Goal: Task Accomplishment & Management: Manage account settings

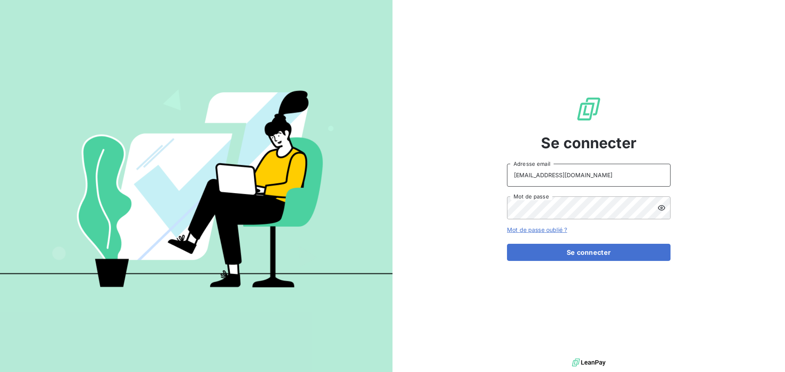
drag, startPoint x: 620, startPoint y: 174, endPoint x: 615, endPoint y: 184, distance: 10.6
click at [621, 174] on input "[EMAIL_ADDRESS][DOMAIN_NAME]" at bounding box center [588, 175] width 163 height 23
type input "[EMAIL_ADDRESS][DOMAIN_NAME]"
click at [579, 246] on button "Se connecter" at bounding box center [588, 252] width 163 height 17
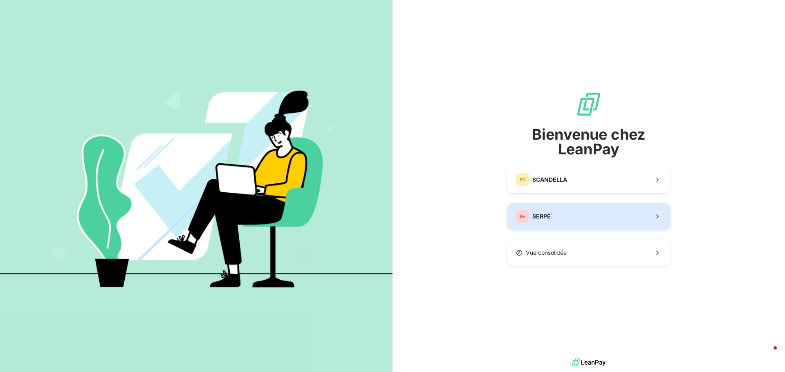
click at [530, 210] on div "SE SERPE" at bounding box center [533, 216] width 35 height 13
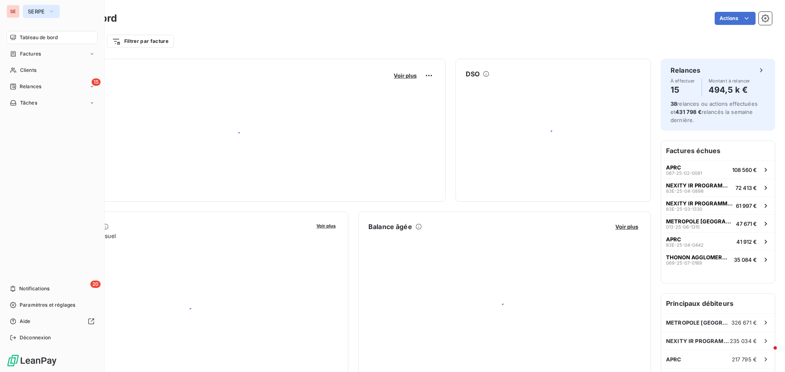
click at [43, 13] on span "SERPE" at bounding box center [36, 11] width 17 height 7
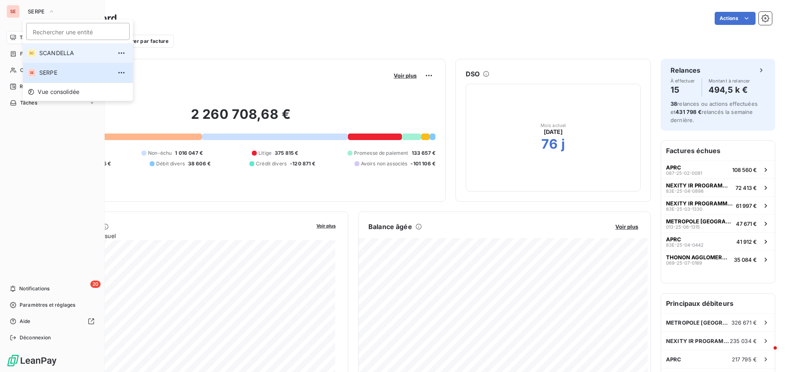
click at [55, 54] on span "SCANDELLA" at bounding box center [75, 53] width 72 height 8
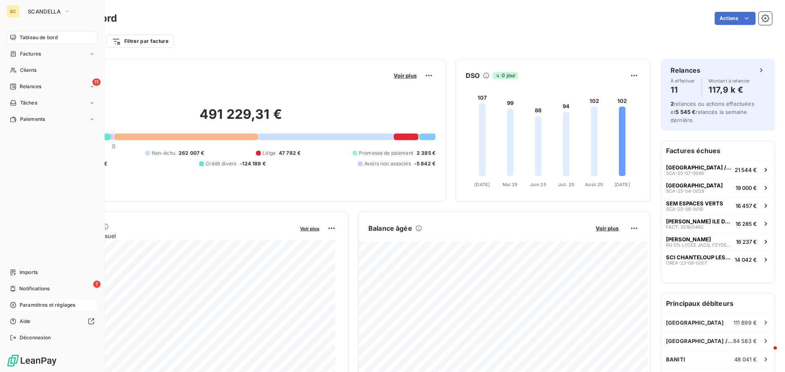
click at [34, 306] on span "Paramètres et réglages" at bounding box center [48, 305] width 56 height 7
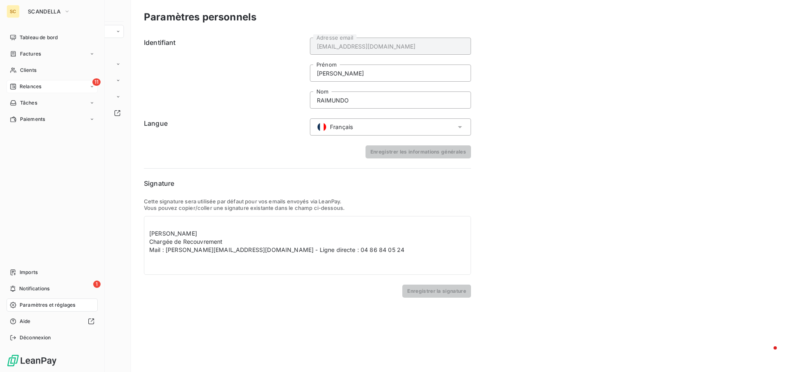
click at [46, 82] on div "11 Relances" at bounding box center [52, 86] width 91 height 13
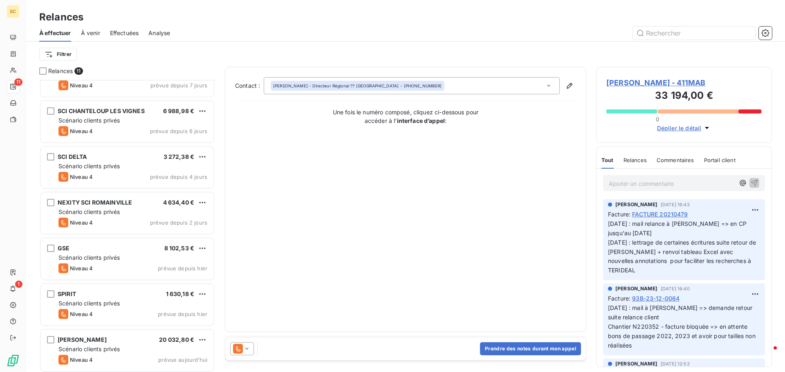
scroll to position [212, 0]
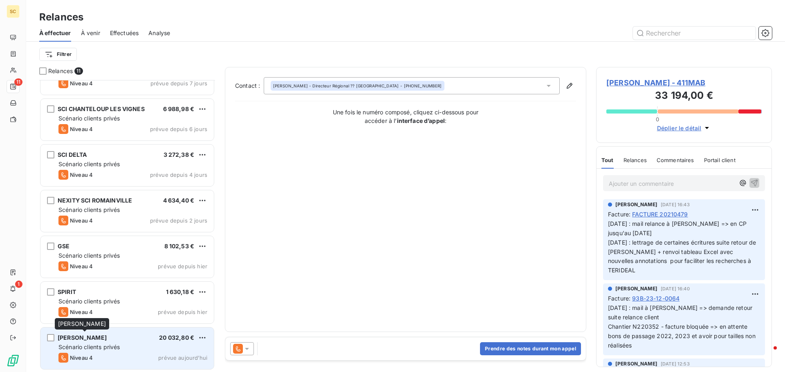
click at [101, 338] on span "[PERSON_NAME]" at bounding box center [82, 337] width 49 height 7
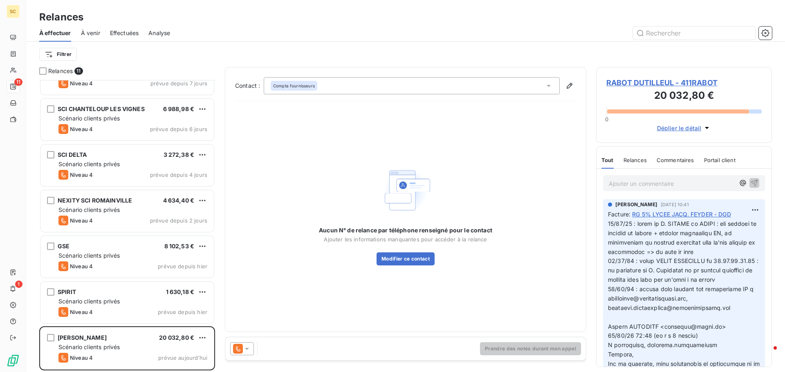
click at [633, 83] on span "RABOT DUTILLEUL - 411RABOT" at bounding box center [683, 82] width 155 height 11
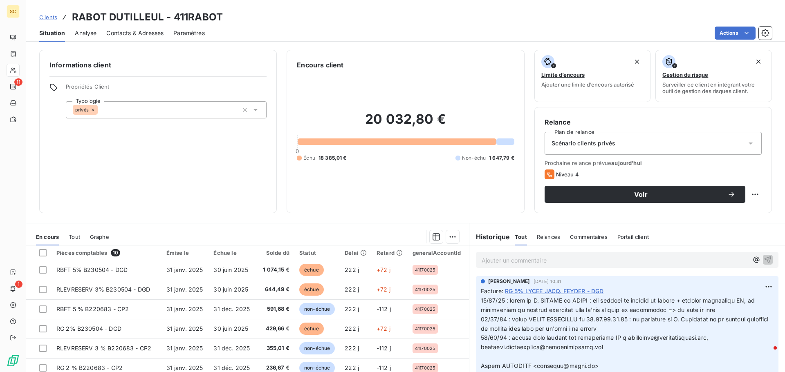
click at [142, 28] on div "Contacts & Adresses" at bounding box center [134, 33] width 57 height 17
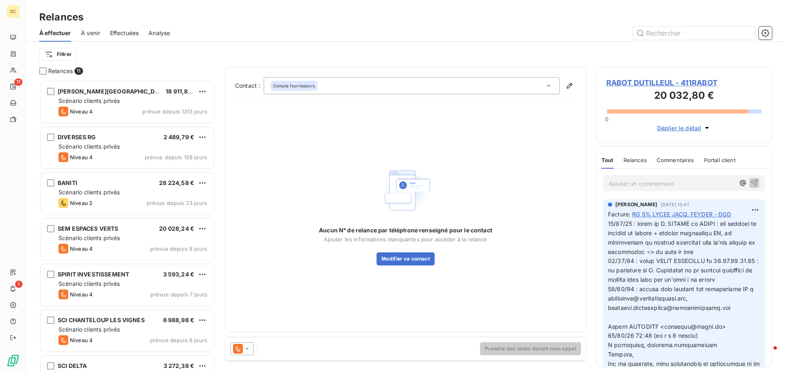
scroll to position [286, 170]
click at [426, 88] on div "Compta fournisseurs" at bounding box center [412, 85] width 296 height 17
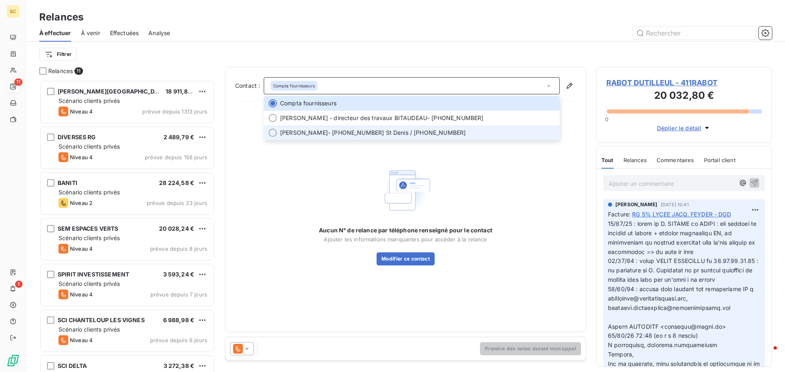
click at [401, 132] on span "[PERSON_NAME] - [PHONE_NUMBER] [GEOGRAPHIC_DATA] / [PHONE_NUMBER]" at bounding box center [417, 133] width 275 height 8
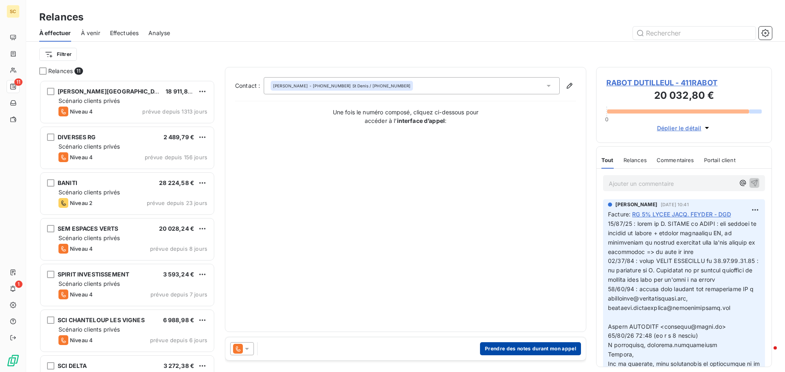
click at [526, 349] on button "Prendre des notes durant mon appel" at bounding box center [530, 348] width 101 height 13
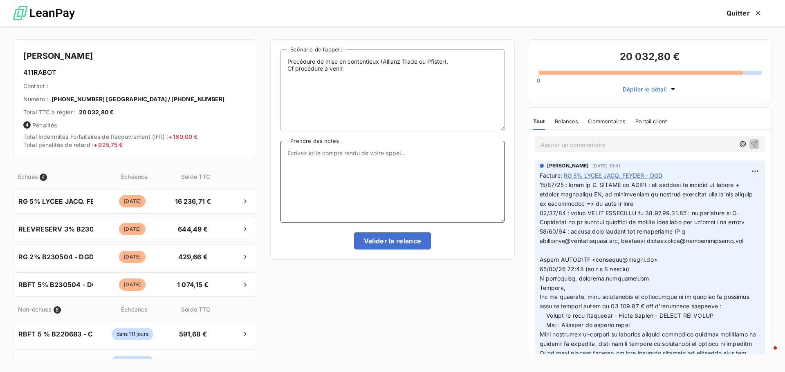
click at [397, 145] on textarea "Prendre des notes" at bounding box center [392, 182] width 224 height 82
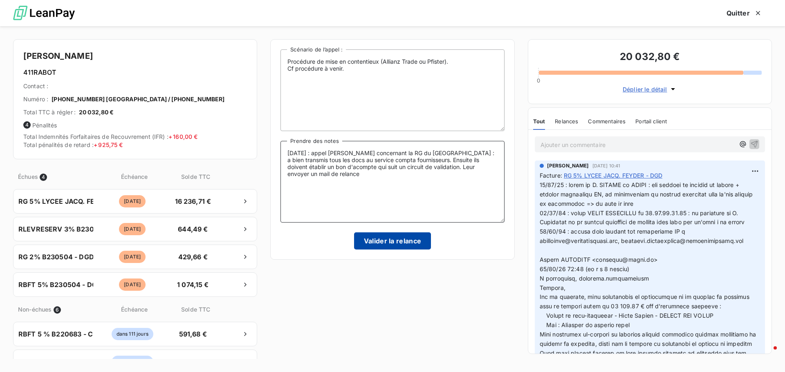
type textarea "[DATE] : appel [PERSON_NAME] concernant la RG du [GEOGRAPHIC_DATA] : a bien tra…"
click at [398, 245] on button "Valider la relance" at bounding box center [392, 241] width 77 height 17
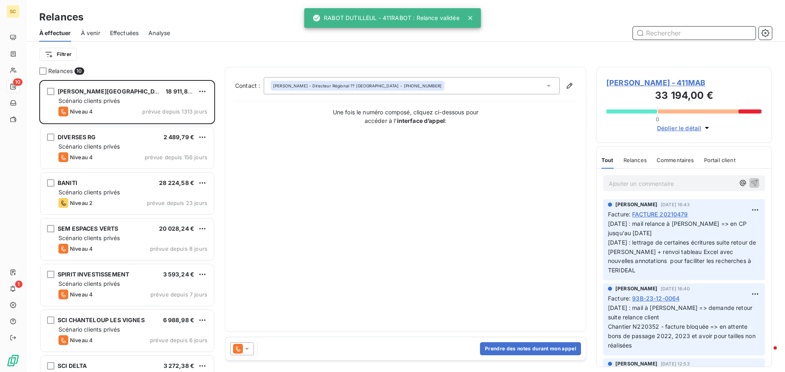
click at [123, 33] on span "Effectuées" at bounding box center [124, 33] width 29 height 8
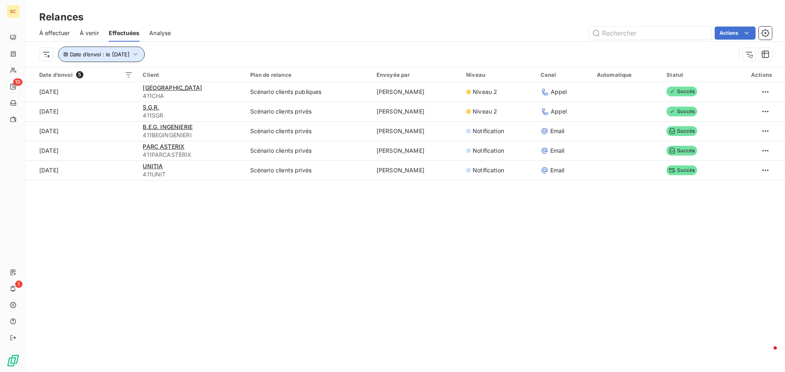
click at [130, 51] on span "Date d’envoi : le [DATE]" at bounding box center [100, 54] width 60 height 7
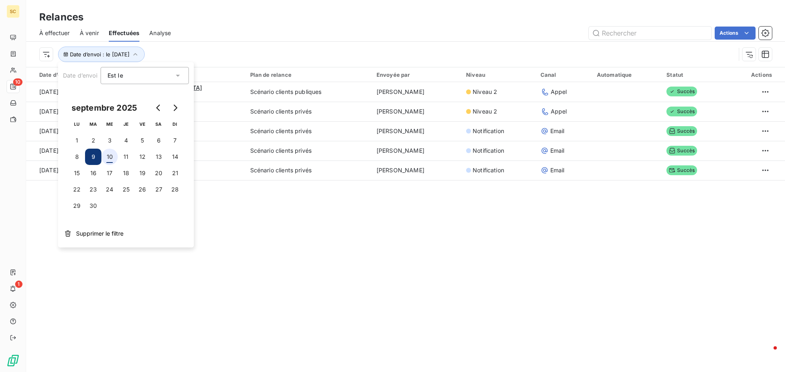
click at [110, 157] on button "10" at bounding box center [109, 157] width 16 height 16
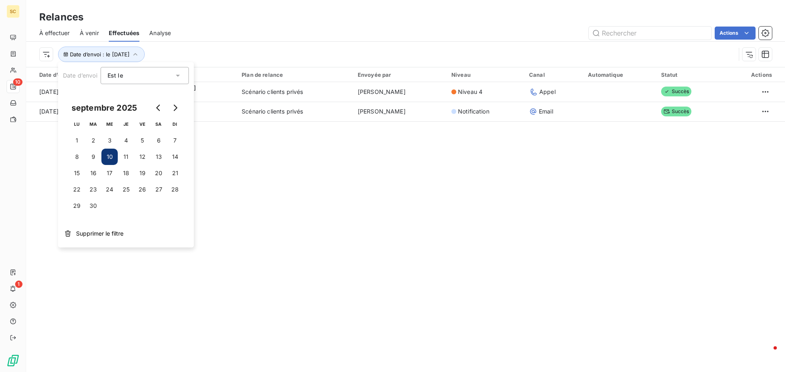
click at [409, 224] on div "Relances À effectuer À venir Effectuées Analyse Actions Date d’envoi : le [DATE…" at bounding box center [405, 186] width 758 height 372
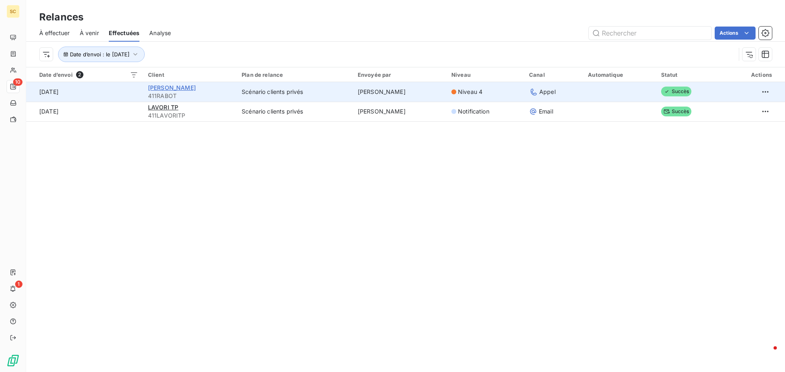
click at [174, 91] on span "[PERSON_NAME]" at bounding box center [172, 87] width 48 height 7
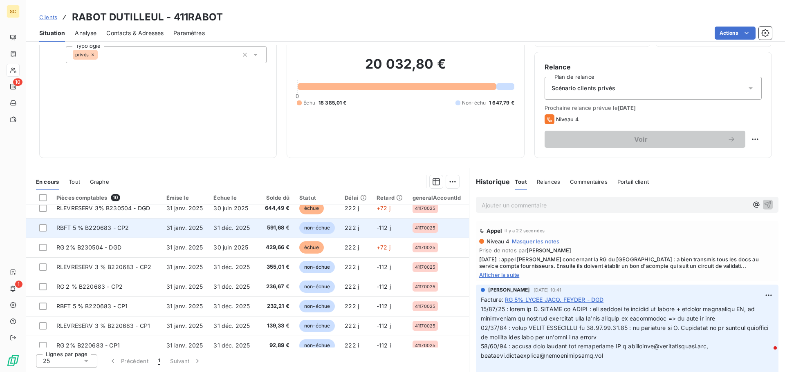
scroll to position [57, 0]
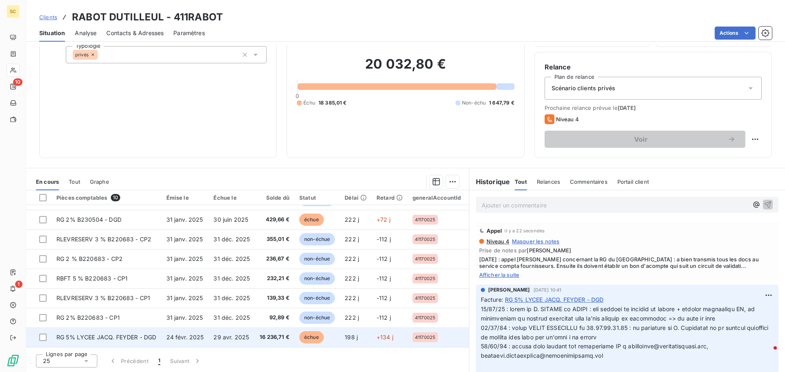
click at [134, 338] on td "RG 5% LYCEE JACQ. FEYDER - DGD" at bounding box center [106, 338] width 110 height 20
click at [133, 335] on span "RG 5% LYCEE JACQ. FEYDER - DGD" at bounding box center [106, 337] width 100 height 7
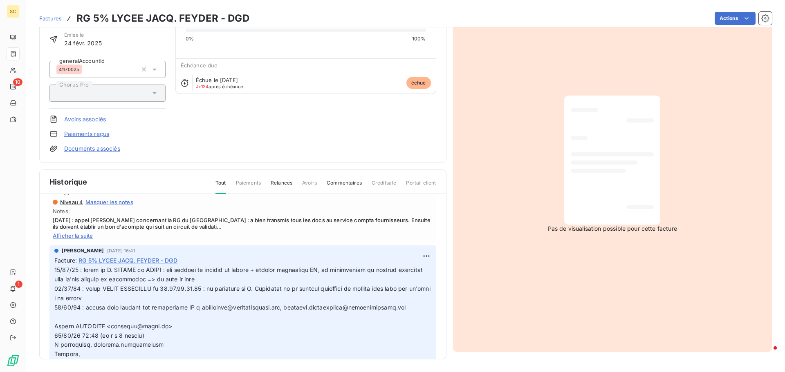
scroll to position [56, 0]
click at [63, 236] on span "Afficher la suite" at bounding box center [243, 235] width 380 height 7
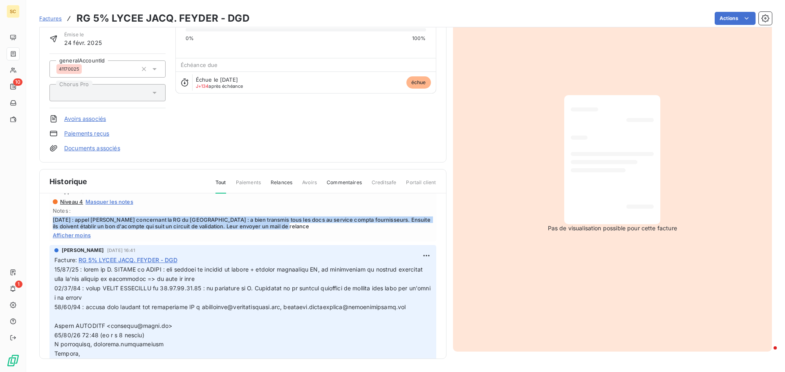
drag, startPoint x: 309, startPoint y: 227, endPoint x: 47, endPoint y: 216, distance: 263.0
click at [47, 216] on div "Ajouter un commentaire ﻿ Appel il y a 4 minutes Niveau 4 Masquer les notes Note…" at bounding box center [243, 288] width 406 height 189
copy span "[DATE] : appel [PERSON_NAME] concernant la RG du [GEOGRAPHIC_DATA] : a bien tra…"
click at [415, 257] on html "SC 10 1 Factures RG 5% LYCEE JACQ. FEYDER - DGD Actions RABOT DUTILLEUL 411RABO…" at bounding box center [392, 186] width 785 height 372
click at [398, 274] on div "Editer" at bounding box center [397, 273] width 46 height 13
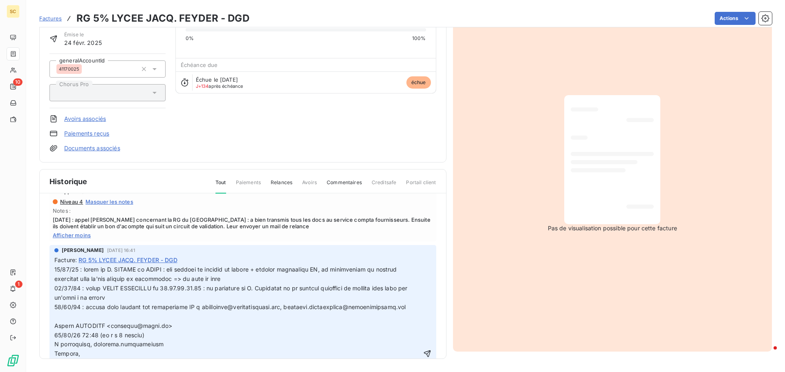
click at [56, 270] on span at bounding box center [235, 353] width 363 height 175
click at [55, 269] on span at bounding box center [235, 353] width 363 height 175
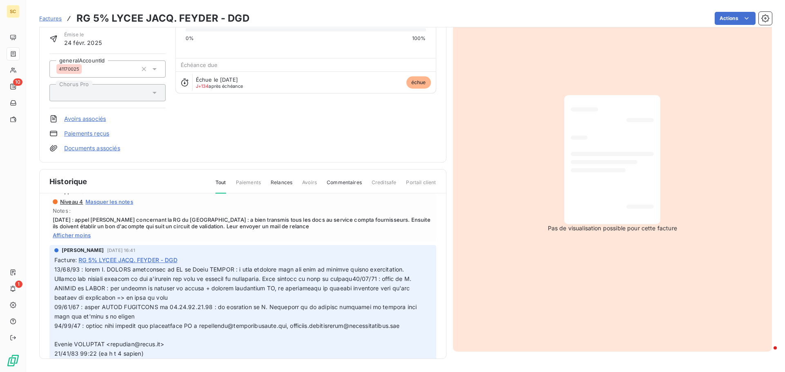
click at [264, 286] on span at bounding box center [236, 363] width 364 height 194
click at [76, 296] on span at bounding box center [236, 363] width 365 height 194
drag, startPoint x: 284, startPoint y: 336, endPoint x: 382, endPoint y: 341, distance: 98.2
click at [390, 338] on span at bounding box center [237, 363] width 366 height 194
click at [324, 340] on p at bounding box center [237, 363] width 367 height 196
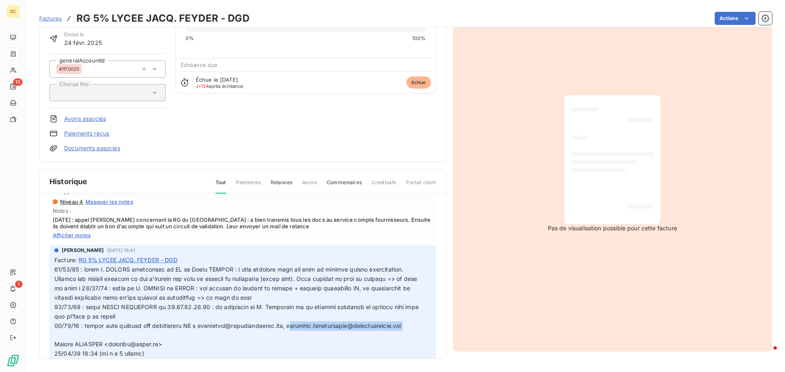
drag, startPoint x: 283, startPoint y: 334, endPoint x: 403, endPoint y: 335, distance: 119.7
click at [403, 335] on p at bounding box center [237, 363] width 367 height 196
copy span "[EMAIL_ADDRESS][DOMAIN_NAME]"
click at [91, 296] on span at bounding box center [237, 363] width 366 height 194
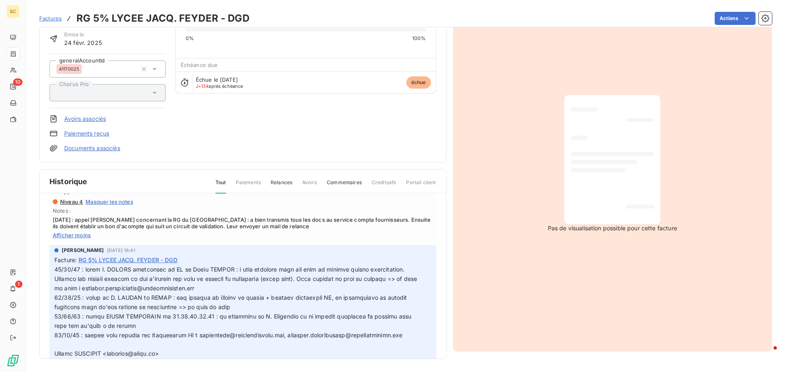
click at [100, 266] on p at bounding box center [237, 368] width 367 height 206
click at [55, 277] on span at bounding box center [237, 367] width 367 height 203
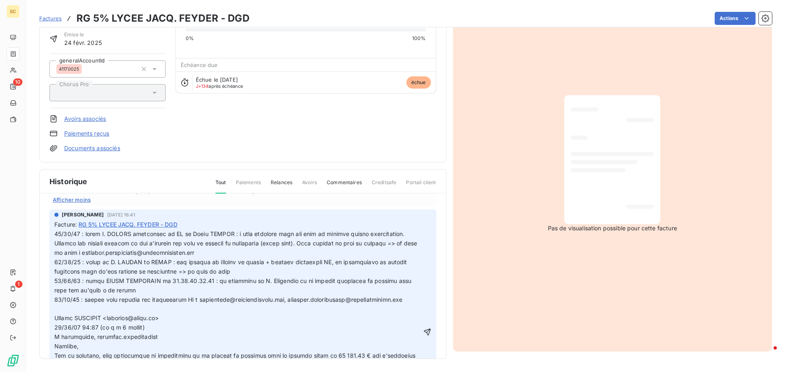
scroll to position [123, 0]
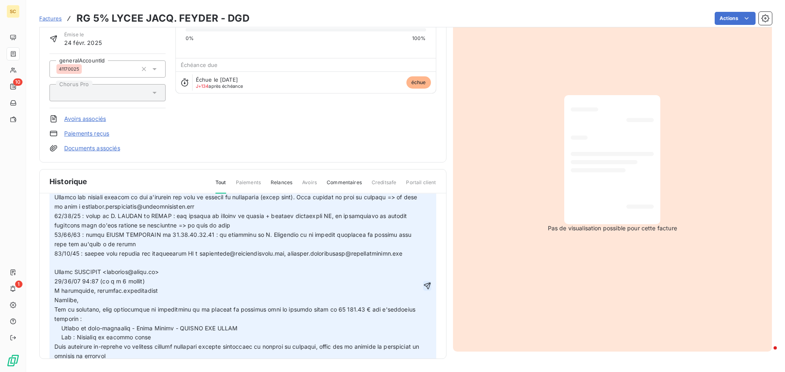
click at [423, 285] on icon "button" at bounding box center [427, 286] width 8 height 8
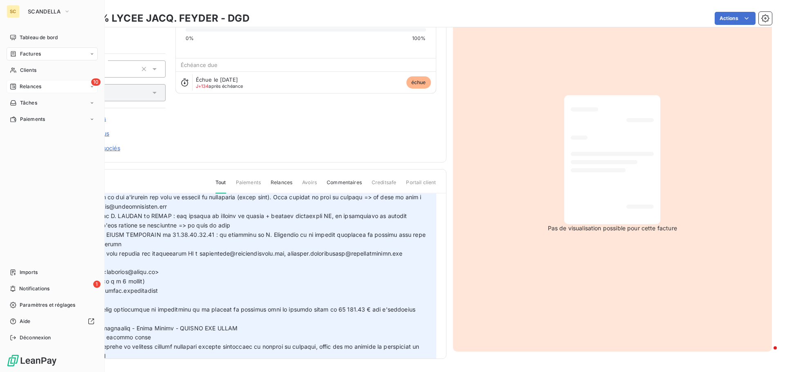
click at [41, 84] on span "Relances" at bounding box center [31, 86] width 22 height 7
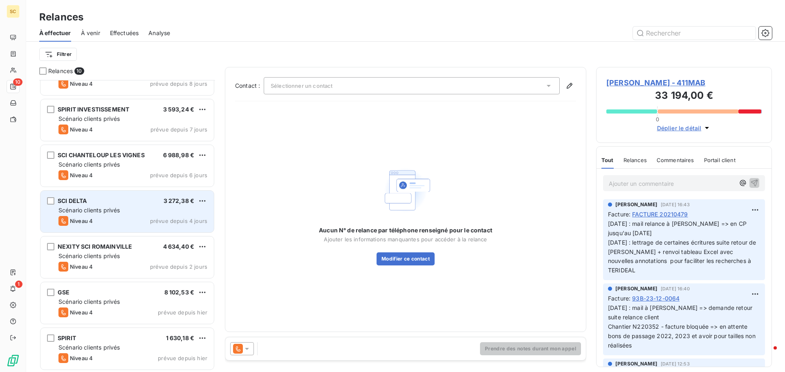
scroll to position [166, 0]
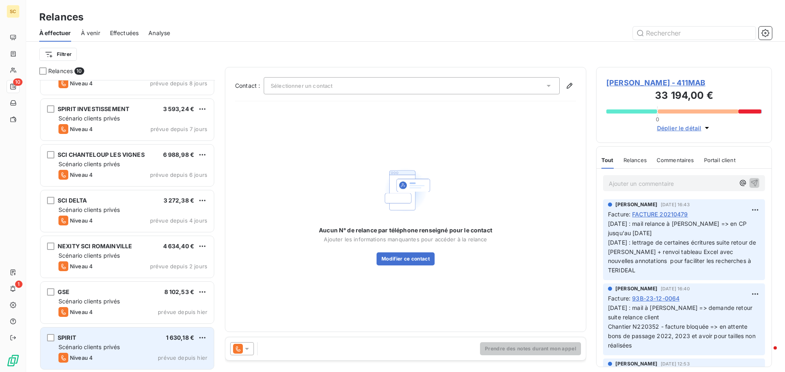
click at [110, 354] on div "Niveau 4 prévue depuis [DATE]" at bounding box center [132, 358] width 149 height 10
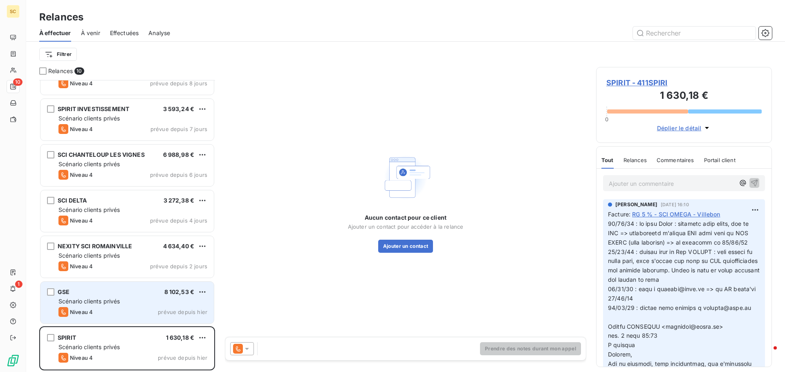
click at [99, 287] on div "GSE 8 102,53 € Scénario clients privés Niveau 4 prévue depuis [DATE]" at bounding box center [126, 303] width 173 height 42
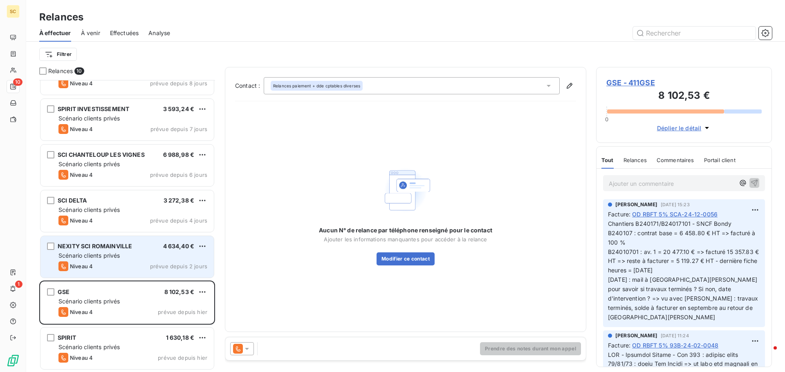
click at [103, 259] on div "Scénario clients privés" at bounding box center [132, 256] width 149 height 8
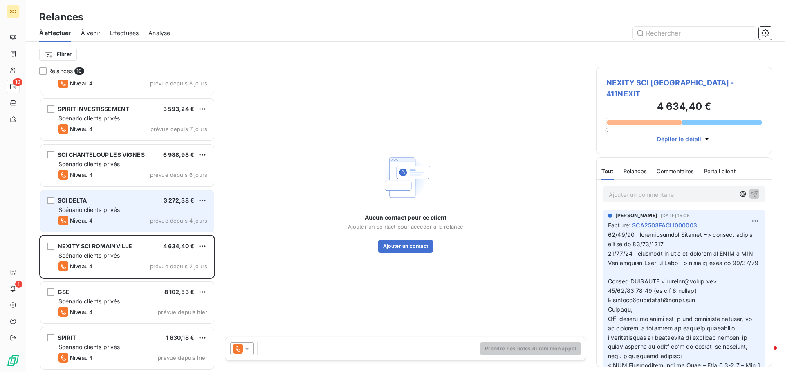
click at [120, 220] on div "Niveau 4 prévue depuis 4 jours" at bounding box center [132, 221] width 149 height 10
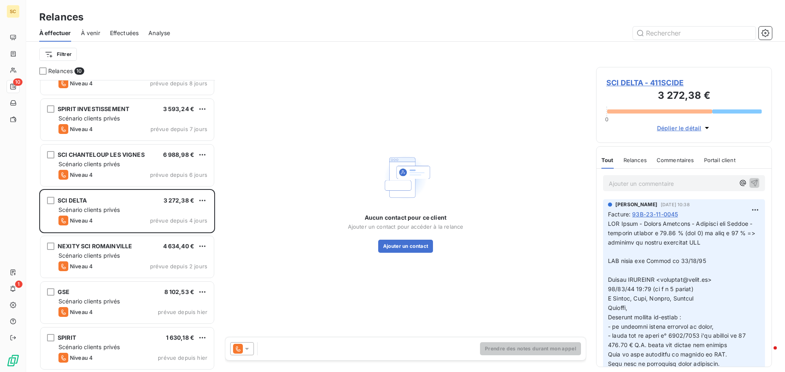
click at [650, 83] on span "SCI DELTA - 411SCIDE" at bounding box center [683, 82] width 155 height 11
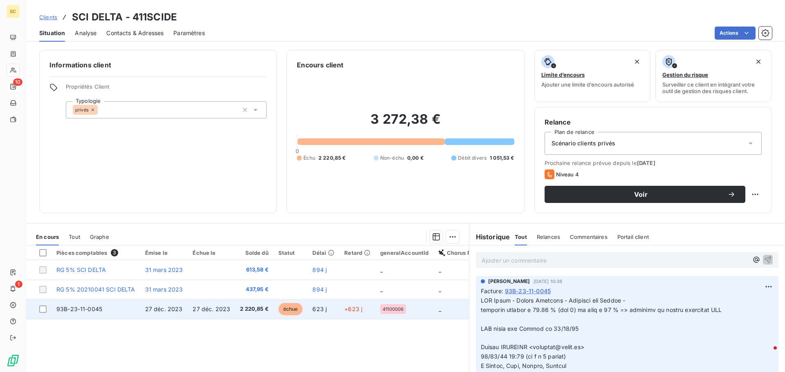
click at [149, 313] on td "27 déc. 2023" at bounding box center [164, 310] width 48 height 20
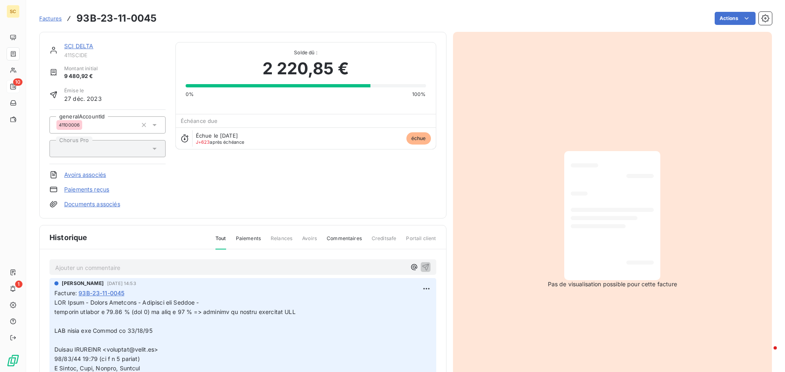
click at [114, 205] on link "Documents associés" at bounding box center [92, 204] width 56 height 8
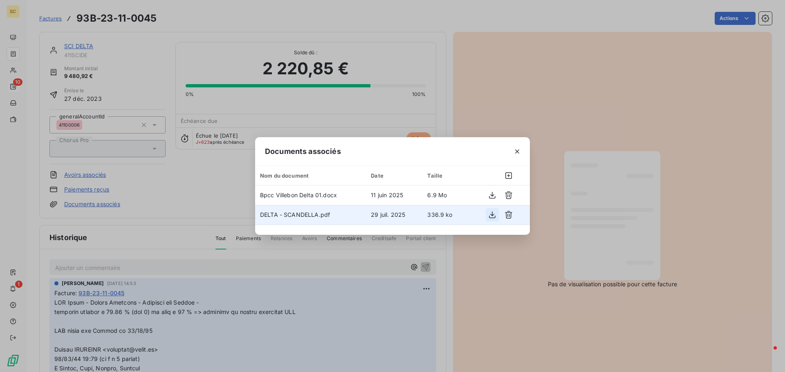
click at [494, 214] on icon "button" at bounding box center [492, 215] width 8 height 8
click at [517, 150] on icon "button" at bounding box center [517, 152] width 8 height 8
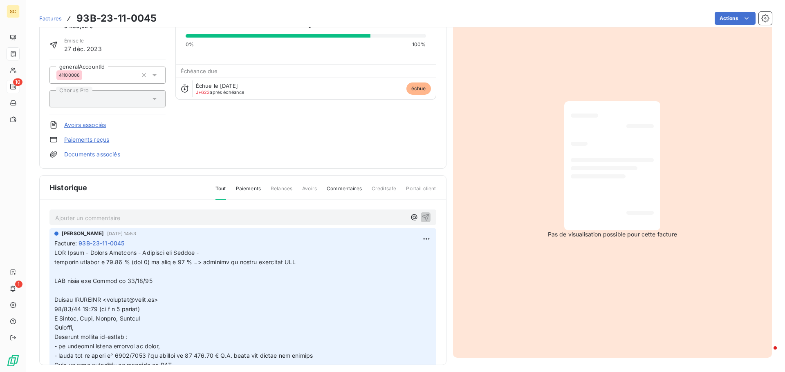
scroll to position [56, 0]
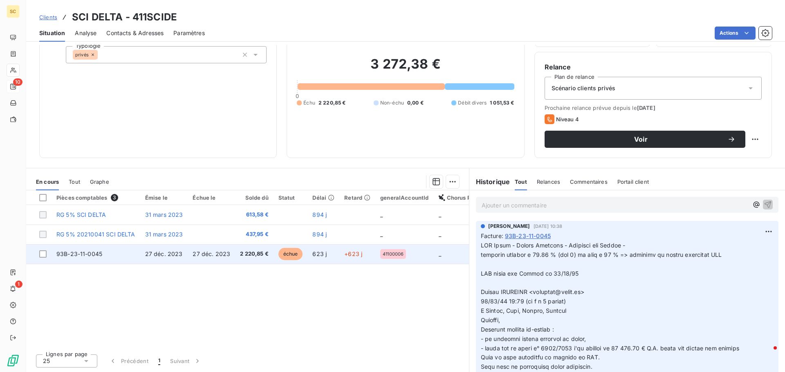
click at [159, 254] on span "27 déc. 2023" at bounding box center [164, 254] width 38 height 7
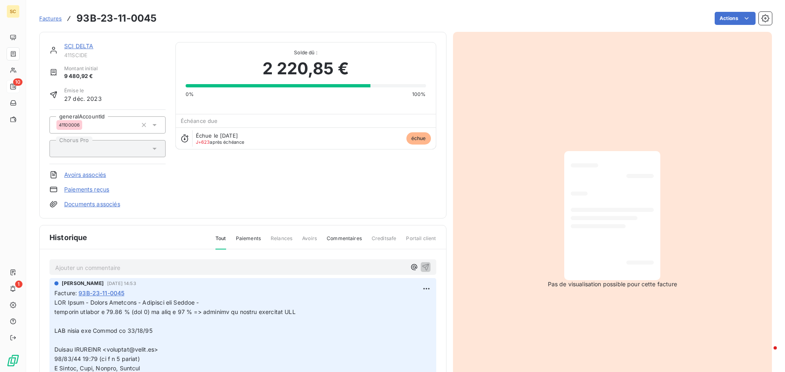
click at [108, 204] on link "Documents associés" at bounding box center [92, 204] width 56 height 8
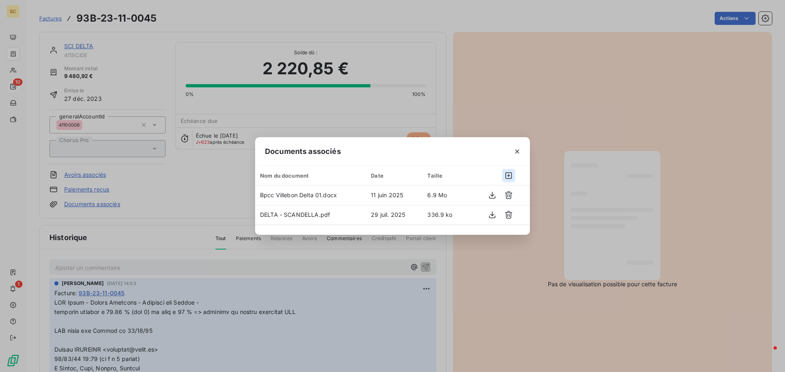
click at [507, 175] on icon "button" at bounding box center [508, 176] width 8 height 8
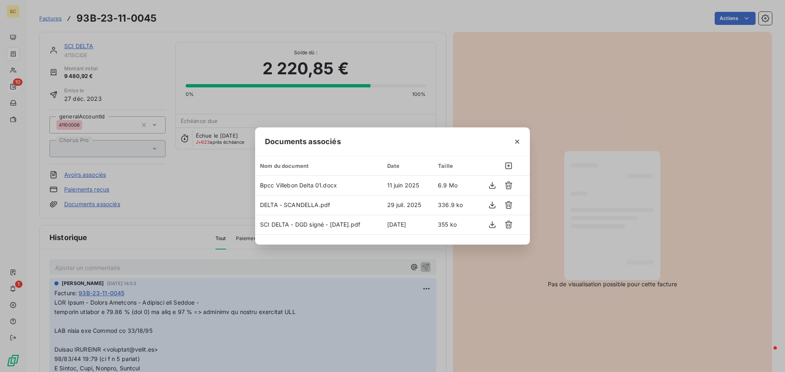
click at [655, 119] on div "Documents associés Nom du document Date Taille Bpcc [GEOGRAPHIC_DATA] 01.docx […" at bounding box center [392, 186] width 785 height 372
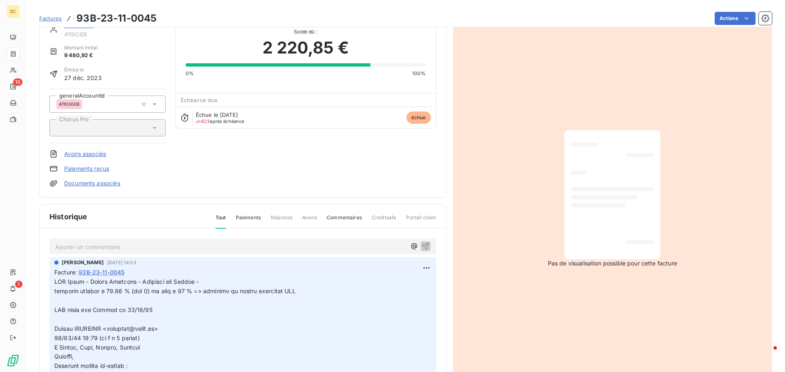
scroll to position [41, 0]
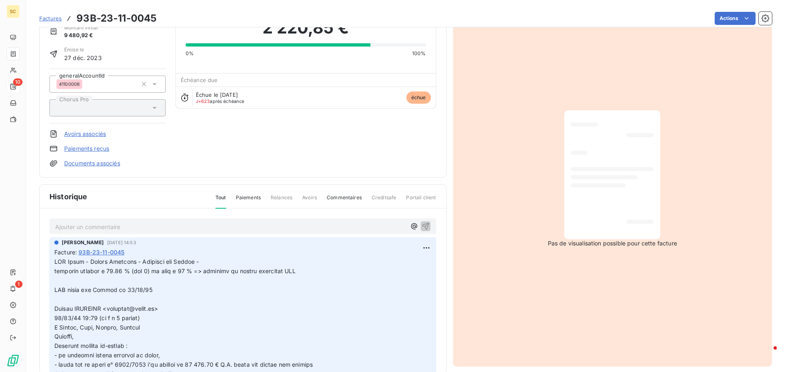
click at [417, 251] on html "SC 10 1 Factures 93B-23-11-0045 Actions SCI DELTA 411SCIDE Montant initial 9 48…" at bounding box center [392, 186] width 785 height 372
click at [404, 265] on div "Editer" at bounding box center [397, 266] width 46 height 13
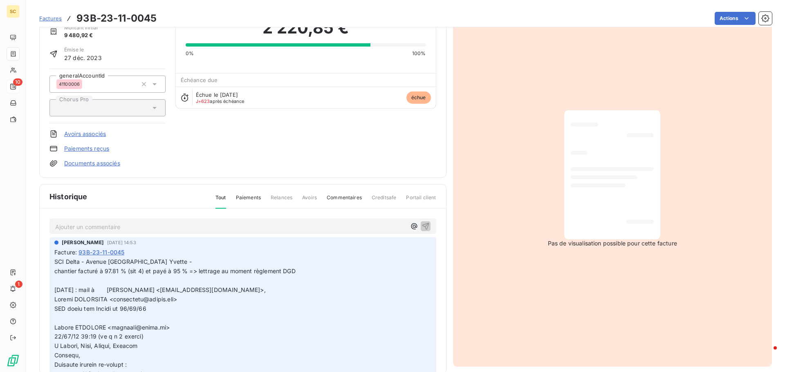
click at [161, 293] on span "SCI Delta - Avenue [GEOGRAPHIC_DATA] Yvette - chantier facturé à 97.81 % (sit 4…" at bounding box center [175, 275] width 243 height 35
click at [151, 289] on span "SCI Delta - Avenue [GEOGRAPHIC_DATA] Yvette - chantier facturé à 97.81 % (sit 4…" at bounding box center [175, 275] width 243 height 35
drag, startPoint x: 114, startPoint y: 300, endPoint x: 49, endPoint y: 303, distance: 64.7
click at [49, 303] on div "Ajouter un commentaire ﻿ [PERSON_NAME] [DATE] 14:53 Facture : 93B-23-11-0045 [G…" at bounding box center [243, 303] width 406 height 189
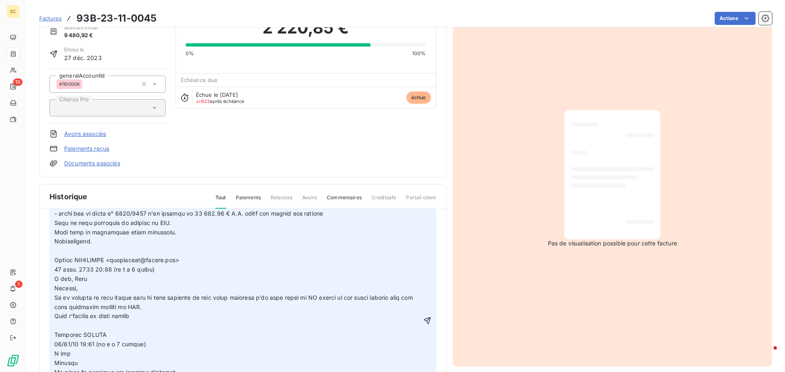
scroll to position [204, 0]
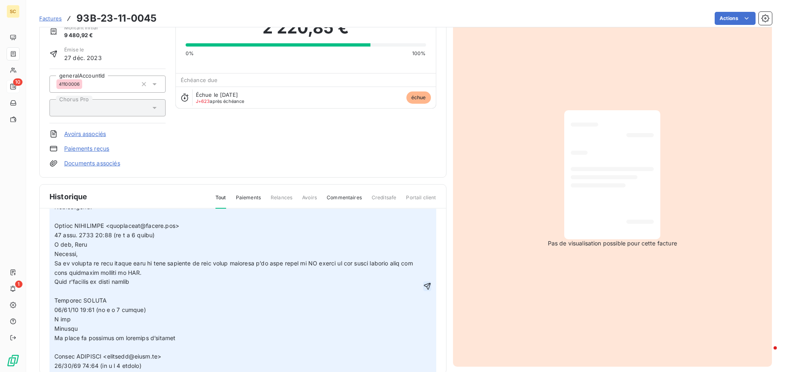
click at [423, 290] on icon "button" at bounding box center [427, 286] width 8 height 8
click at [110, 161] on link "Documents associés" at bounding box center [92, 163] width 56 height 8
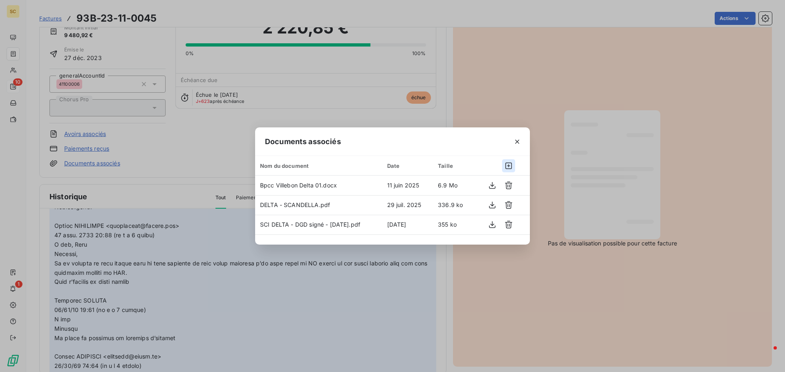
click at [508, 165] on icon "button" at bounding box center [508, 166] width 7 height 7
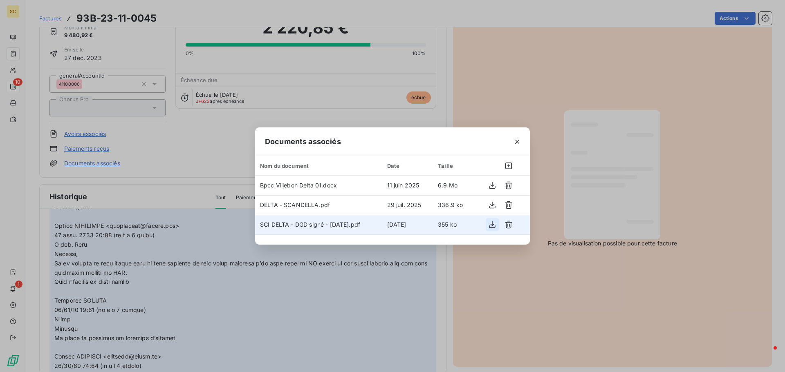
click at [494, 226] on icon "button" at bounding box center [492, 225] width 8 height 8
click at [519, 141] on icon "button" at bounding box center [517, 142] width 8 height 8
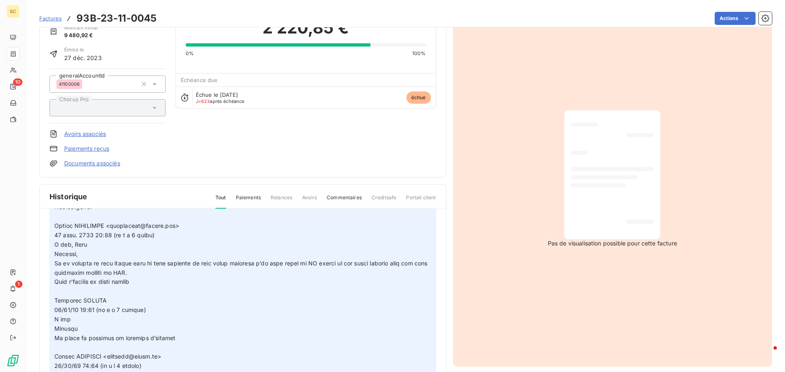
click at [100, 163] on link "Documents associés" at bounding box center [92, 163] width 56 height 8
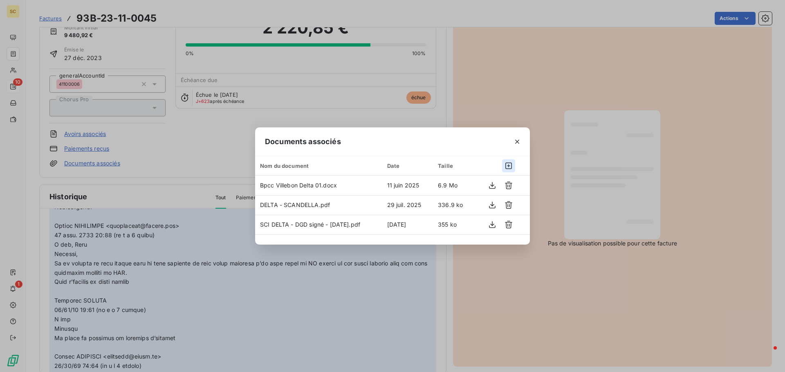
click at [510, 164] on icon "button" at bounding box center [508, 166] width 8 height 8
click at [512, 138] on button "button" at bounding box center [516, 141] width 13 height 13
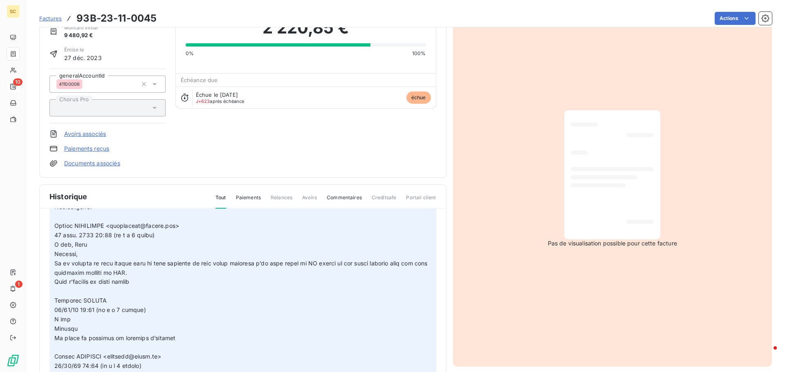
click at [590, 62] on div "Pas de visualisation possible pour cette facture" at bounding box center [612, 179] width 319 height 376
click at [101, 163] on link "Documents associés" at bounding box center [92, 163] width 56 height 8
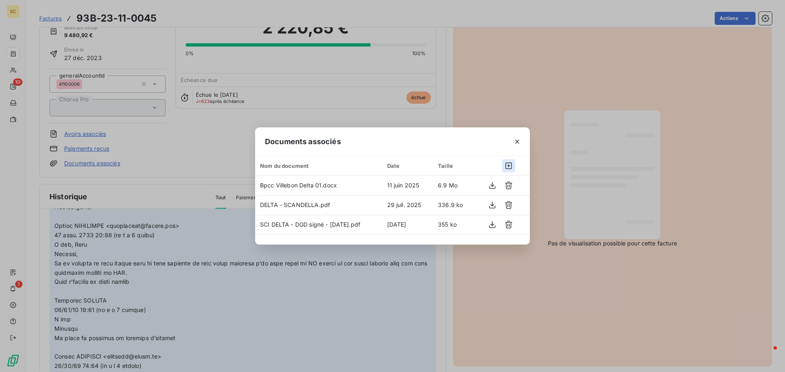
click at [509, 166] on icon "button" at bounding box center [508, 166] width 8 height 8
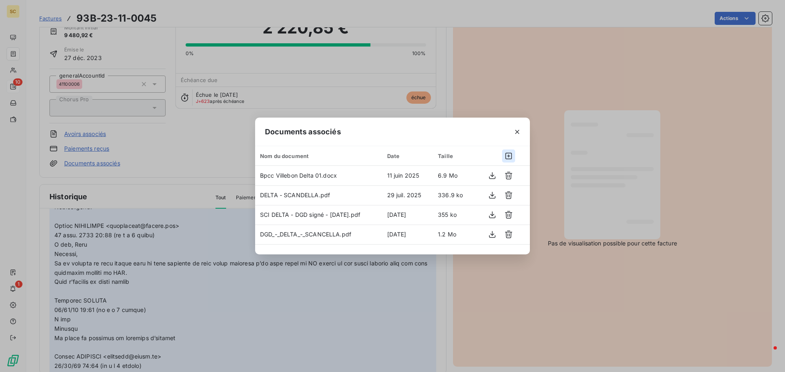
click at [508, 154] on icon "button" at bounding box center [508, 156] width 8 height 8
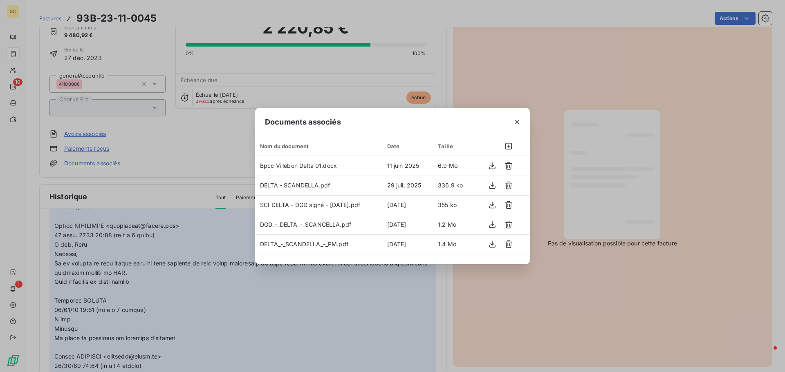
click at [624, 78] on div "Documents associés Nom du document Date Taille Bpcc [GEOGRAPHIC_DATA] 01.docx […" at bounding box center [392, 186] width 785 height 372
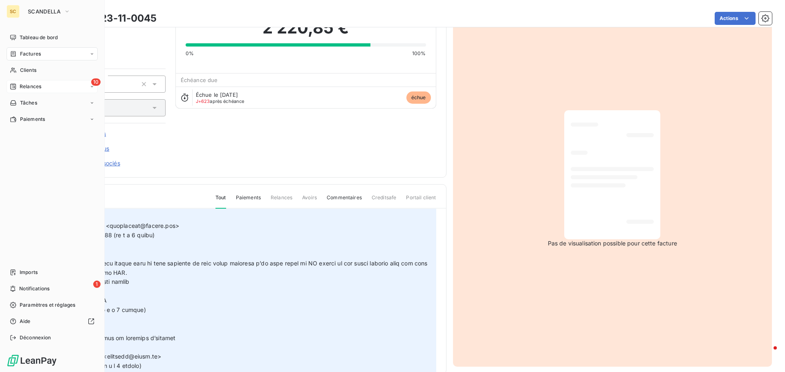
click at [37, 85] on span "Relances" at bounding box center [31, 86] width 22 height 7
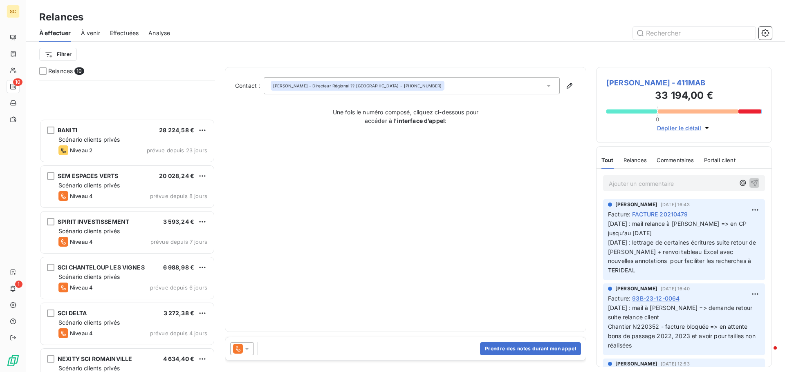
scroll to position [166, 0]
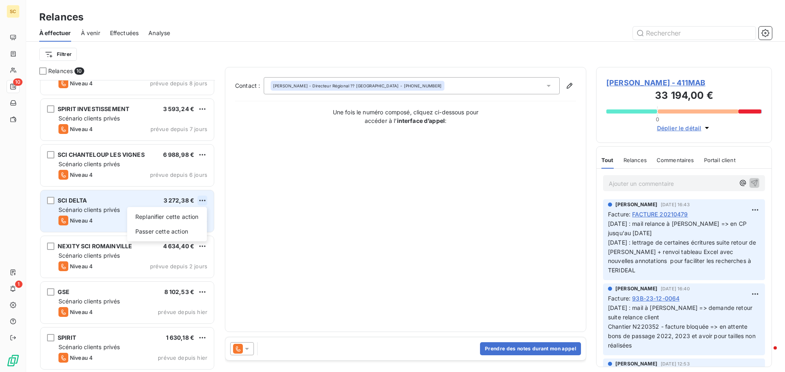
click at [199, 202] on html "SC 10 1 Relances À effectuer À venir Effectuées Analyse Filtrer Relances 10 BAN…" at bounding box center [392, 186] width 785 height 372
click at [190, 217] on div "Replanifier cette action" at bounding box center [166, 216] width 73 height 13
select select "8"
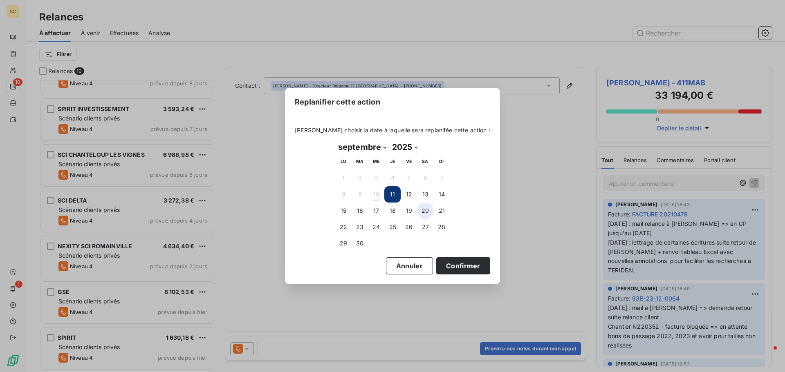
click at [427, 209] on button "20" at bounding box center [425, 211] width 16 height 16
click at [454, 267] on button "Confirmer" at bounding box center [463, 265] width 54 height 17
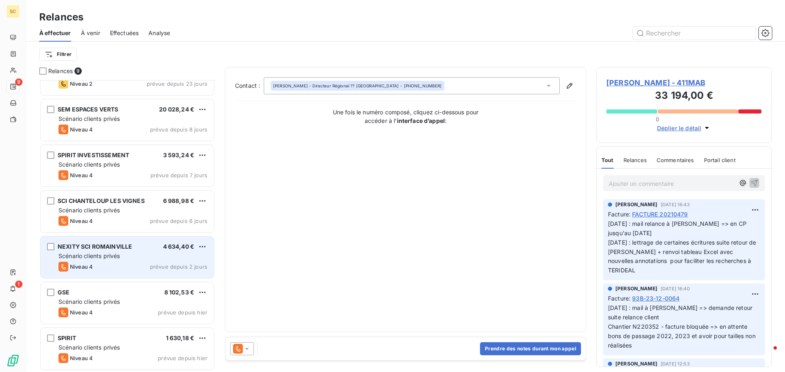
scroll to position [120, 0]
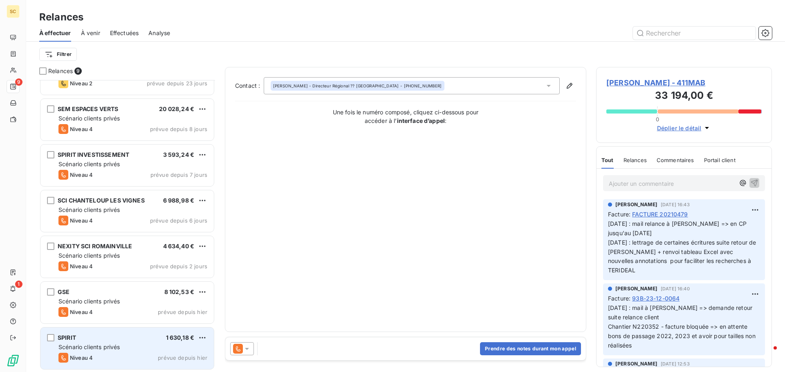
click at [104, 347] on span "Scénario clients privés" at bounding box center [88, 347] width 61 height 7
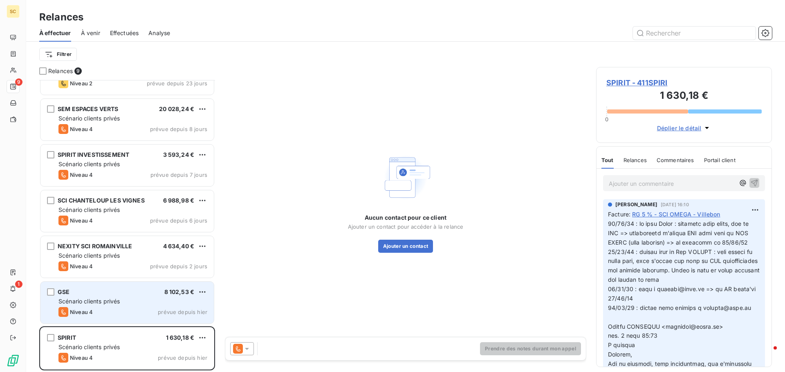
click at [114, 308] on div "Niveau 4 prévue depuis [DATE]" at bounding box center [132, 312] width 149 height 10
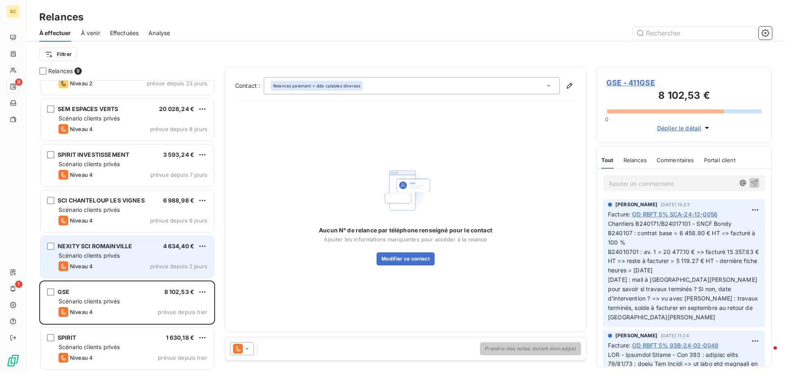
click at [85, 263] on div "Niveau 4" at bounding box center [75, 267] width 34 height 10
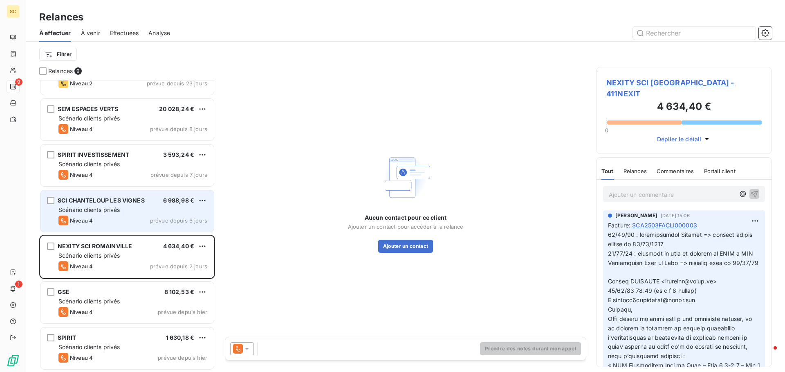
click at [88, 204] on div "SCI CHANTELOUP LES VIGNES" at bounding box center [101, 201] width 87 height 8
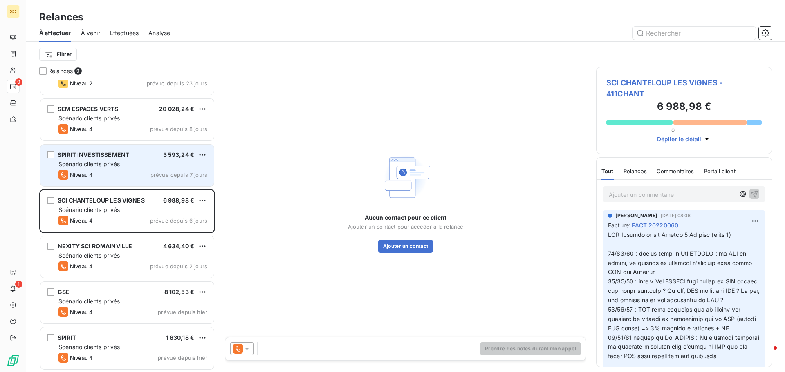
click at [91, 170] on div "Niveau 4" at bounding box center [75, 175] width 34 height 10
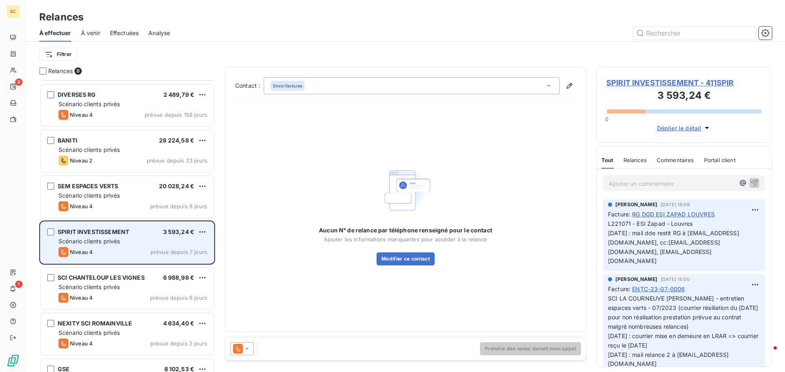
scroll to position [38, 0]
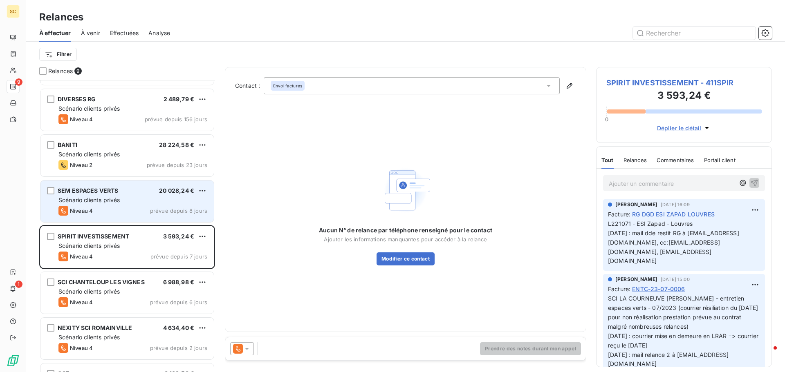
click at [94, 197] on span "Scénario clients privés" at bounding box center [88, 200] width 61 height 7
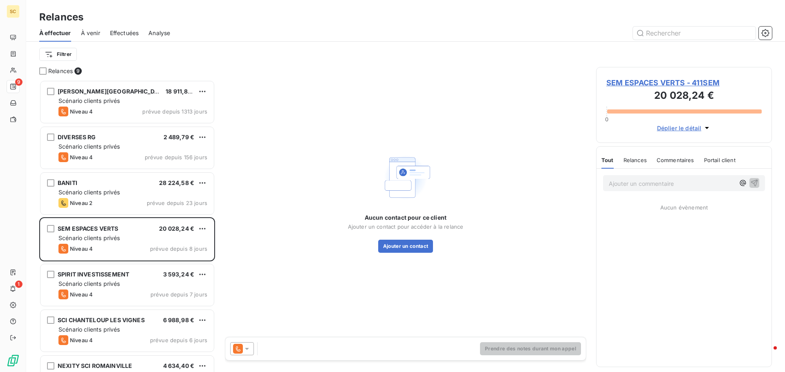
click at [276, 94] on div "Aucun contact pour ce client Ajouter un contact pour accéder à la relance Ajout…" at bounding box center [405, 202] width 361 height 270
drag, startPoint x: 634, startPoint y: 45, endPoint x: 678, endPoint y: 48, distance: 44.6
click at [670, 47] on div "Filtrer" at bounding box center [405, 54] width 732 height 25
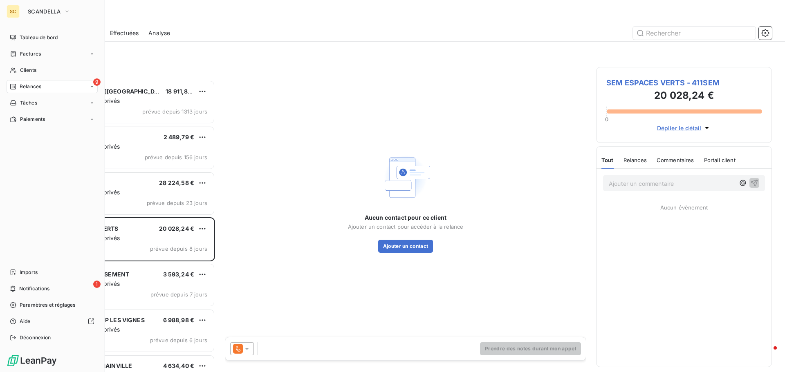
click at [28, 86] on span "Relances" at bounding box center [31, 86] width 22 height 7
click at [27, 13] on button "SCANDELLA" at bounding box center [49, 11] width 52 height 13
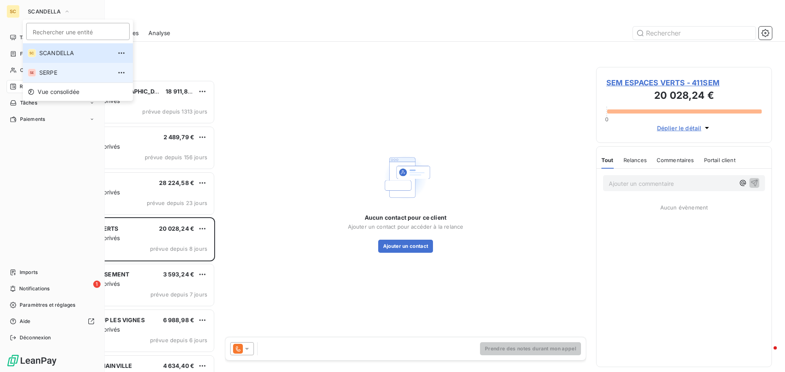
click at [52, 72] on span "SERPE" at bounding box center [75, 73] width 72 height 8
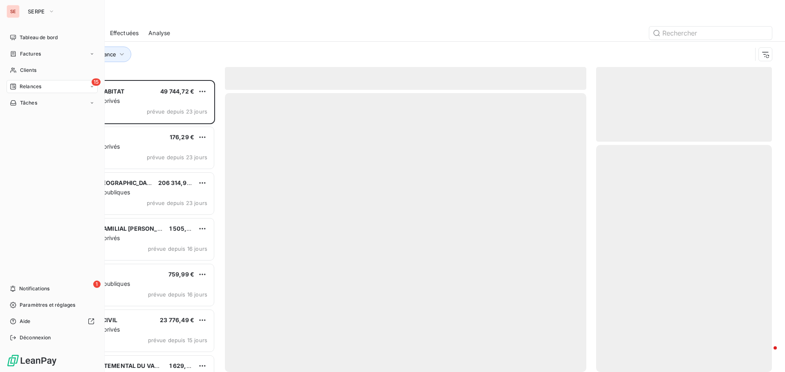
scroll to position [286, 170]
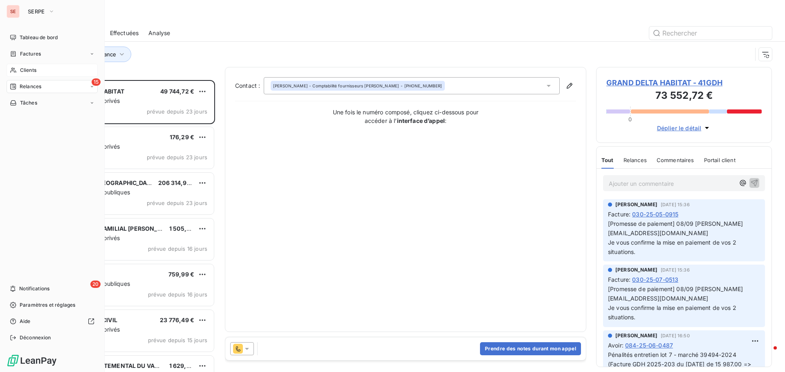
drag, startPoint x: 30, startPoint y: 70, endPoint x: 36, endPoint y: 69, distance: 6.6
click at [30, 70] on span "Clients" at bounding box center [28, 70] width 16 height 7
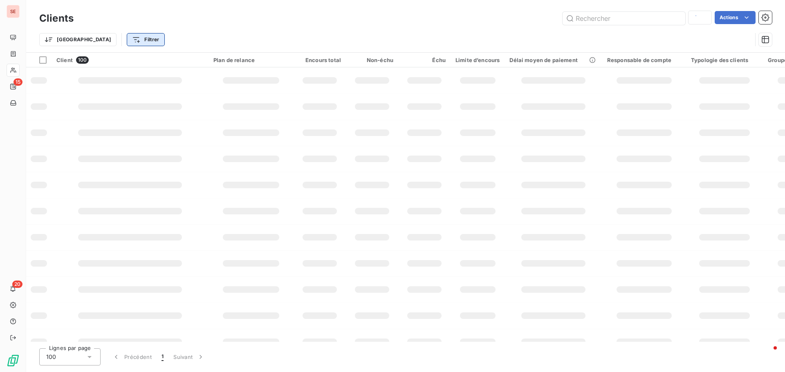
type input "gouzar"
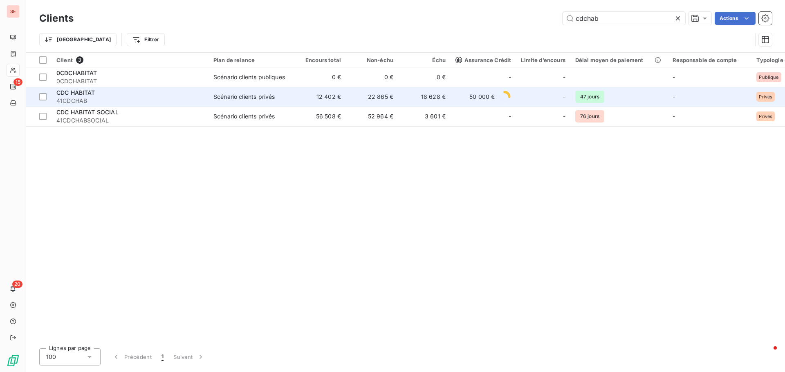
type input "cdchab"
click at [116, 93] on div "CDC HABITAT" at bounding box center [129, 93] width 147 height 8
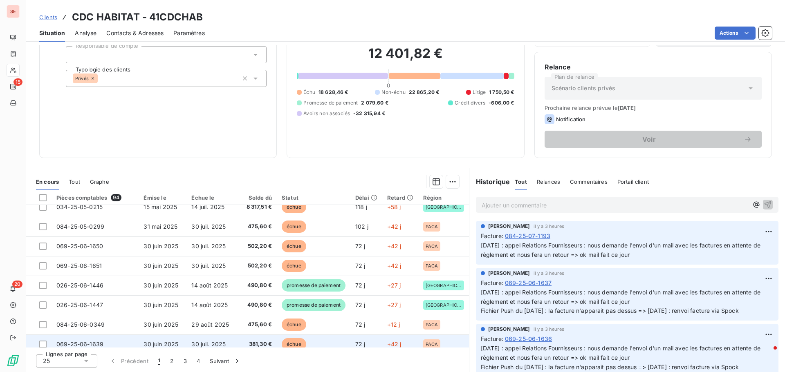
scroll to position [351, 0]
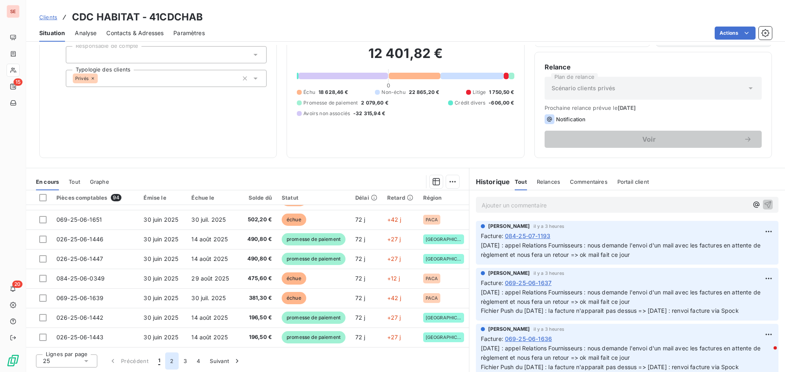
click at [169, 364] on button "2" at bounding box center [171, 361] width 13 height 17
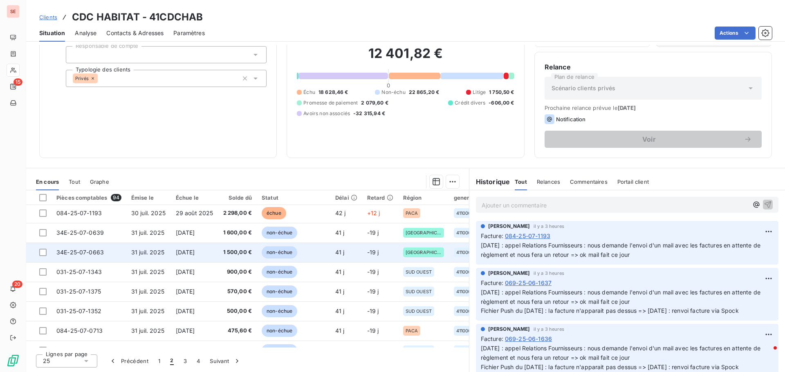
scroll to position [204, 0]
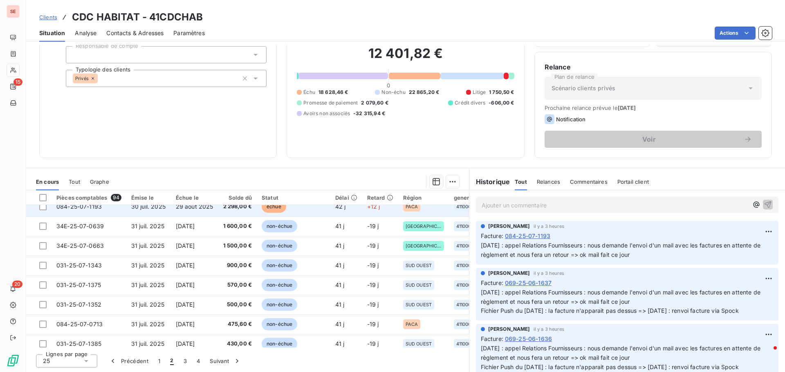
click at [213, 209] on td "29 août 2025" at bounding box center [194, 207] width 47 height 20
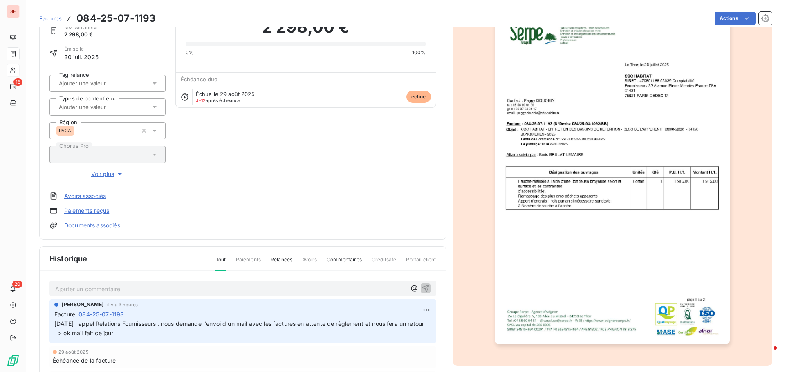
scroll to position [119, 0]
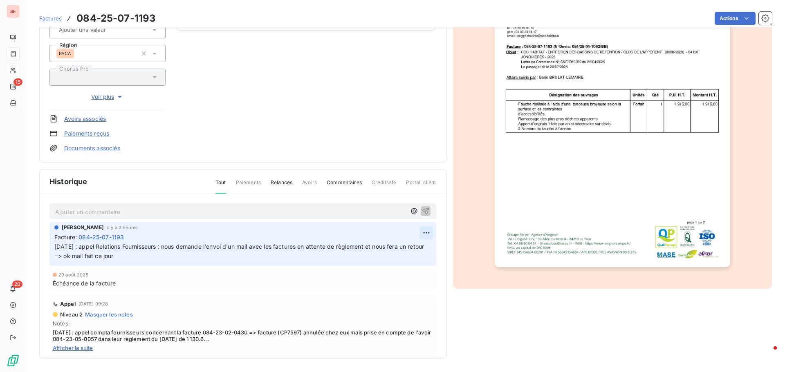
click at [416, 235] on html "SE 15 20 Factures 084-25-07-1193 Actions CDC HABITAT 41CDCHAB Montant initial 2…" at bounding box center [392, 186] width 785 height 372
click at [394, 251] on div "Editer" at bounding box center [397, 250] width 46 height 13
click at [55, 246] on span "[DATE] : appel Relations Fournisseurs : nous demande l'envoi d'un mail avec les…" at bounding box center [230, 251] width 353 height 16
click at [56, 246] on p "[DATE] : appel Relations Fournisseurs : nous demande l'envoi d'un mail avec les…" at bounding box center [237, 251] width 367 height 19
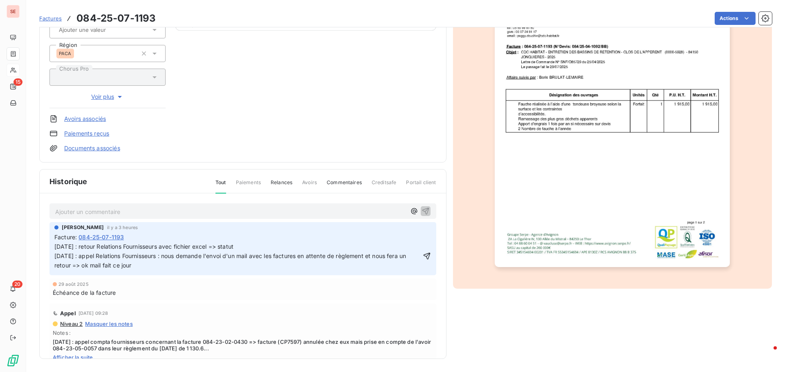
click at [251, 247] on p "[DATE] : retour Relations Fournisseurs avec fichier excel => statut [DATE] : ap…" at bounding box center [237, 256] width 367 height 28
click at [325, 243] on p "[DATE] : retour Relations Fournisseurs avec fichier excel => statut facture = E…" at bounding box center [237, 256] width 367 height 28
click at [407, 255] on span "[DATE] : retour Relations Fournisseurs avec fichier excel => statut facture = E…" at bounding box center [230, 256] width 353 height 26
click at [423, 255] on icon "button" at bounding box center [427, 256] width 8 height 8
click at [289, 249] on span "[DATE] : retour Relations Fournisseurs avec fichier excel => statut facture = E…" at bounding box center [239, 256] width 371 height 26
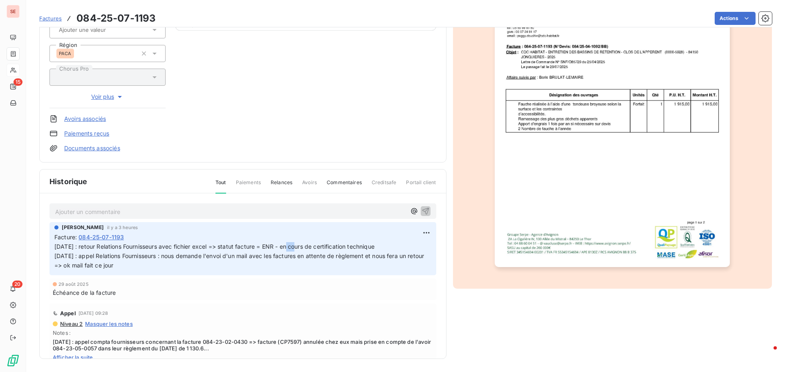
click at [289, 249] on span "[DATE] : retour Relations Fournisseurs avec fichier excel => statut facture = E…" at bounding box center [239, 256] width 371 height 26
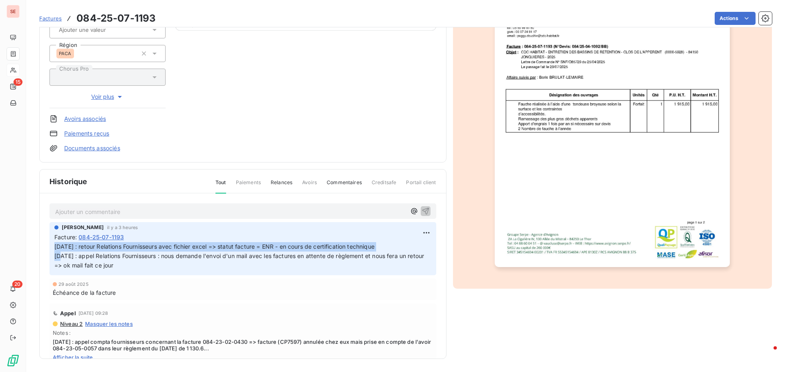
click at [289, 249] on span "[DATE] : retour Relations Fournisseurs avec fichier excel => statut facture = E…" at bounding box center [239, 256] width 371 height 26
copy span "[DATE] : retour Relations Fournisseurs avec fichier excel => statut facture = E…"
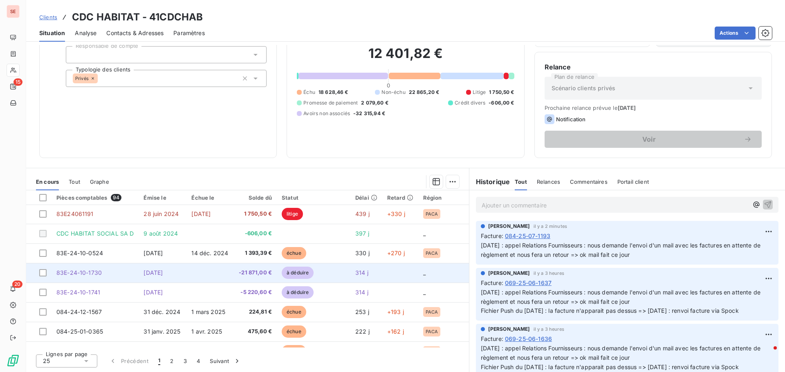
scroll to position [82, 0]
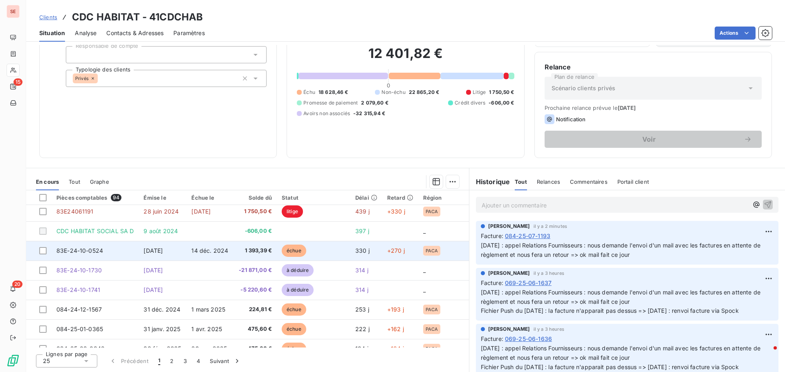
click at [163, 251] on span "[DATE]" at bounding box center [152, 250] width 19 height 7
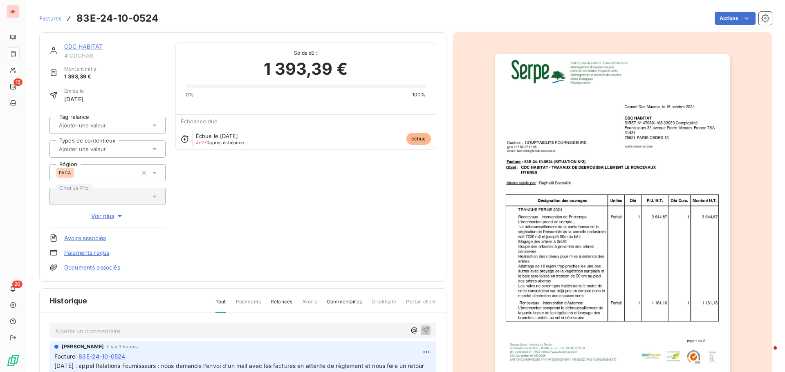
scroll to position [82, 0]
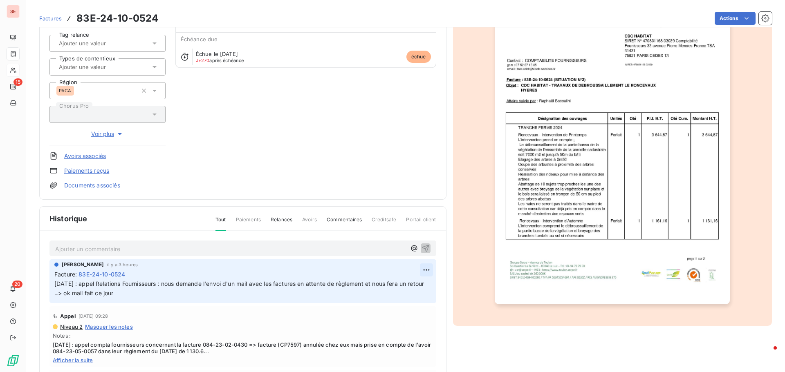
click at [416, 269] on html "SE 15 20 Factures 83E-24-10-0524 Actions CDC HABITAT 41CDCHAB Montant initial 1…" at bounding box center [392, 186] width 785 height 372
click at [409, 282] on div "Editer" at bounding box center [397, 288] width 46 height 13
click at [54, 282] on span "[DATE] : appel Relations Fournisseurs : nous demande l'envoi d'un mail avec les…" at bounding box center [230, 288] width 353 height 16
click at [54, 282] on p "[DATE] : appel Relations Fournisseurs : nous demande l'envoi d'un mail avec les…" at bounding box center [237, 289] width 367 height 19
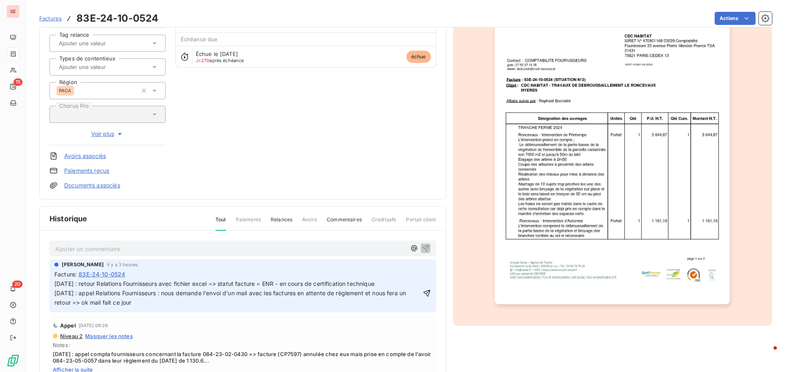
drag, startPoint x: 225, startPoint y: 283, endPoint x: 385, endPoint y: 286, distance: 159.8
click at [385, 286] on p "[DATE] : retour Relations Fournisseurs avec fichier excel => statut facture = E…" at bounding box center [237, 284] width 367 height 9
click at [418, 285] on div "[DATE] : retour Relations Fournisseurs avec fichier excel => la facture n'appar…" at bounding box center [242, 293] width 377 height 29
click at [415, 283] on div "[DATE] : retour Relations Fournisseurs avec fichier excel => la facture n'appar…" at bounding box center [242, 293] width 377 height 29
click at [344, 302] on span "[DATE] : appel Relations Fournisseurs : nous demande l'envoi d'un mail avec les…" at bounding box center [230, 298] width 353 height 16
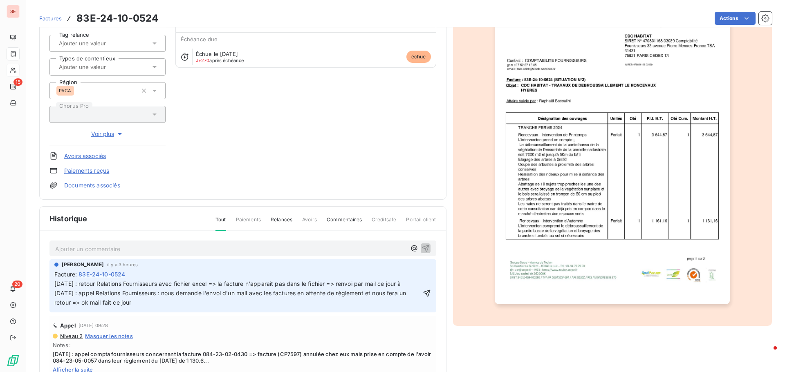
click at [401, 283] on span "[DATE] : retour Relations Fournisseurs avec fichier excel => la facture n'appar…" at bounding box center [227, 283] width 347 height 7
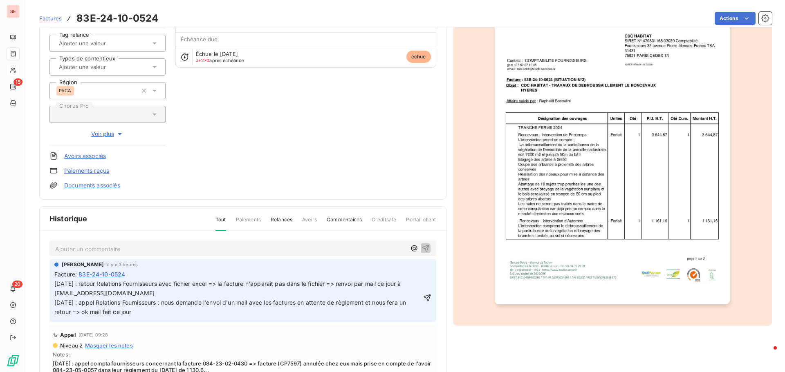
click at [86, 305] on p "[DATE] : appel Relations Fournisseurs : nous demande l'envoi d'un mail avec les…" at bounding box center [237, 307] width 367 height 19
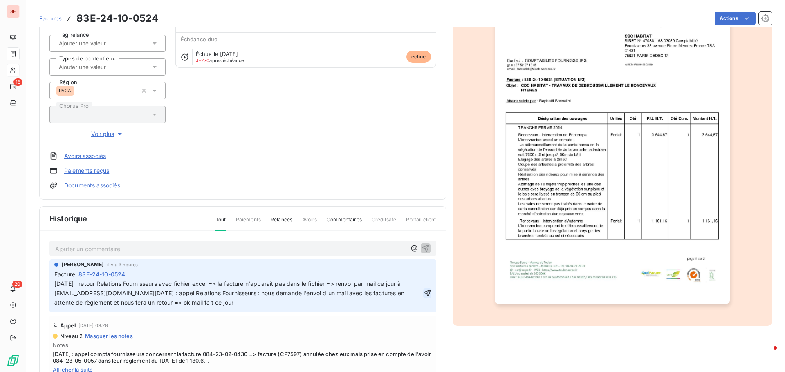
click at [423, 295] on icon "button" at bounding box center [426, 293] width 7 height 7
click at [116, 184] on link "Documents associés" at bounding box center [92, 185] width 56 height 8
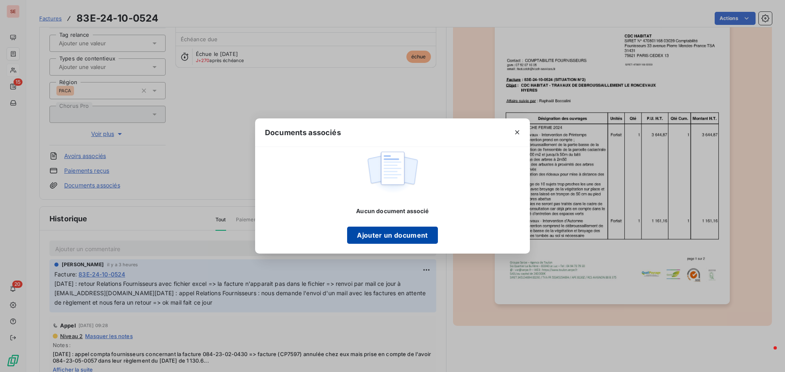
click at [376, 230] on button "Ajouter un document" at bounding box center [392, 235] width 90 height 17
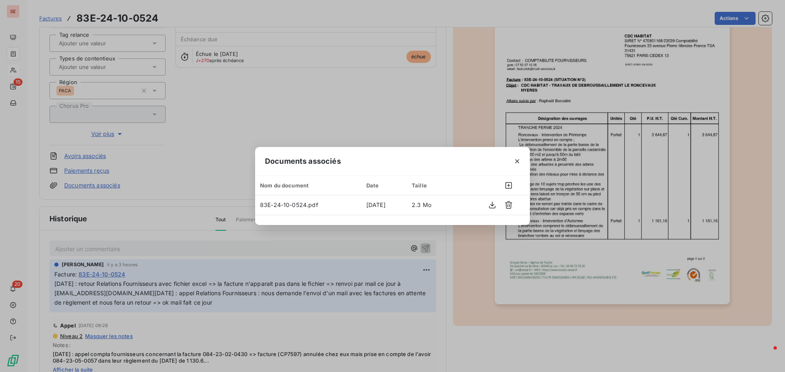
click at [585, 329] on div "Documents associés Nom du document Date Taille 83E-24-10-0524.pdf [DATE] 2.3 Mo" at bounding box center [392, 186] width 785 height 372
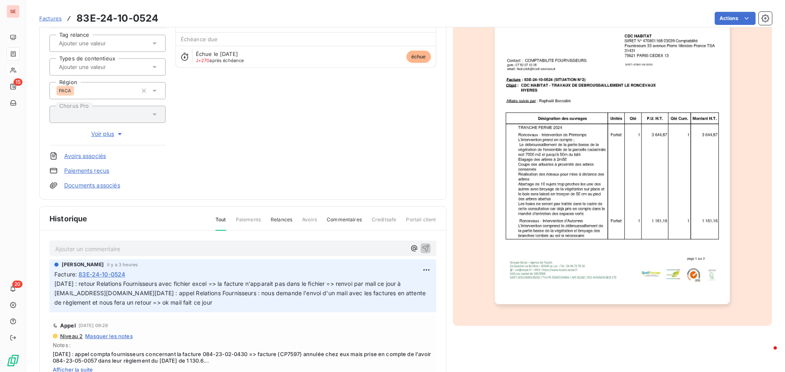
click at [198, 284] on span "[DATE] : retour Relations Fournisseurs avec fichier excel => la facture n'appar…" at bounding box center [240, 293] width 373 height 26
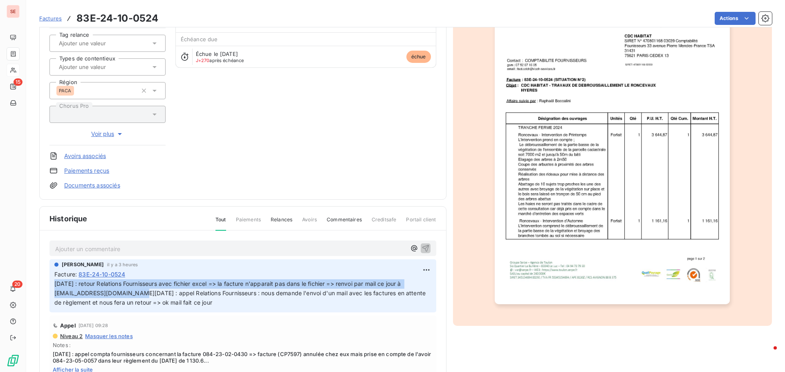
click at [198, 284] on span "[DATE] : retour Relations Fournisseurs avec fichier excel => la facture n'appar…" at bounding box center [240, 293] width 373 height 26
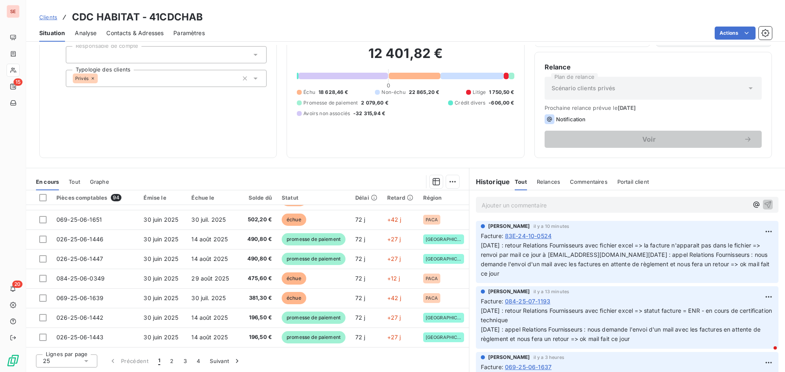
scroll to position [351, 0]
click at [171, 367] on button "2" at bounding box center [171, 361] width 13 height 17
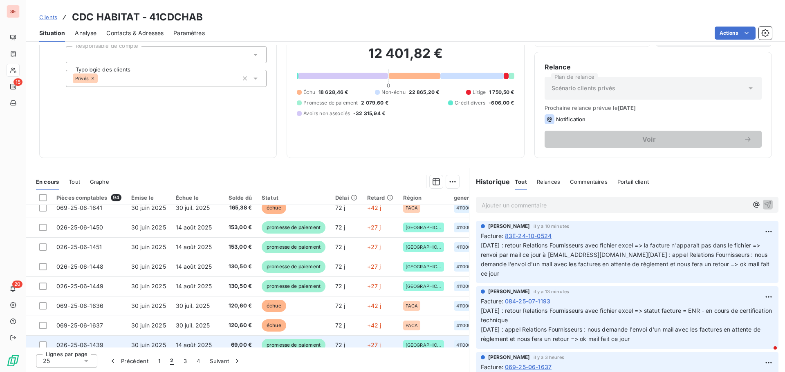
scroll to position [41, 0]
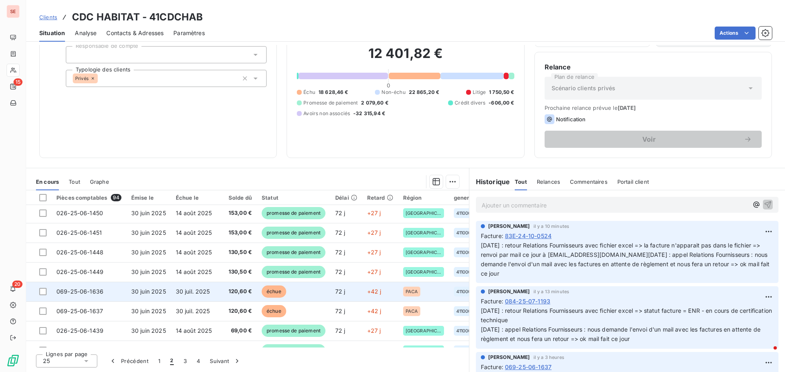
click at [169, 291] on td "30 juin 2025" at bounding box center [148, 292] width 45 height 20
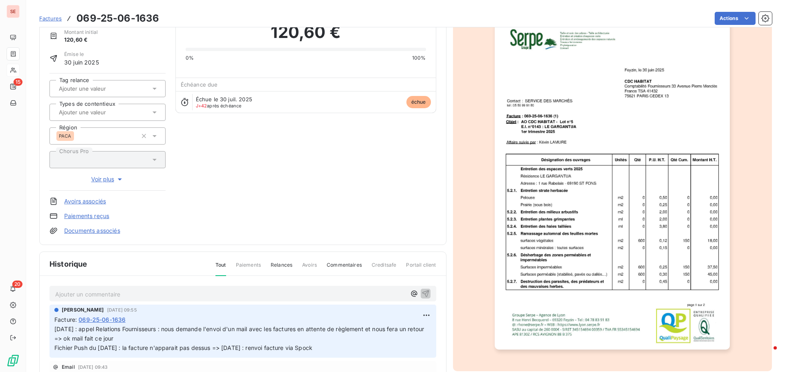
scroll to position [42, 0]
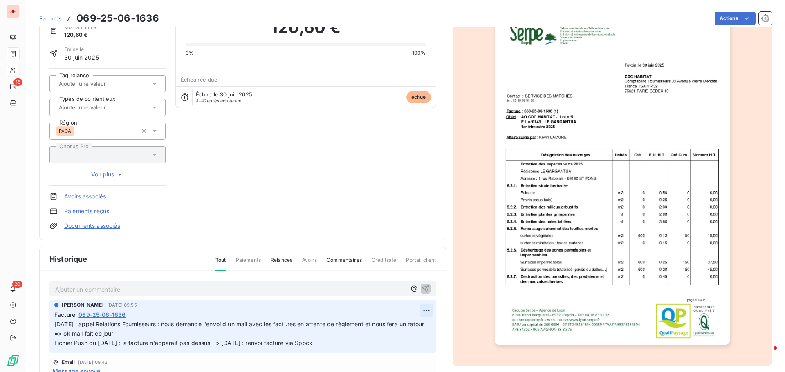
click at [417, 312] on html "SE 15 20 Factures 069-25-06-1636 Actions CDC HABITAT 41CDCHAB Montant initial 1…" at bounding box center [392, 186] width 785 height 372
click at [406, 325] on div "Editer" at bounding box center [397, 328] width 46 height 13
click at [55, 323] on span "[DATE] : appel Relations Fournisseurs : nous demande l'envoi d'un mail avec les…" at bounding box center [230, 334] width 353 height 26
click at [52, 322] on div "[PERSON_NAME] [DATE] 09:55 Facture : [PHONE_NUMBER] [DATE] : appel Relations Fo…" at bounding box center [242, 326] width 387 height 53
click at [58, 328] on p "[DATE] : appel Relations Fournisseurs : nous demande l'envoi d'un mail avec les…" at bounding box center [237, 334] width 367 height 28
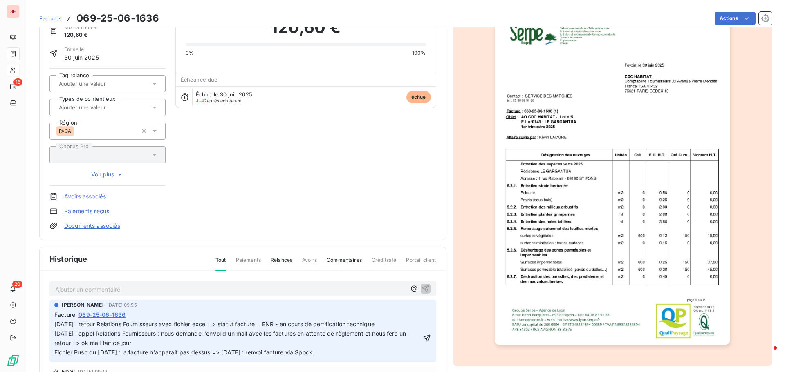
drag, startPoint x: 226, startPoint y: 324, endPoint x: 420, endPoint y: 323, distance: 193.3
click at [420, 323] on div "[DATE] : retour Relations Fournisseurs avec fichier excel => statut facture = E…" at bounding box center [242, 338] width 377 height 38
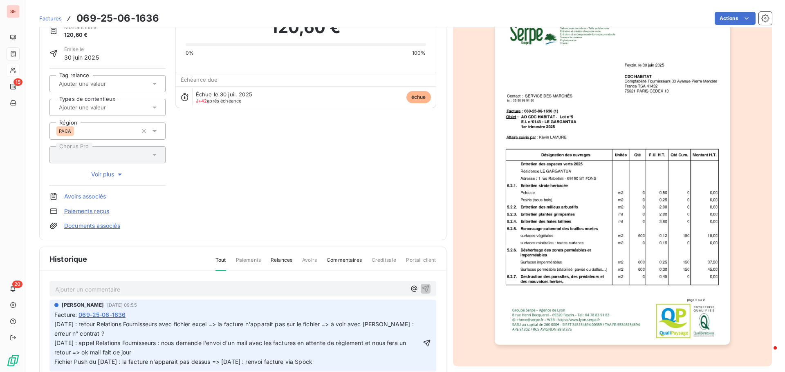
click at [99, 345] on p "[DATE] : appel Relations Fournisseurs : nous demande l'envoi d'un mail avec les…" at bounding box center [237, 353] width 367 height 28
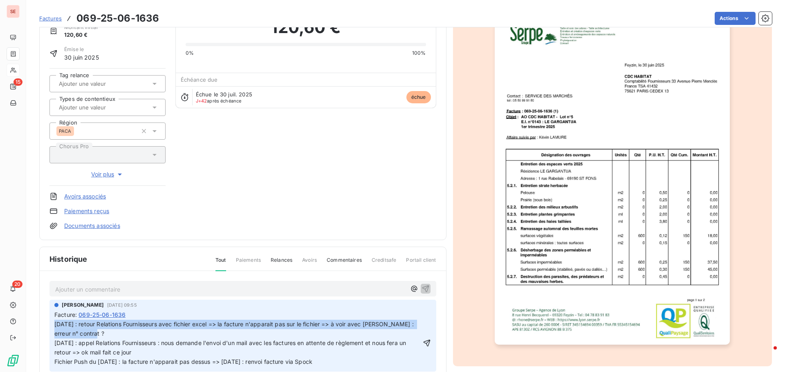
drag, startPoint x: 105, startPoint y: 334, endPoint x: 47, endPoint y: 328, distance: 57.5
click at [47, 328] on div "Ajouter un commentaire ﻿ [PERSON_NAME] [DATE] 09:55 Facture : 069-25-06-1636 [D…" at bounding box center [243, 365] width 406 height 189
copy span "[DATE] : retour Relations Fournisseurs avec fichier excel => la facture n'appar…"
click at [423, 341] on icon "button" at bounding box center [427, 343] width 8 height 8
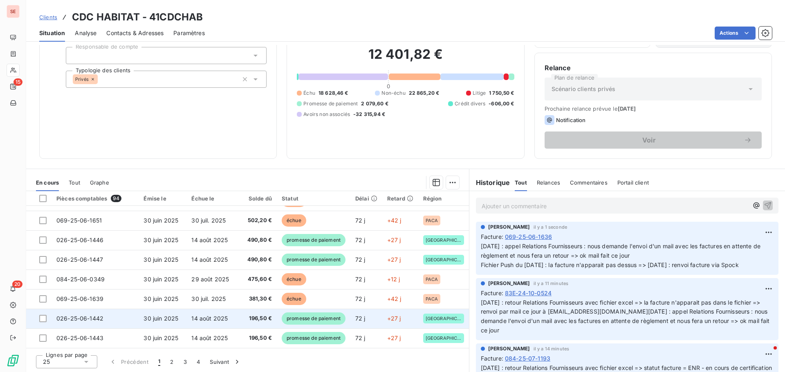
scroll to position [55, 0]
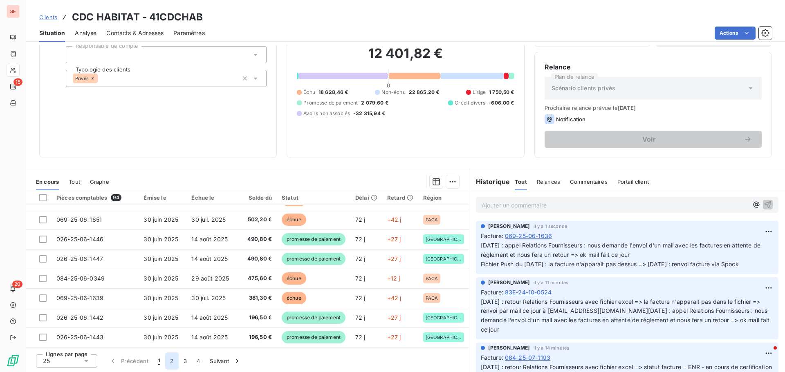
click at [169, 362] on button "2" at bounding box center [171, 361] width 13 height 17
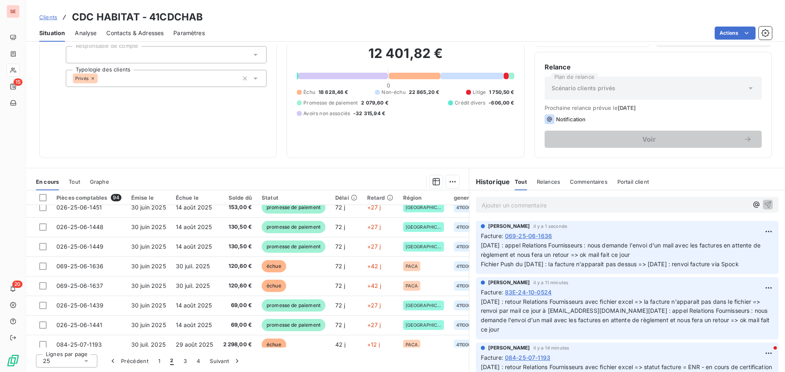
scroll to position [65, 0]
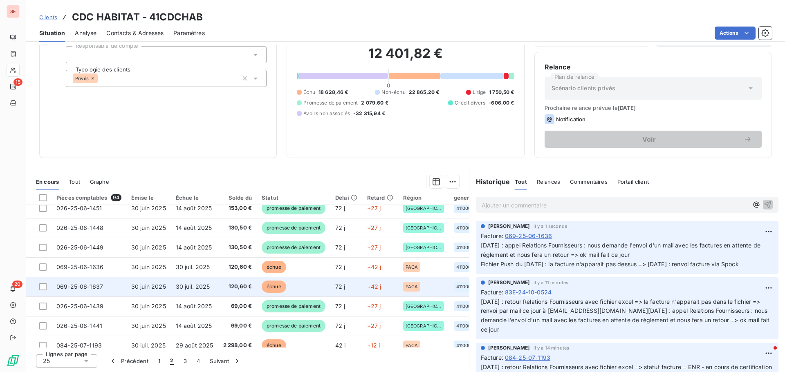
click at [191, 287] on span "30 juil. 2025" at bounding box center [193, 286] width 34 height 7
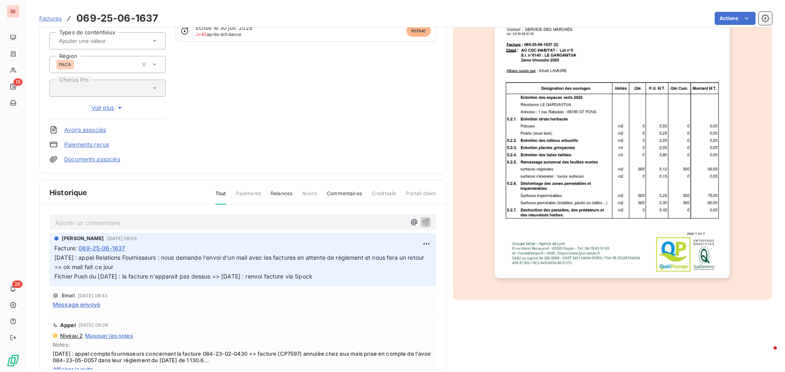
scroll to position [119, 0]
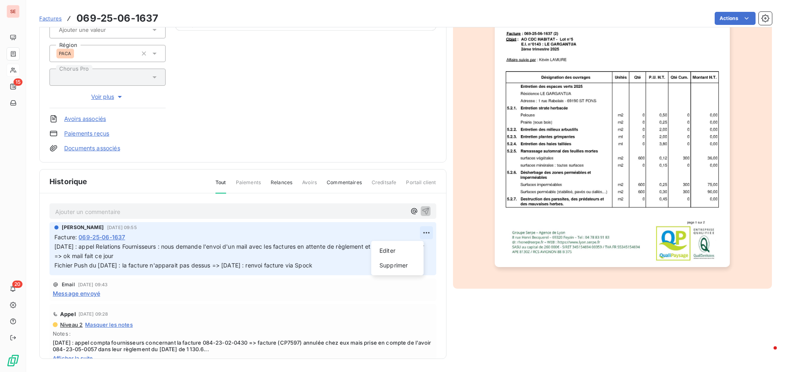
click at [418, 232] on html "SE 15 20 Factures 069-25-06-1637 Actions CDC HABITAT 41CDCHAB Montant initial 1…" at bounding box center [392, 186] width 785 height 372
click at [404, 249] on div "Editer" at bounding box center [397, 250] width 46 height 13
click at [55, 245] on span "[DATE] : appel Relations Fournisseurs : nous demande l'envoi d'un mail avec les…" at bounding box center [230, 256] width 353 height 26
click at [55, 245] on p "[DATE] : appel Relations Fournisseurs : nous demande l'envoi d'un mail avec les…" at bounding box center [237, 256] width 367 height 28
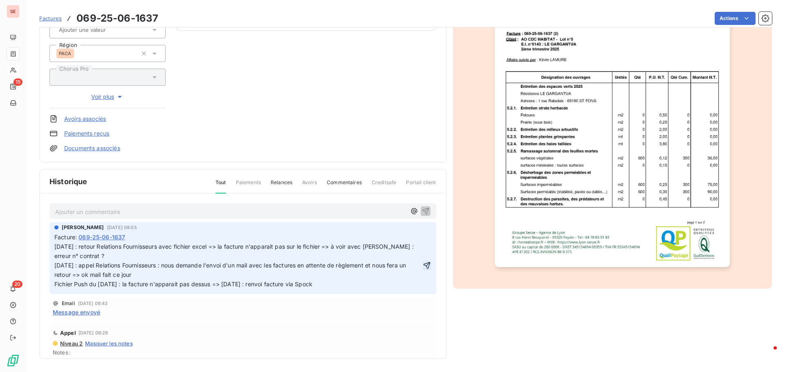
click at [423, 263] on icon "button" at bounding box center [426, 265] width 7 height 7
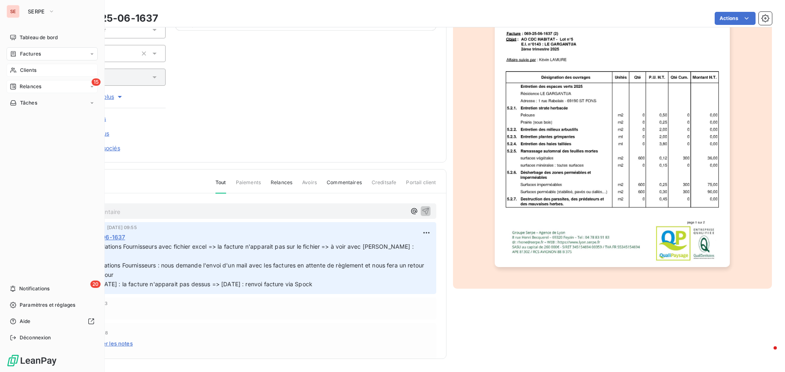
click at [33, 84] on span "Relances" at bounding box center [31, 86] width 22 height 7
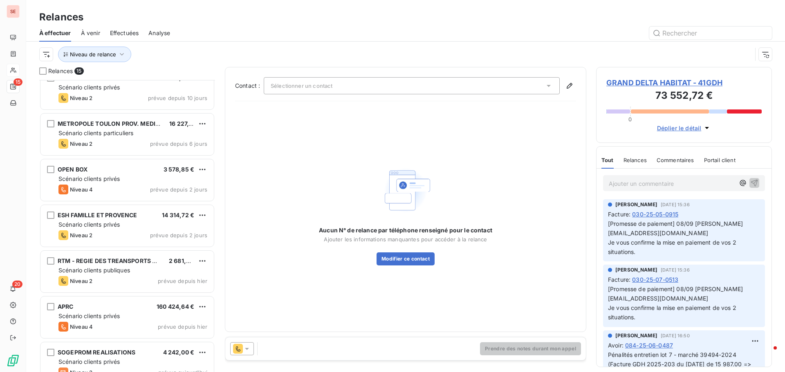
scroll to position [395, 0]
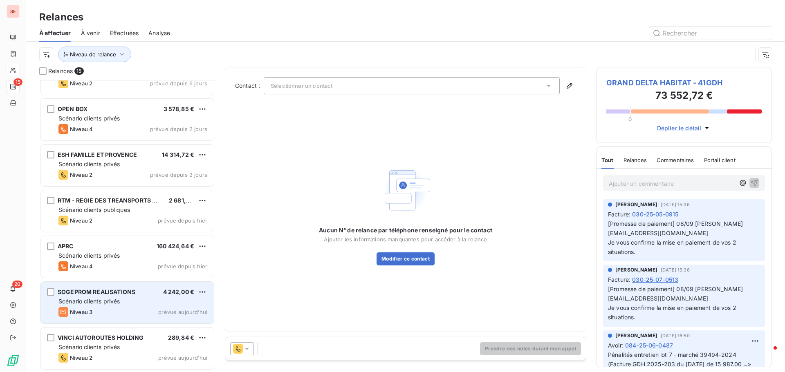
click at [103, 290] on span "SOGEPROM REALISATIONS" at bounding box center [97, 292] width 78 height 7
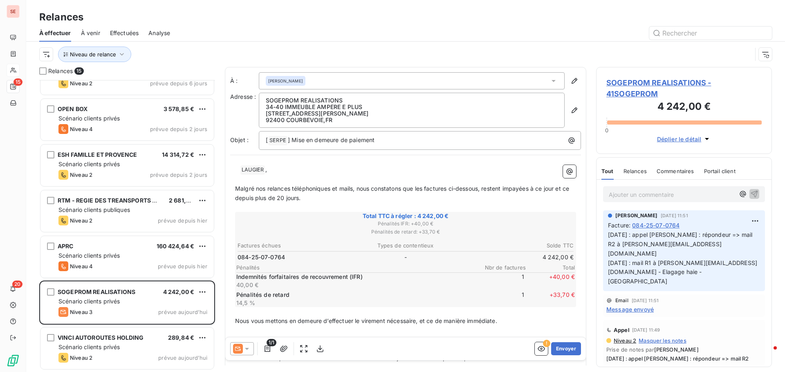
click at [649, 85] on span "SOGEPROM REALISATIONS - 41SOGEPROM" at bounding box center [683, 88] width 155 height 22
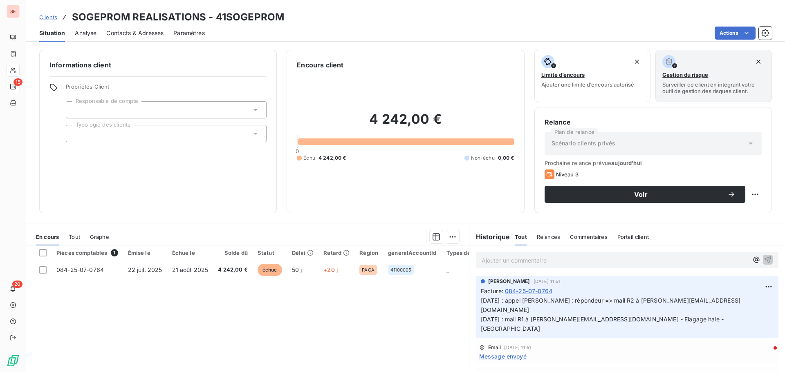
click at [158, 34] on span "Contacts & Adresses" at bounding box center [134, 33] width 57 height 8
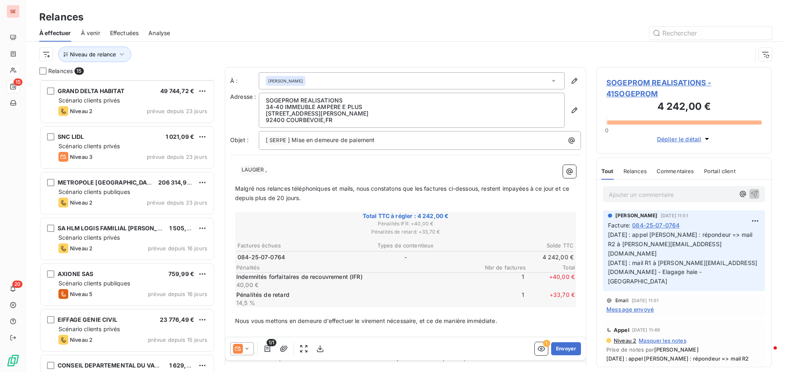
scroll to position [0, 0]
click at [620, 85] on span "SOGEPROM REALISATIONS - 41SOGEPROM" at bounding box center [683, 88] width 155 height 22
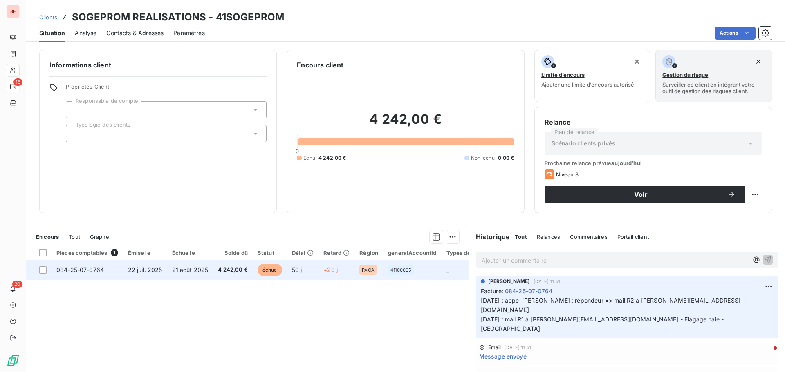
click at [172, 266] on span "21 août 2025" at bounding box center [190, 269] width 36 height 7
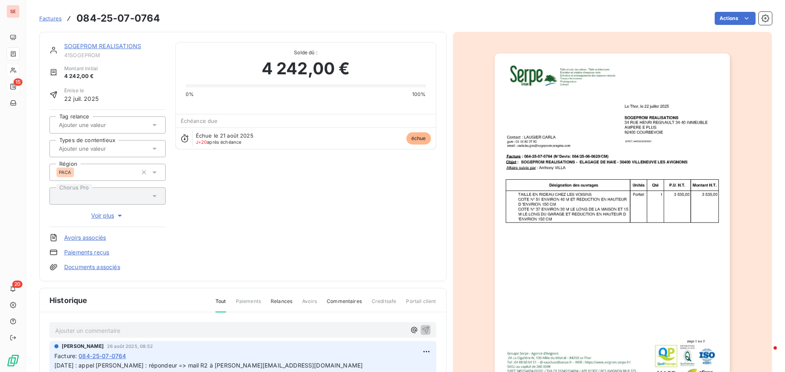
click at [92, 266] on link "Documents associés" at bounding box center [92, 267] width 56 height 8
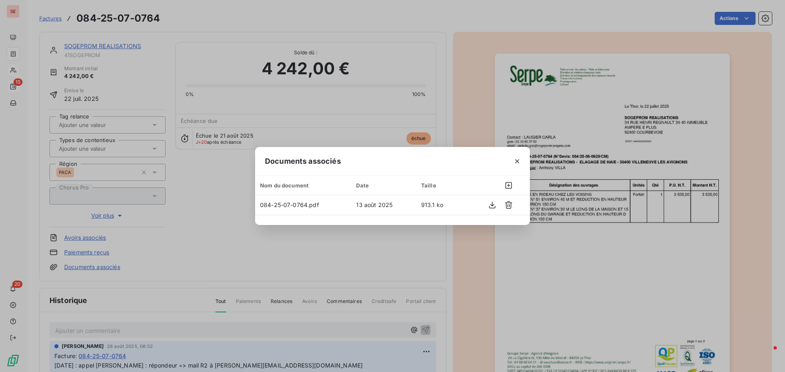
click at [555, 266] on div "Documents associés Nom du document Date Taille 084-25-07-0764.pdf [DATE] 913.1 …" at bounding box center [392, 186] width 785 height 372
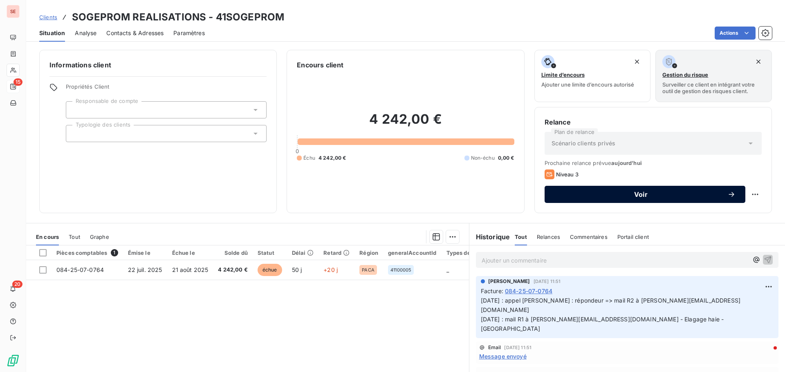
click at [643, 198] on div "Voir" at bounding box center [644, 194] width 181 height 8
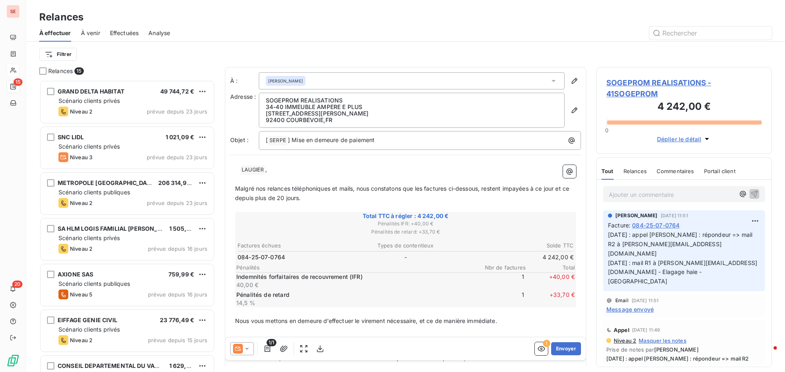
scroll to position [286, 170]
click at [632, 80] on span "SOGEPROM REALISATIONS - 41SOGEPROM" at bounding box center [683, 88] width 155 height 22
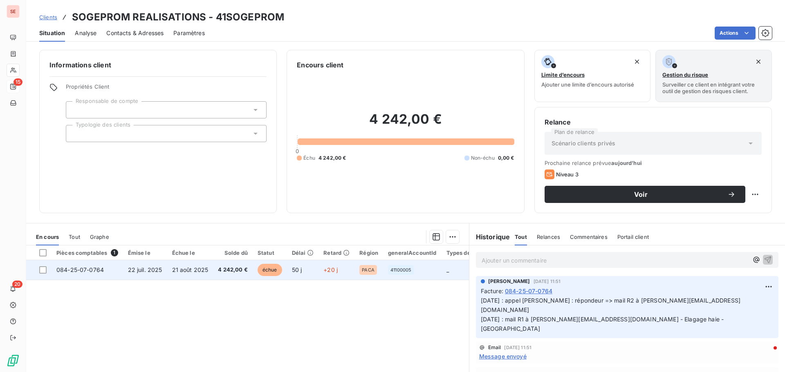
click at [133, 274] on td "22 juil. 2025" at bounding box center [145, 270] width 44 height 20
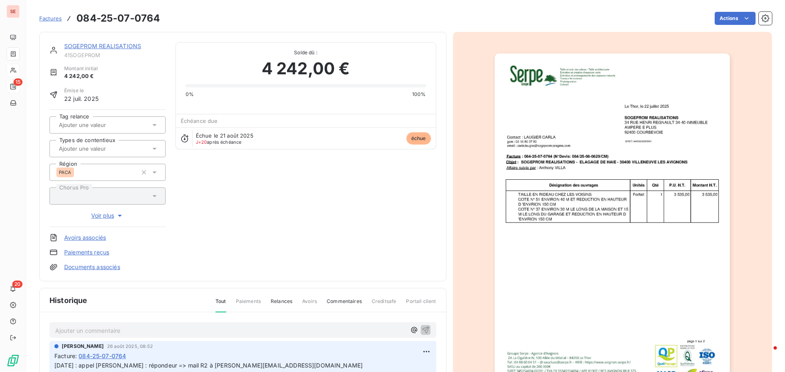
click at [112, 268] on link "Documents associés" at bounding box center [92, 267] width 56 height 8
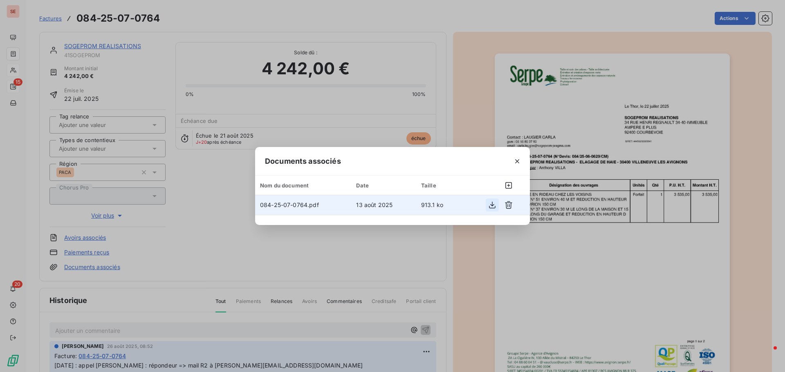
click at [494, 203] on icon "button" at bounding box center [492, 205] width 8 height 8
click at [179, 228] on div "Documents associés Nom du document Date Taille 084-25-07-0764.pdf [DATE] 913.1 …" at bounding box center [392, 186] width 785 height 372
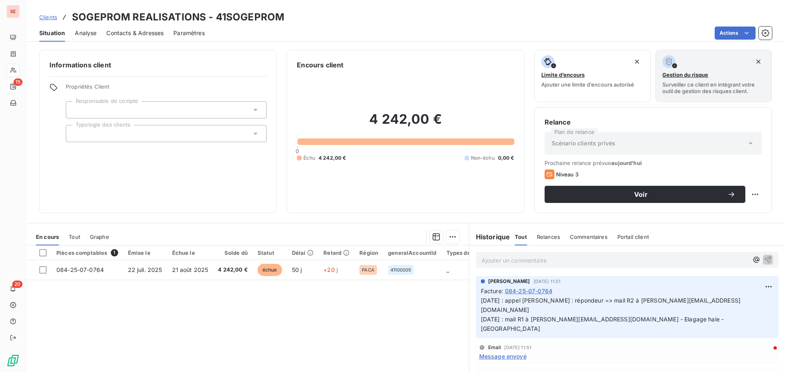
click at [152, 34] on span "Contacts & Adresses" at bounding box center [134, 33] width 57 height 8
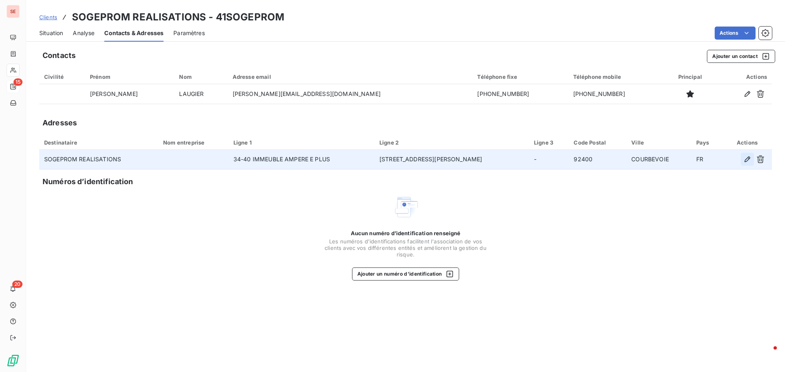
click at [748, 160] on icon "button" at bounding box center [747, 159] width 8 height 8
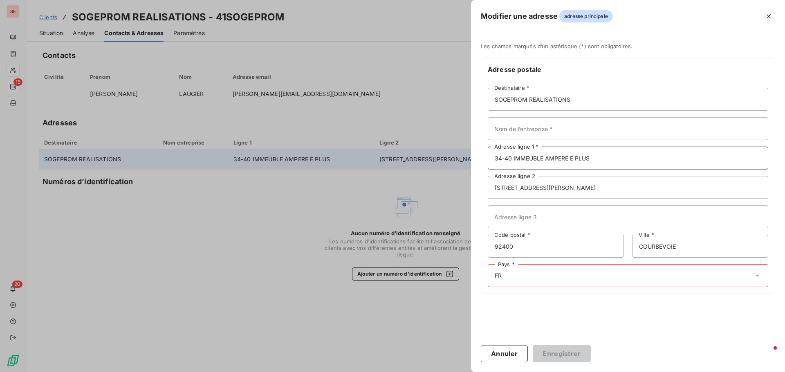
drag, startPoint x: 513, startPoint y: 156, endPoint x: 600, endPoint y: 157, distance: 86.6
click at [600, 157] on input "34-40 IMMEUBLE AMPERE E PLUS" at bounding box center [628, 158] width 280 height 23
click at [515, 160] on input "34-40 IMMEUBLE AMPERE E PLUS" at bounding box center [628, 158] width 280 height 23
click at [512, 158] on input "34-40 IMMEUBLE AMPERE E PLUS" at bounding box center [628, 158] width 280 height 23
click at [513, 158] on input "34-40 IMMEUBLE AMPERE E PLUS" at bounding box center [628, 158] width 280 height 23
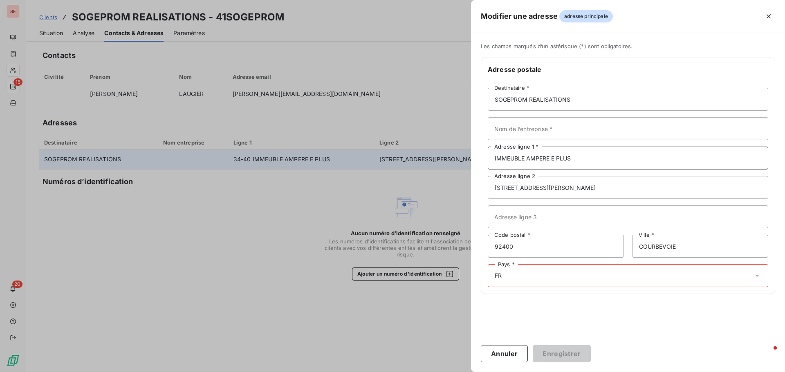
click at [494, 157] on input "IMMEUBLE AMPERE E PLUS" at bounding box center [628, 158] width 280 height 23
type input "34-40 - IMMEUBLE AMPERE E PLUS"
click at [512, 274] on div "Pays * FR" at bounding box center [628, 275] width 280 height 23
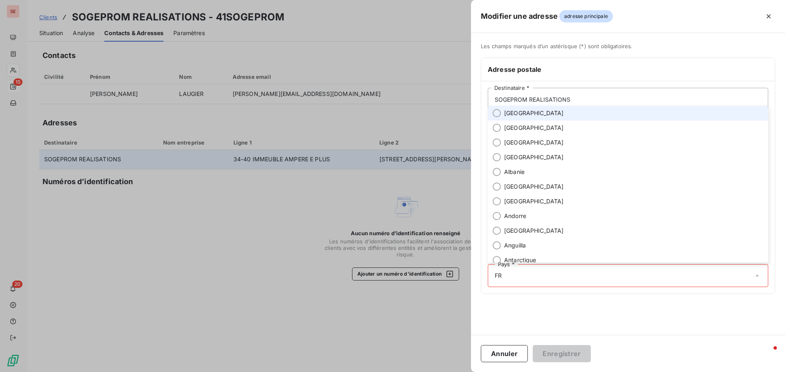
click at [530, 113] on li "[GEOGRAPHIC_DATA]" at bounding box center [628, 113] width 280 height 15
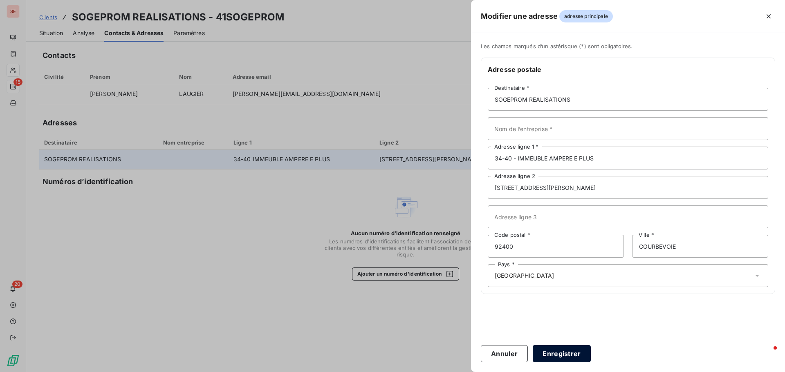
click at [569, 346] on button "Enregistrer" at bounding box center [561, 353] width 58 height 17
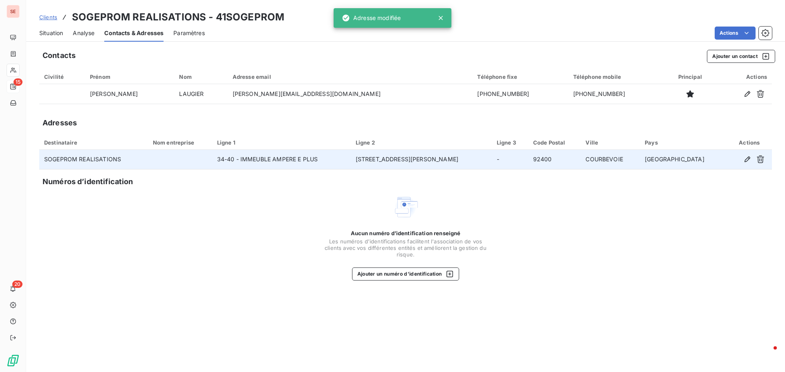
click at [642, 260] on div "Aucun numéro d’identification renseigné Les numéros d'identifications faciliten…" at bounding box center [405, 237] width 732 height 87
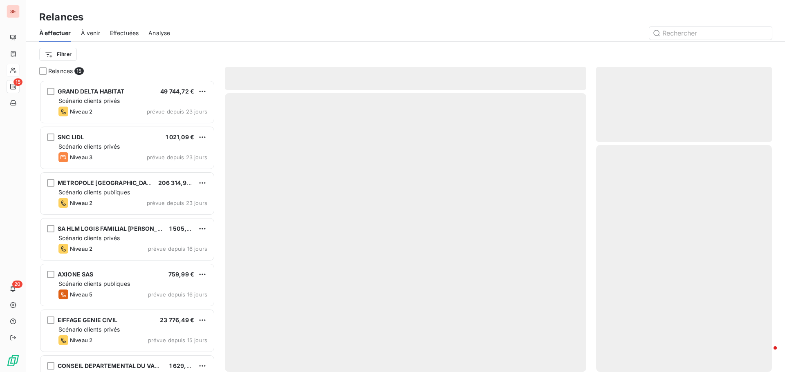
scroll to position [286, 170]
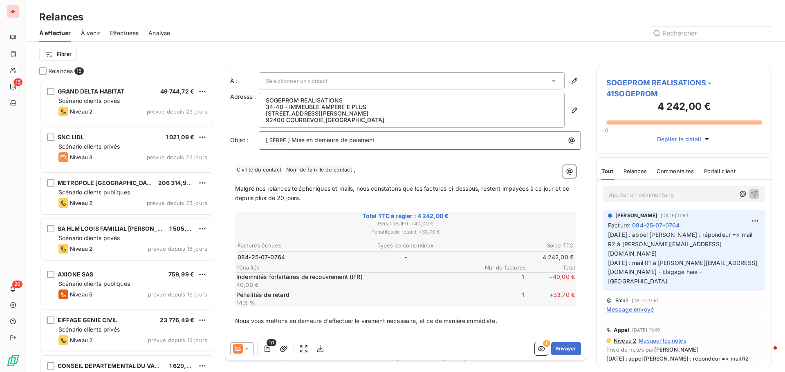
click at [442, 142] on p "[ SERPE ﻿ ] Mise en demeure de paiement" at bounding box center [422, 141] width 312 height 10
click at [409, 136] on p "[ SERPE ﻿ ] Mise en demeure de paiement - 084 -" at bounding box center [422, 141] width 312 height 10
click at [302, 168] on span "Nom de famille du contact ﻿" at bounding box center [319, 170] width 68 height 9
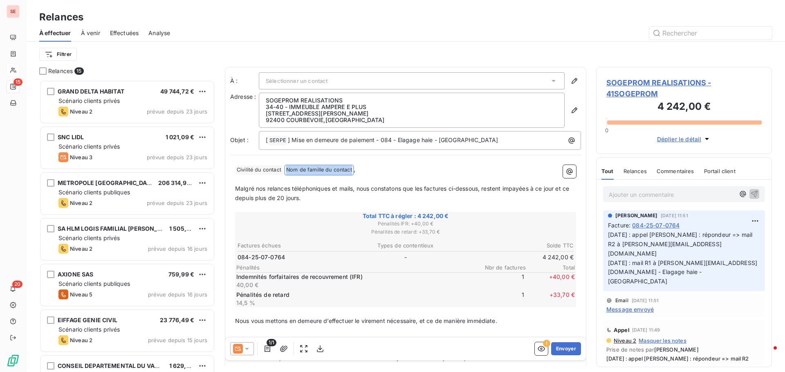
click at [302, 168] on span "Nom de famille du contact ﻿" at bounding box center [319, 170] width 68 height 9
click at [305, 167] on span "Nom de famille du contact ﻿" at bounding box center [319, 170] width 68 height 9
drag, startPoint x: 293, startPoint y: 188, endPoint x: 355, endPoint y: 187, distance: 62.1
click at [355, 187] on span "Malgré nos relances téléphoniques et mails, nous constatons que les factures ci…" at bounding box center [403, 193] width 336 height 16
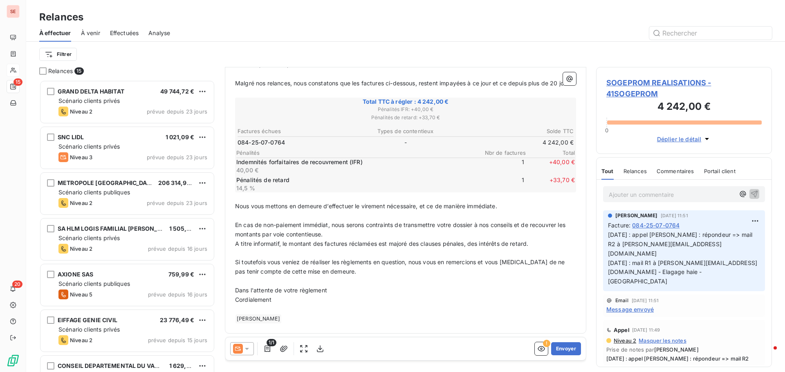
scroll to position [115, 0]
click at [353, 288] on p "Dans l'attente de votre règlement" at bounding box center [405, 290] width 341 height 9
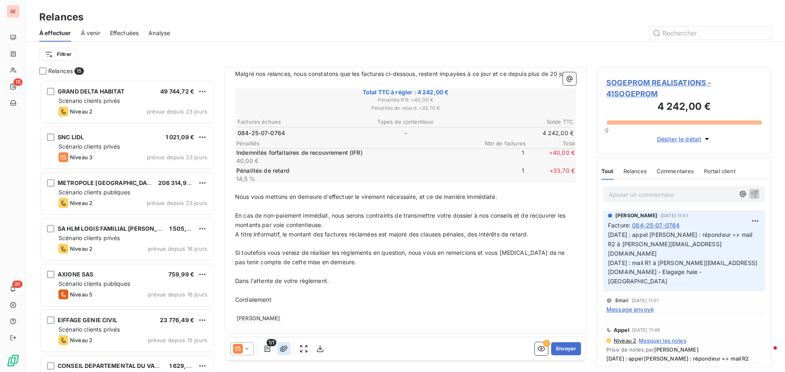
click at [283, 351] on icon "button" at bounding box center [284, 349] width 8 height 8
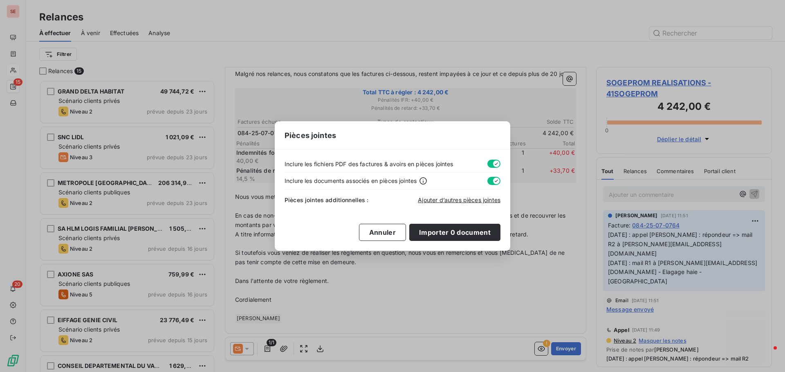
click at [490, 163] on button "button" at bounding box center [493, 164] width 13 height 8
click at [490, 181] on button "button" at bounding box center [493, 181] width 13 height 8
click at [465, 201] on span "Ajouter d’autres pièces jointes" at bounding box center [459, 200] width 83 height 7
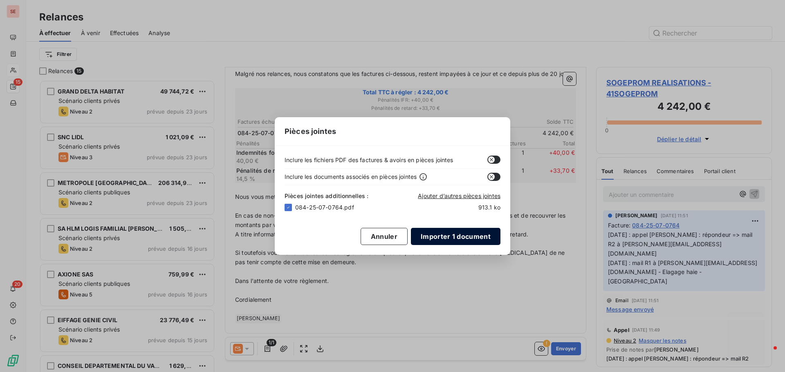
click at [467, 235] on button "Importer 1 document" at bounding box center [455, 236] width 89 height 17
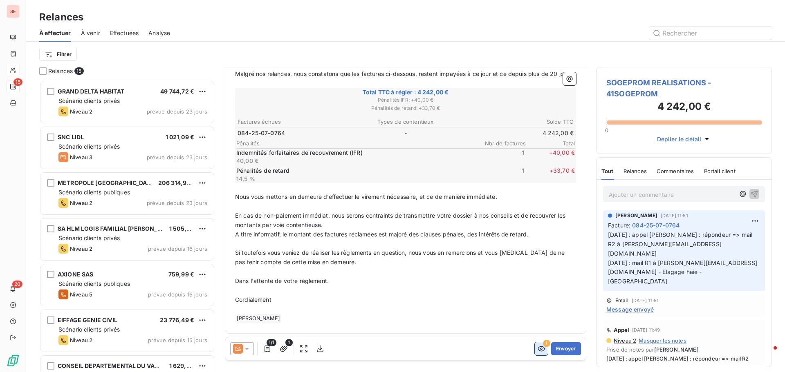
click at [537, 352] on icon "button" at bounding box center [541, 349] width 8 height 8
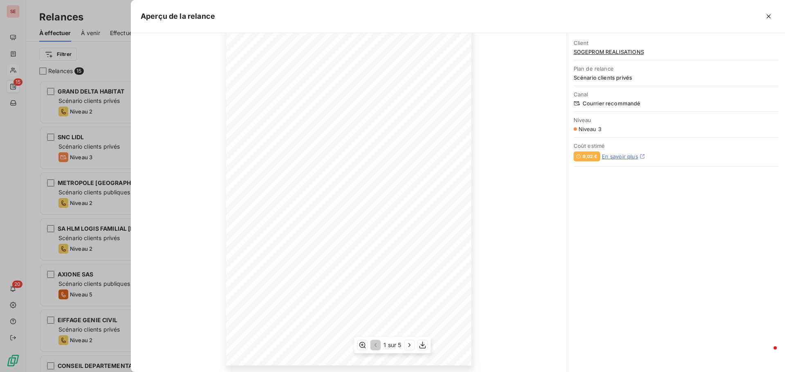
scroll to position [54, 0]
click at [410, 347] on icon "button" at bounding box center [409, 345] width 8 height 8
click at [410, 347] on icon "button" at bounding box center [410, 345] width 8 height 8
click at [410, 347] on icon "button" at bounding box center [410, 346] width 2 height 4
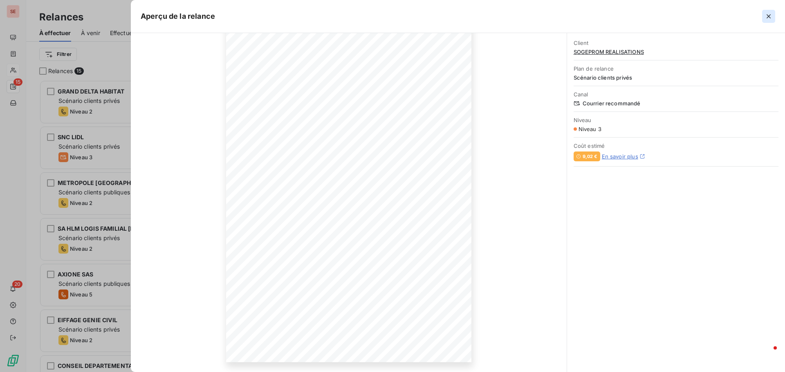
click at [771, 13] on icon "button" at bounding box center [768, 16] width 8 height 8
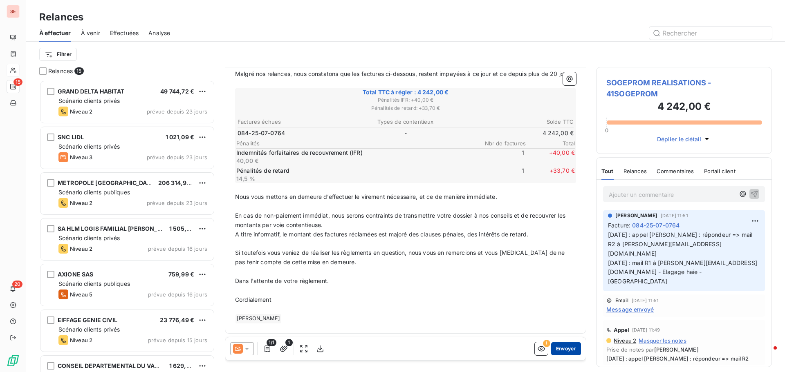
click at [561, 347] on button "Envoyer" at bounding box center [566, 348] width 30 height 13
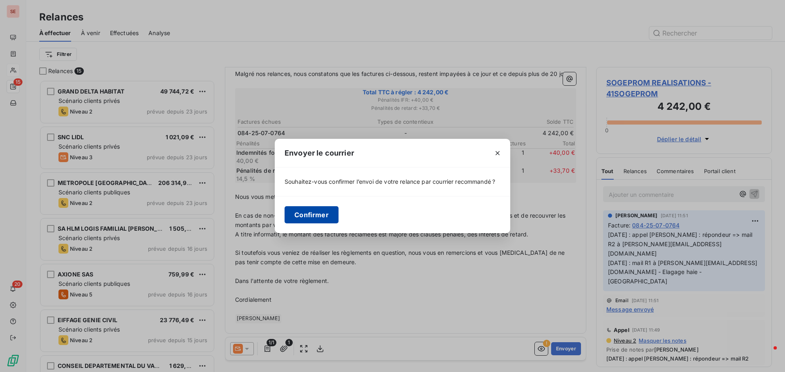
click at [311, 215] on button "Confirmer" at bounding box center [311, 214] width 54 height 17
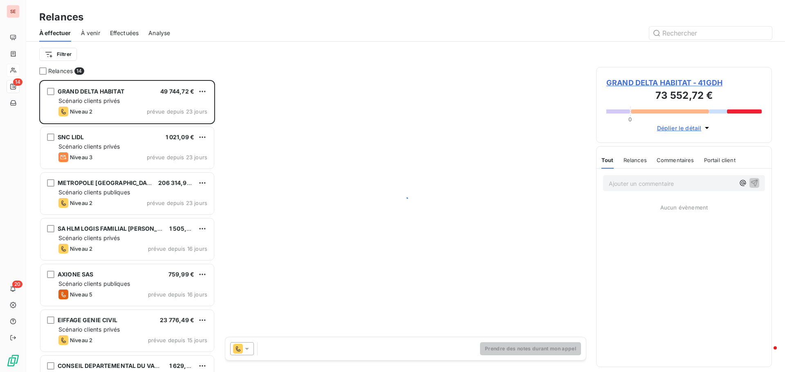
click at [130, 30] on span "Effectuées" at bounding box center [124, 33] width 29 height 8
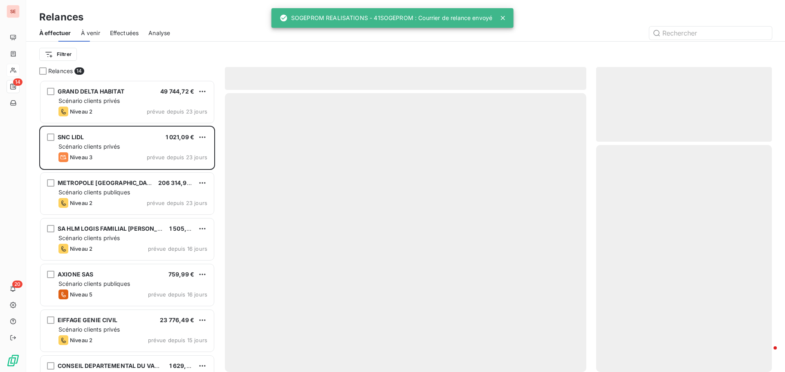
scroll to position [286, 170]
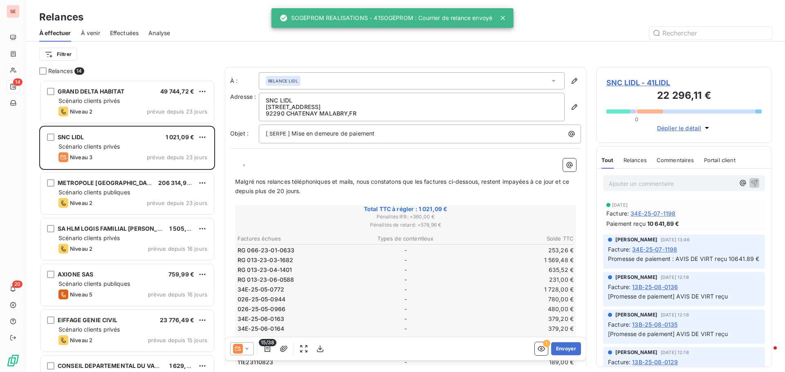
click at [123, 36] on span "Effectuées" at bounding box center [124, 33] width 29 height 8
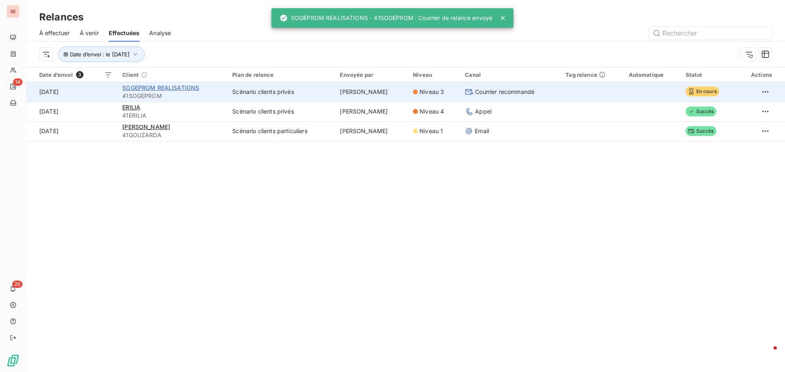
click at [154, 86] on span "SOGEPROM REALISATIONS" at bounding box center [160, 87] width 77 height 7
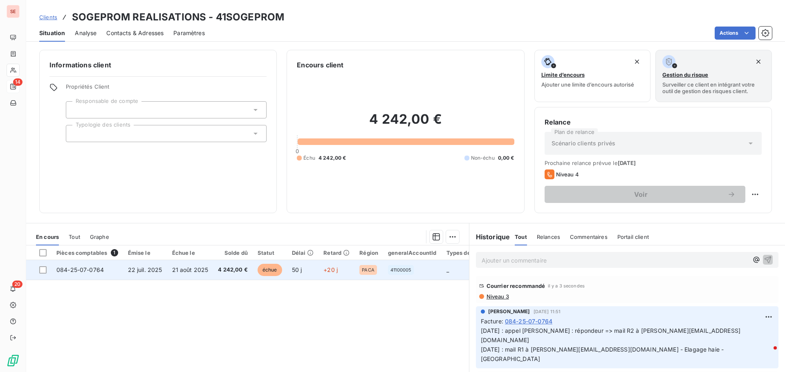
click at [186, 269] on span "21 août 2025" at bounding box center [190, 269] width 36 height 7
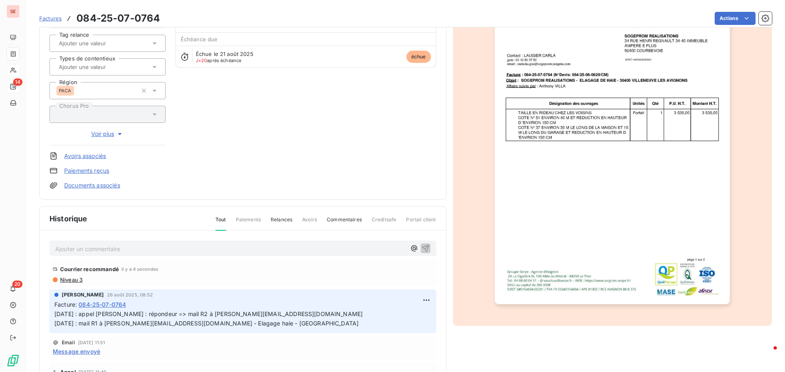
scroll to position [83, 0]
click at [419, 299] on html "SE 14 20 Factures 084-25-07-0764 Actions SOGEPROM REALISATIONS 41SOGEPROM Monta…" at bounding box center [392, 186] width 785 height 372
click at [401, 317] on div "Editer" at bounding box center [397, 317] width 46 height 13
click at [55, 315] on span "[DATE] : appel [PERSON_NAME] : répondeur => mail R2 à [PERSON_NAME][EMAIL_ADDRE…" at bounding box center [208, 318] width 308 height 16
click at [55, 315] on p "[DATE] : appel [PERSON_NAME] : répondeur => mail R2 à [PERSON_NAME][EMAIL_ADDRE…" at bounding box center [236, 318] width 365 height 19
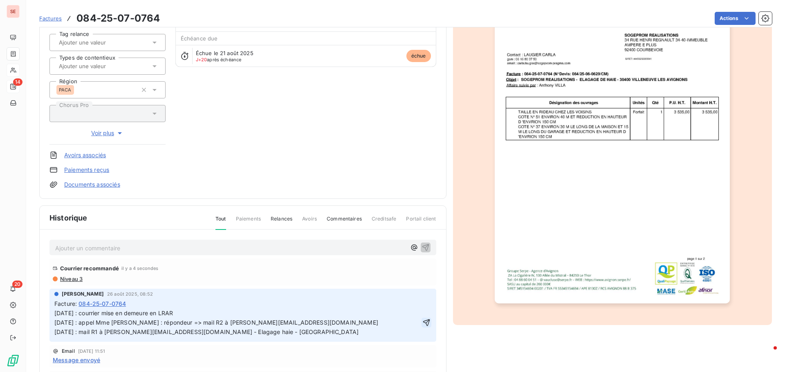
click at [423, 322] on icon "button" at bounding box center [426, 322] width 7 height 7
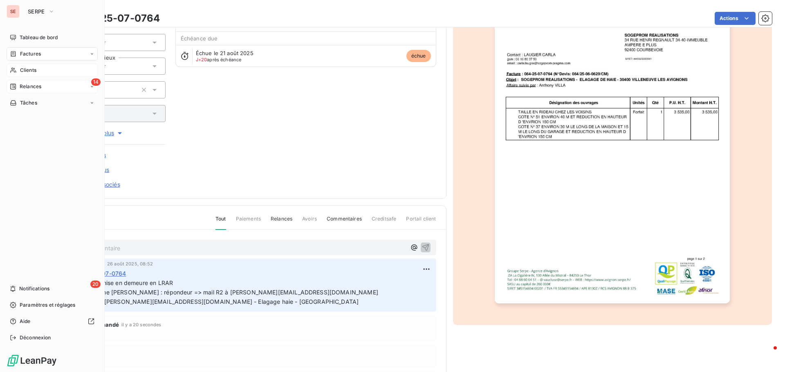
click at [37, 87] on span "Relances" at bounding box center [31, 86] width 22 height 7
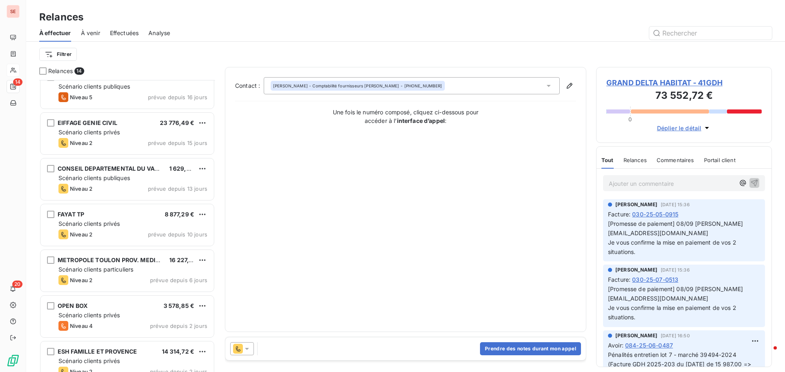
scroll to position [205, 0]
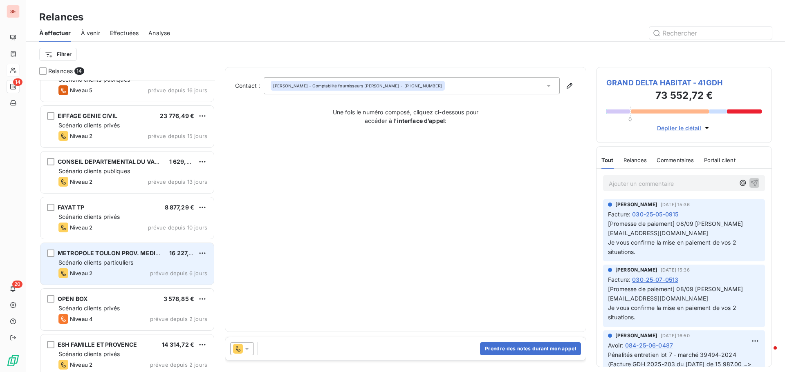
click at [136, 258] on div "METROPOLE TOULON PROV. MEDITERRANEE 16 227,17 € Scénario clients particuliers N…" at bounding box center [126, 264] width 173 height 42
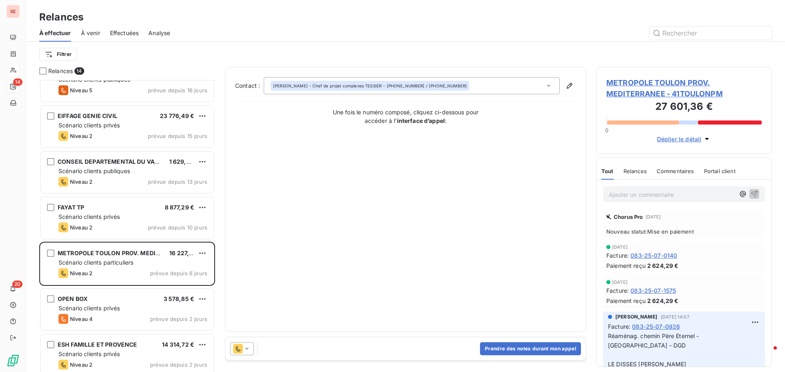
click at [684, 81] on span "METROPOLE TOULON PROV. MEDITERRANEE - 41TOULONPM" at bounding box center [683, 88] width 155 height 22
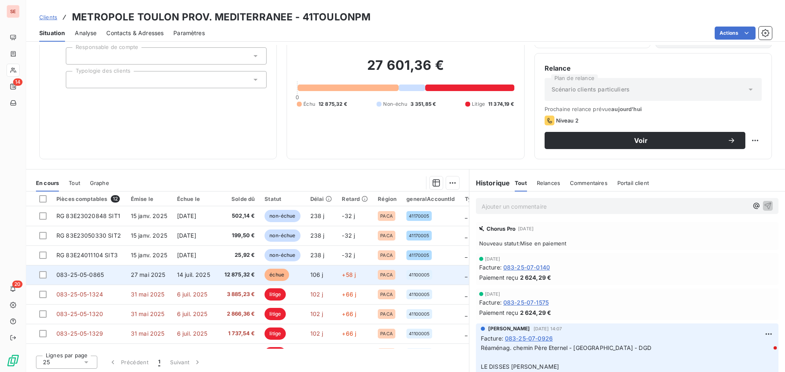
scroll to position [55, 0]
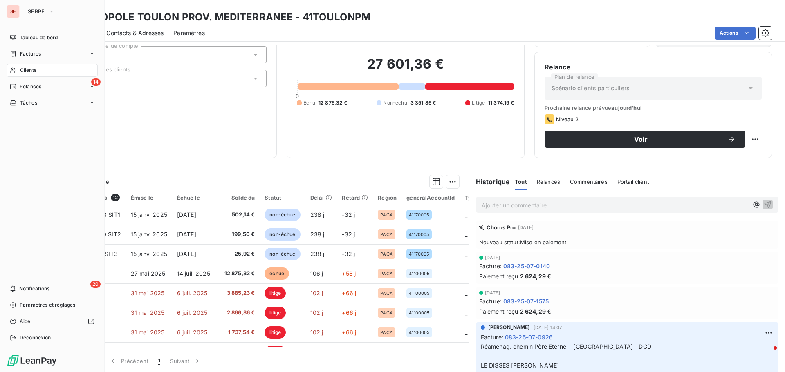
click at [46, 67] on div "Clients" at bounding box center [52, 70] width 91 height 13
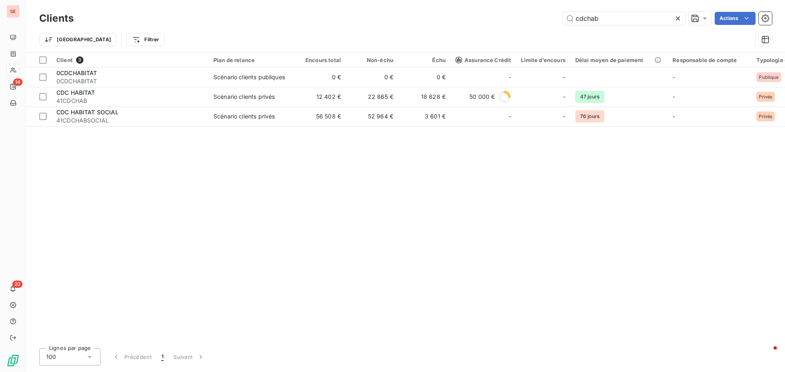
drag, startPoint x: 618, startPoint y: 15, endPoint x: 538, endPoint y: 16, distance: 80.5
click at [538, 16] on div "cdchab Actions" at bounding box center [427, 18] width 688 height 13
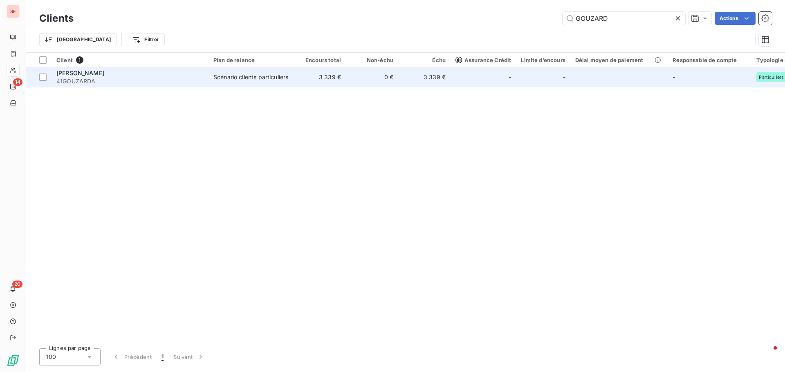
type input "GOUZARD"
click at [196, 73] on div "[PERSON_NAME]" at bounding box center [129, 73] width 147 height 8
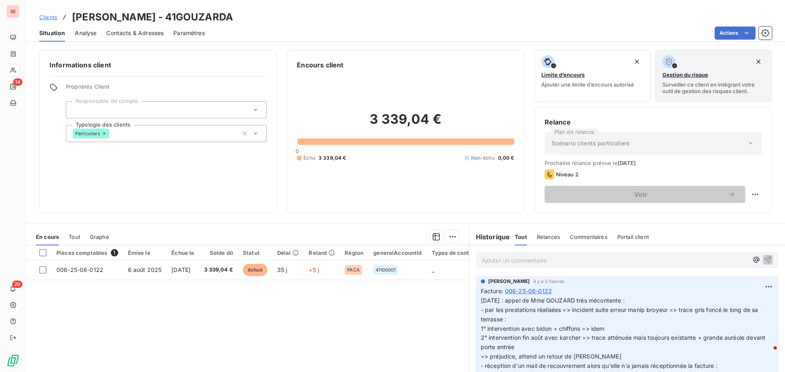
click at [97, 320] on div "Pièces comptables 1 Émise le Échue le Solde dû Statut Délai Retard Région gener…" at bounding box center [247, 324] width 443 height 157
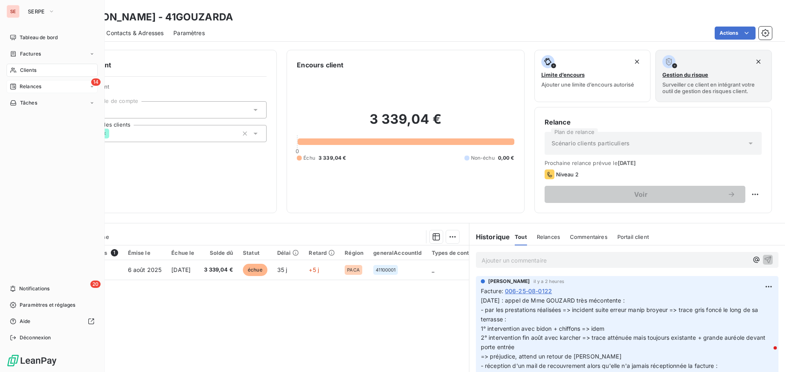
click at [40, 92] on div "14 Relances" at bounding box center [52, 86] width 91 height 13
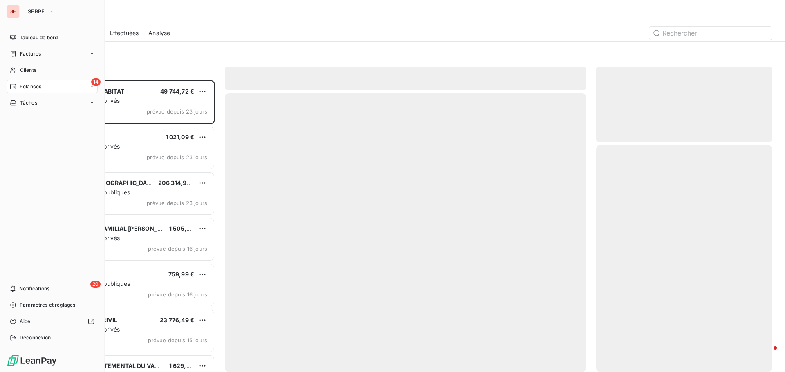
scroll to position [286, 170]
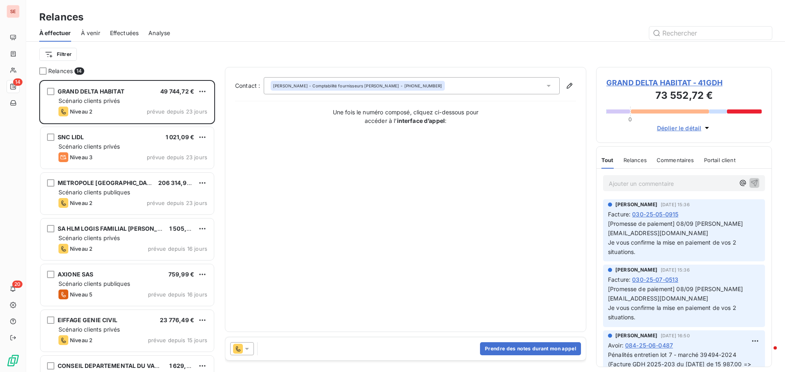
click at [151, 62] on div "Filtrer" at bounding box center [405, 54] width 732 height 25
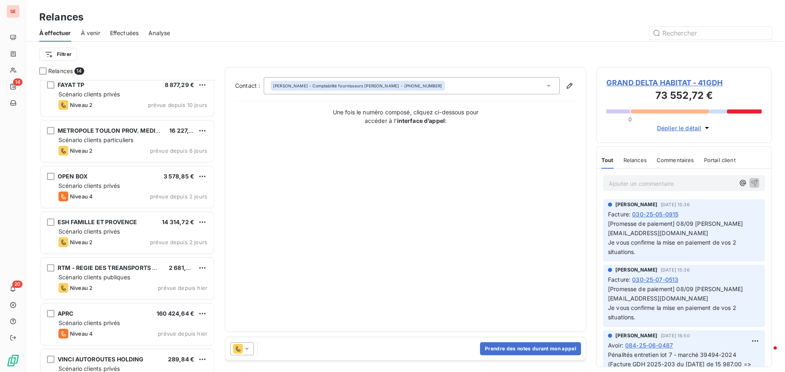
scroll to position [349, 0]
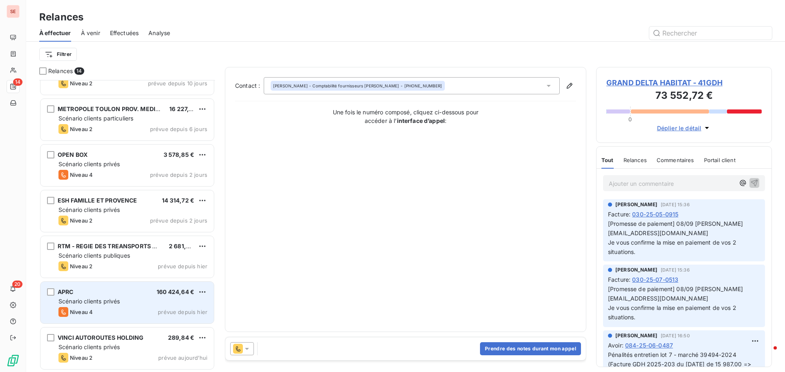
click at [124, 302] on div "Scénario clients privés" at bounding box center [132, 302] width 149 height 8
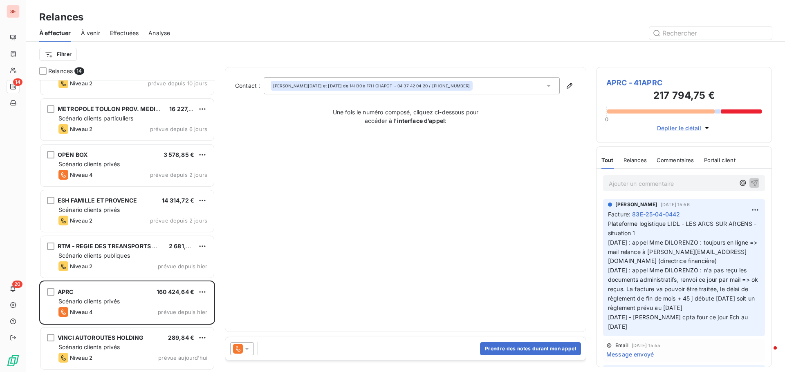
click at [94, 31] on span "À venir" at bounding box center [90, 33] width 19 height 8
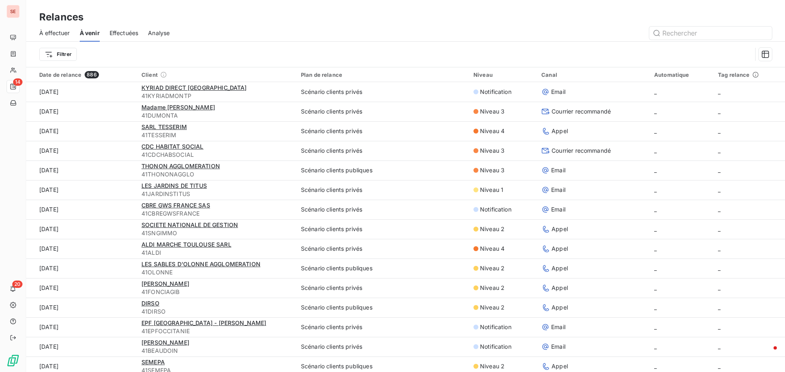
click at [130, 29] on span "Effectuées" at bounding box center [124, 33] width 29 height 8
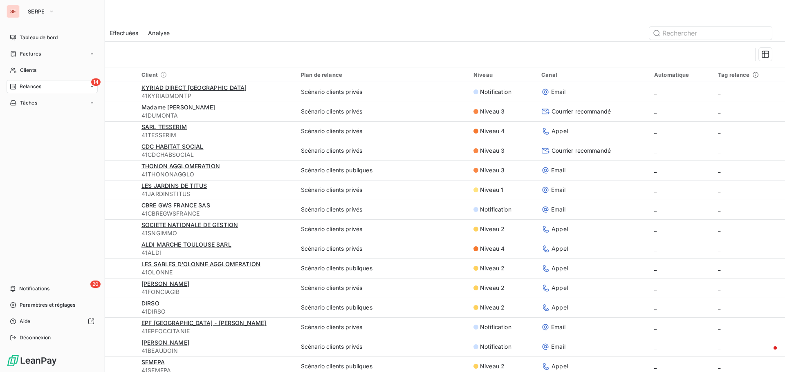
click at [48, 86] on div "14 Relances" at bounding box center [52, 86] width 91 height 13
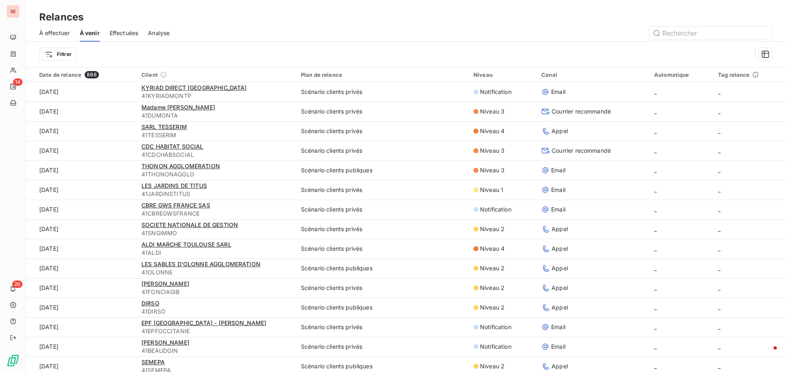
click at [165, 52] on div "Filtrer" at bounding box center [395, 55] width 712 height 16
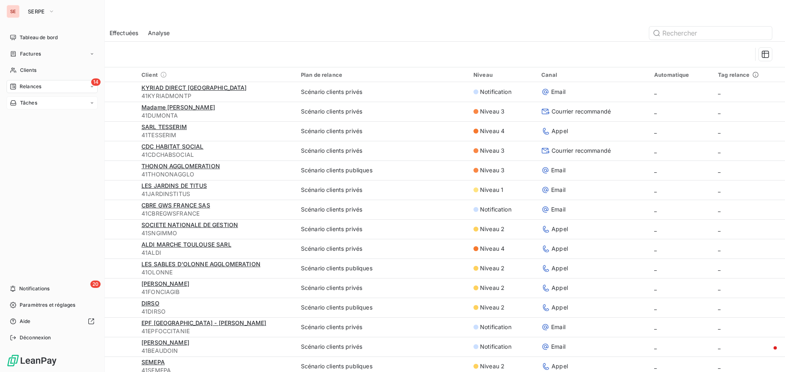
click at [31, 106] on span "Tâches" at bounding box center [28, 102] width 17 height 7
click at [39, 85] on span "Relances" at bounding box center [31, 86] width 22 height 7
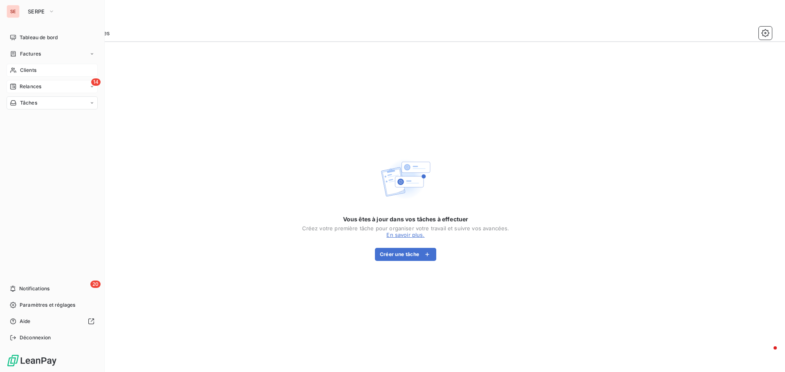
click at [28, 72] on span "Clients" at bounding box center [28, 70] width 16 height 7
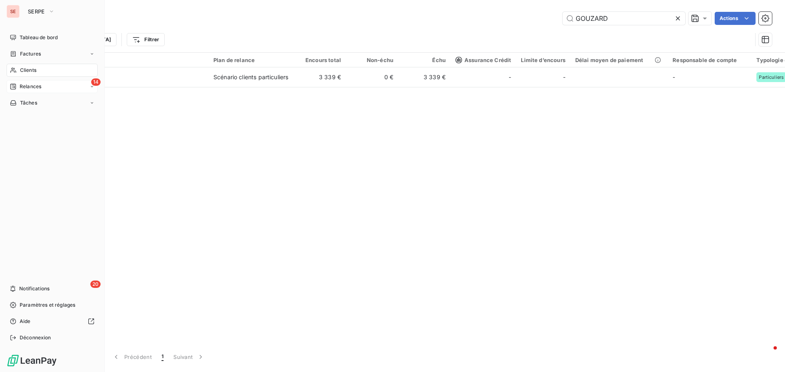
click at [31, 85] on span "Relances" at bounding box center [31, 86] width 22 height 7
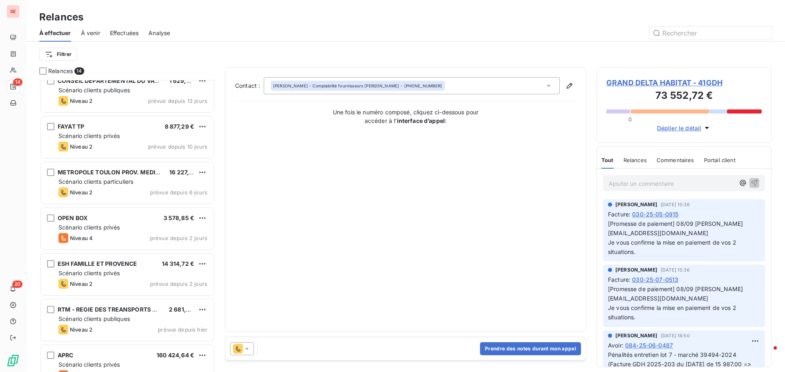
scroll to position [349, 0]
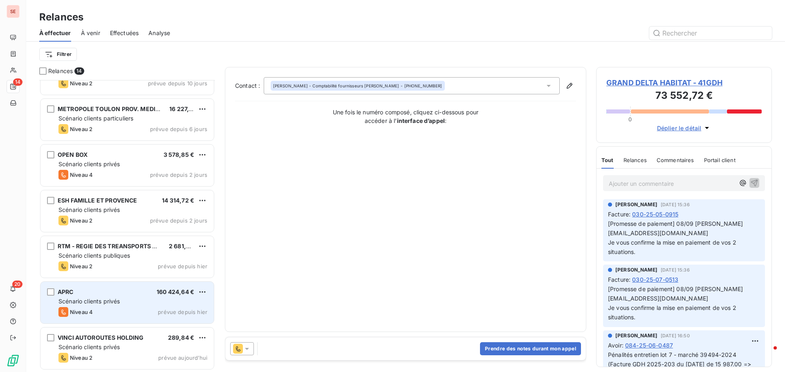
click at [126, 291] on div "APRC 160 424,64 €" at bounding box center [132, 292] width 149 height 7
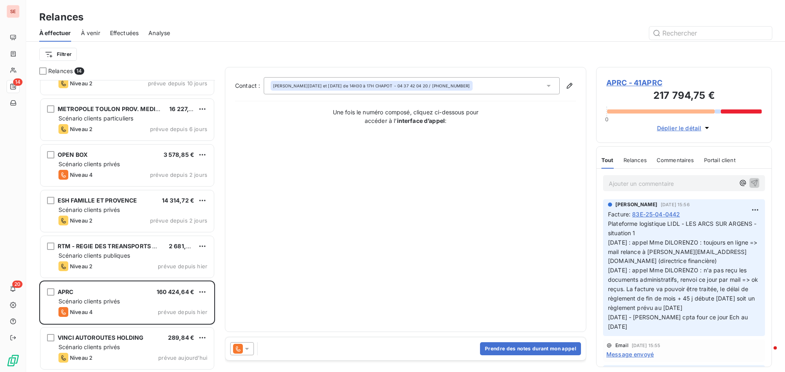
click at [614, 77] on span "APRC - 41APRC" at bounding box center [683, 82] width 155 height 11
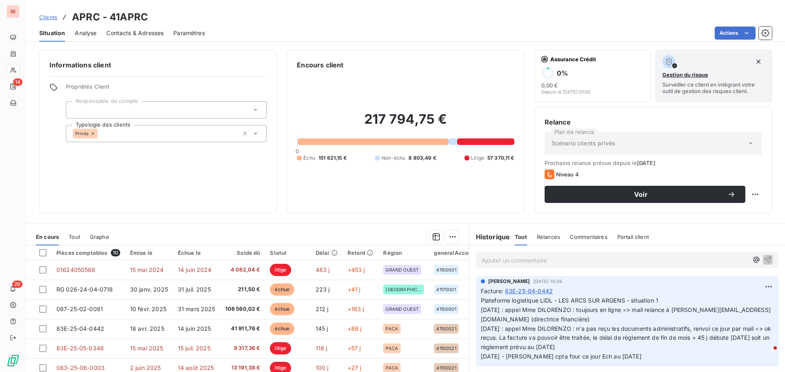
click at [141, 32] on span "Contacts & Adresses" at bounding box center [134, 33] width 57 height 8
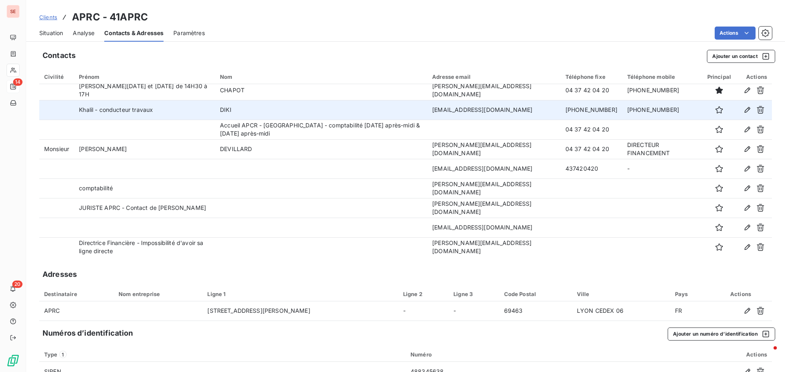
scroll to position [5, 0]
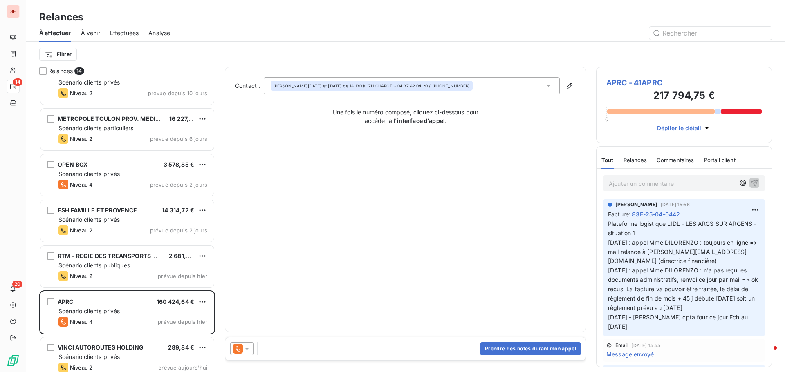
scroll to position [349, 0]
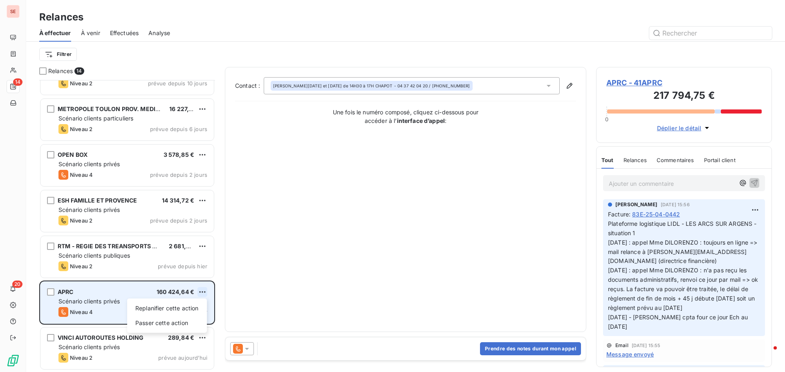
click at [205, 291] on html "SE 14 20 Relances À effectuer À venir Effectuées Analyse Filtrer Relances 14 CO…" at bounding box center [392, 186] width 785 height 372
click at [181, 306] on div "Replanifier cette action" at bounding box center [166, 308] width 73 height 13
select select "8"
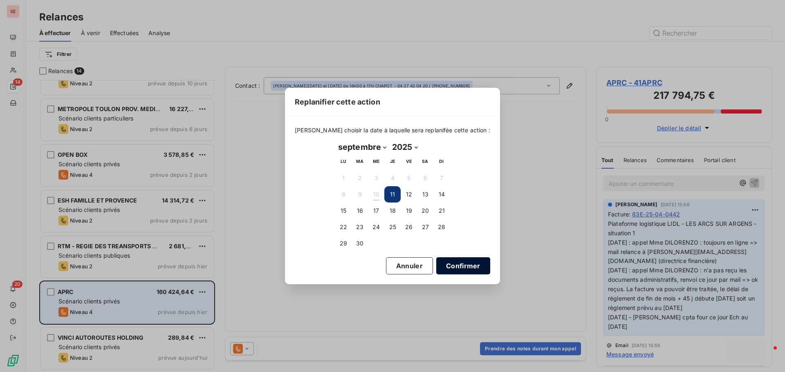
click at [443, 264] on button "Confirmer" at bounding box center [463, 265] width 54 height 17
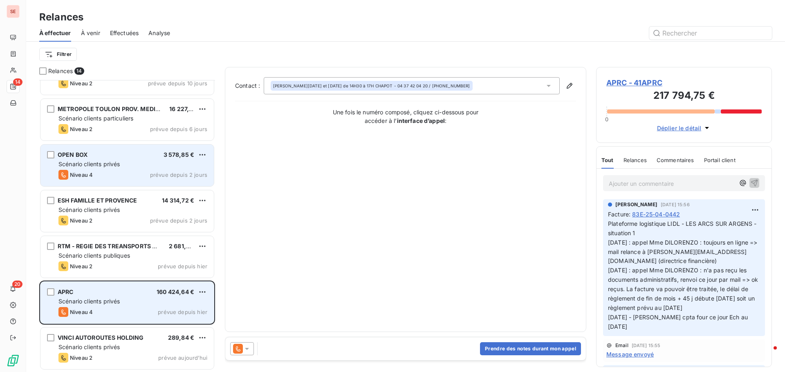
scroll to position [303, 0]
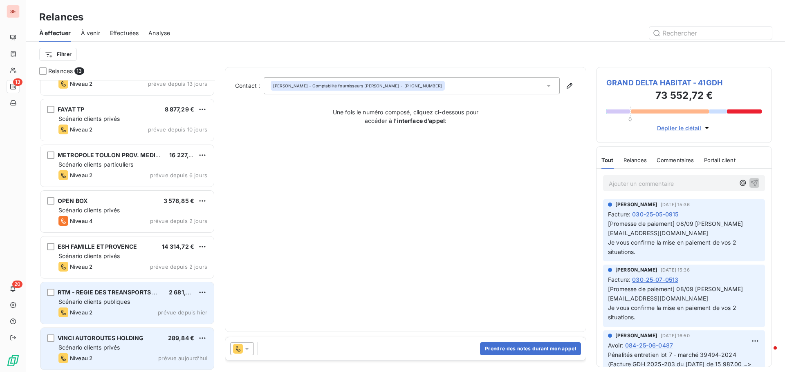
click at [87, 312] on span "Niveau 2" at bounding box center [81, 312] width 22 height 7
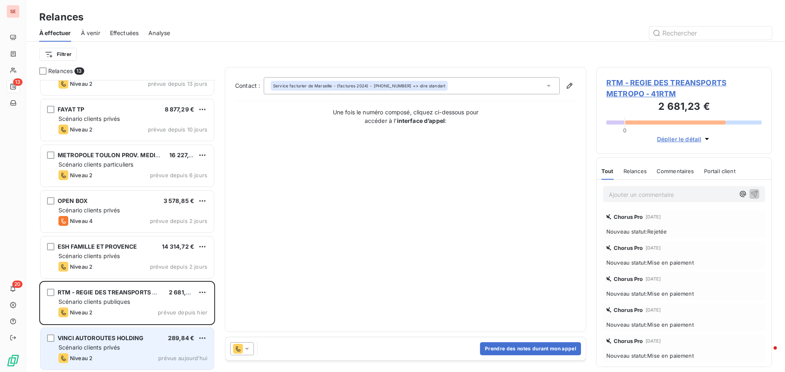
click at [668, 82] on span "RTM - REGIE DES TREANSPORTS METROPO - 41RTM" at bounding box center [683, 88] width 155 height 22
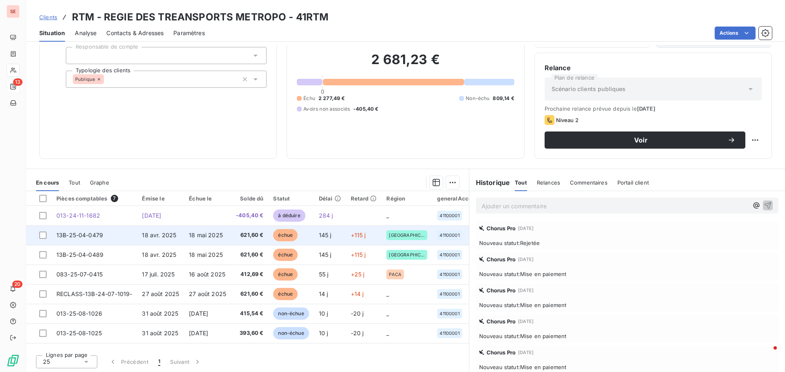
scroll to position [55, 0]
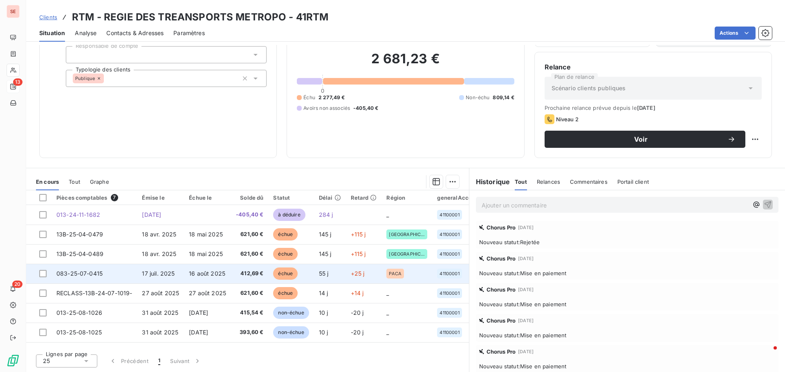
click at [122, 273] on td "083-25-07-0415" at bounding box center [93, 274] width 85 height 20
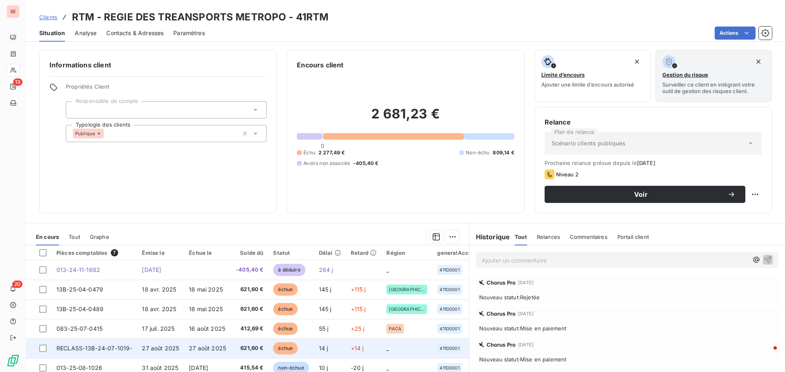
click at [143, 346] on span "27 août 2025" at bounding box center [160, 348] width 37 height 7
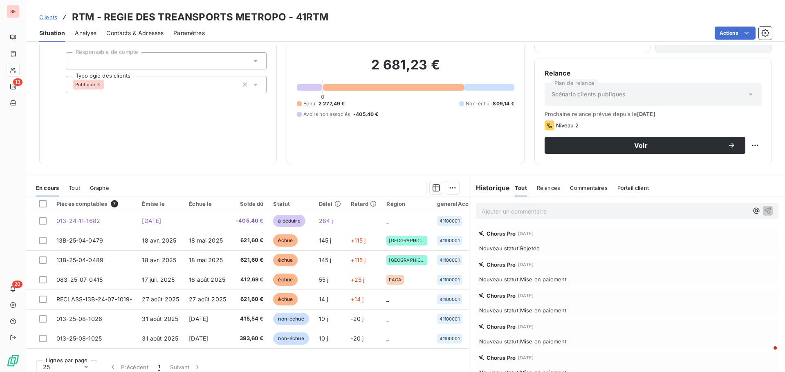
scroll to position [55, 0]
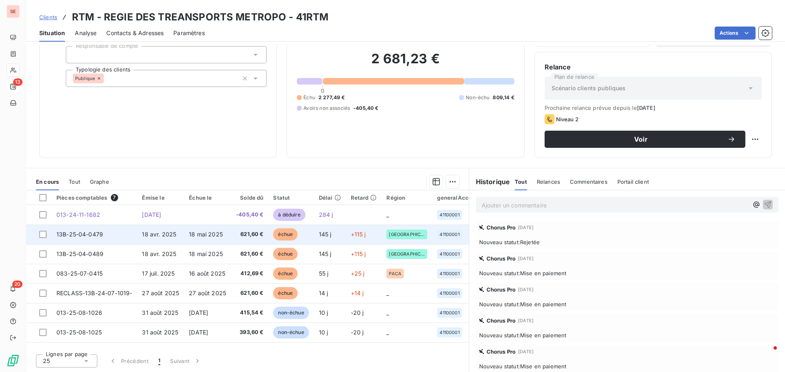
click at [141, 234] on td "18 avr. 2025" at bounding box center [160, 235] width 47 height 20
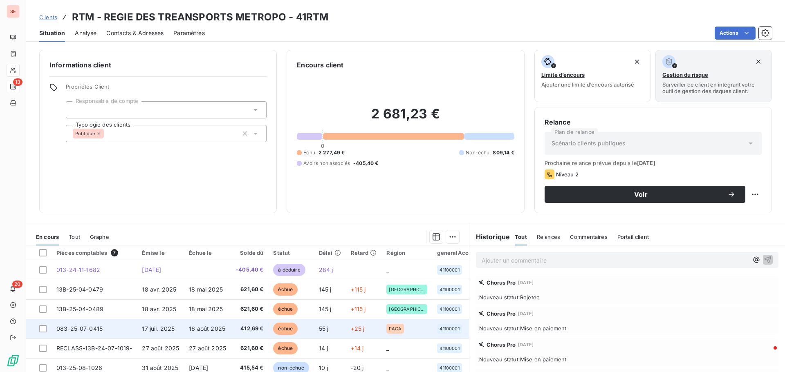
click at [163, 330] on span "17 juil. 2025" at bounding box center [158, 328] width 33 height 7
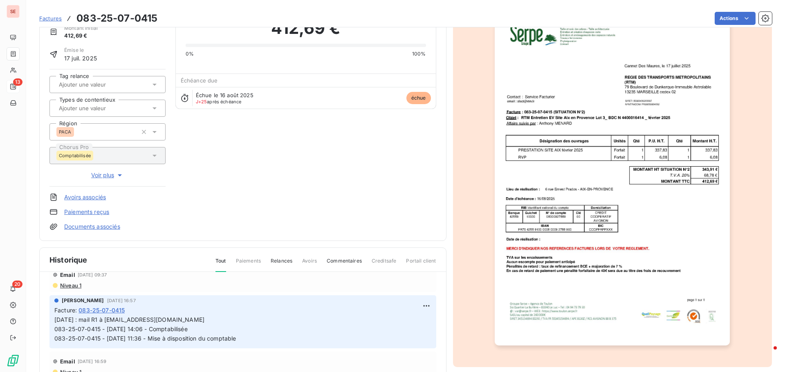
scroll to position [41, 0]
click at [66, 285] on span "Niveau 1" at bounding box center [70, 285] width 22 height 7
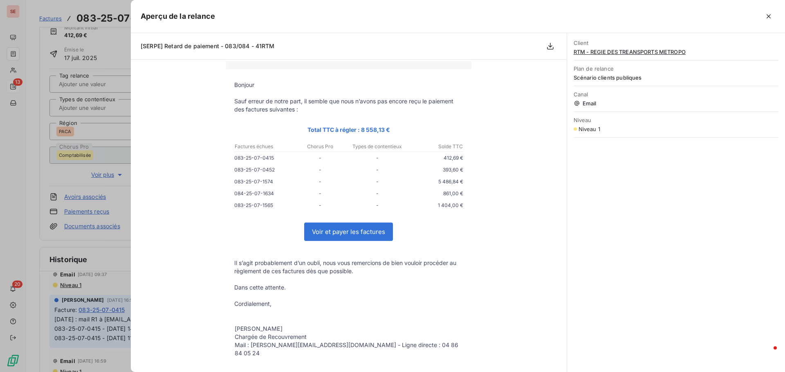
scroll to position [82, 0]
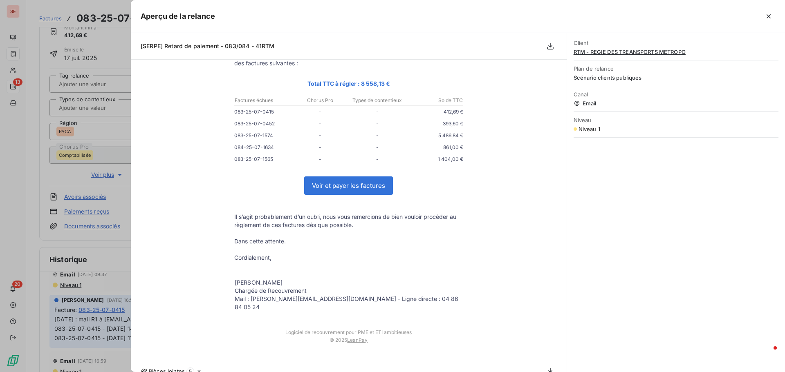
click at [679, 258] on div "Client RTM - REGIE DES TREANSPORTS METROPO Plan de relance Scénario clients pub…" at bounding box center [676, 202] width 218 height 339
click at [9, 235] on div at bounding box center [392, 186] width 785 height 372
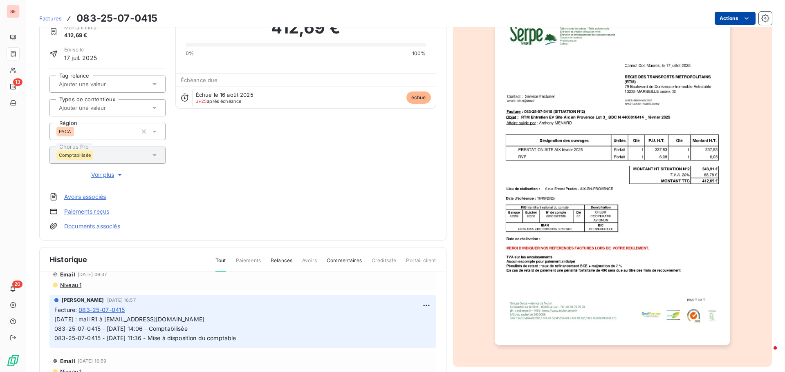
click at [727, 19] on html "SE 13 20 Factures 083-25-07-0415 Actions RTM - REGIE DES TREANSPORTS METROPO 41…" at bounding box center [392, 186] width 785 height 372
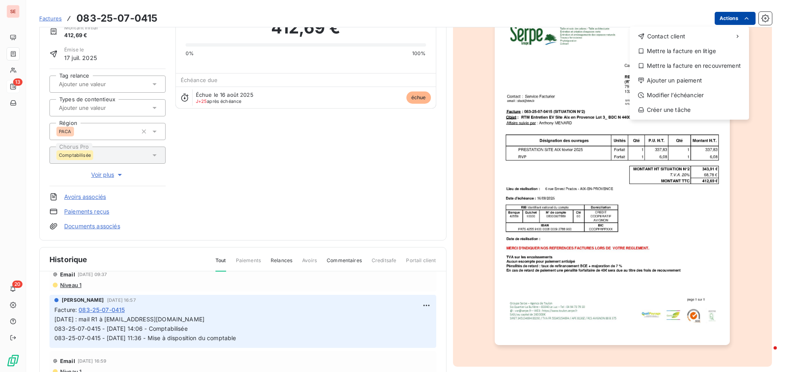
click at [727, 19] on html "SE 13 20 Factures [PHONE_NUMBER] Actions Contact client Mettre la facture en li…" at bounding box center [392, 186] width 785 height 372
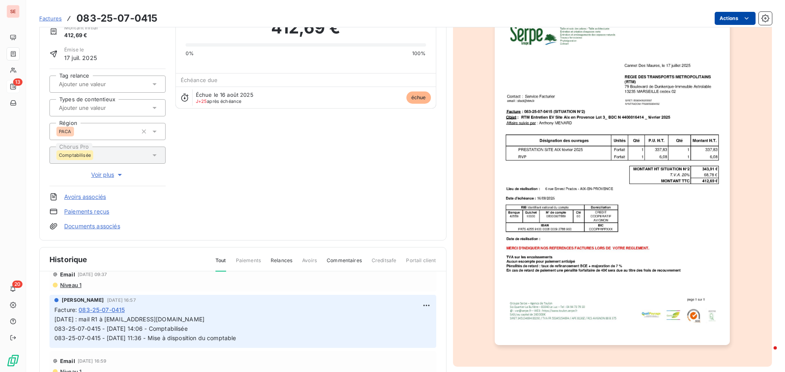
click at [714, 16] on html "SE 13 20 Factures 083-25-07-0415 Actions RTM - REGIE DES TREANSPORTS METROPO 41…" at bounding box center [392, 186] width 785 height 372
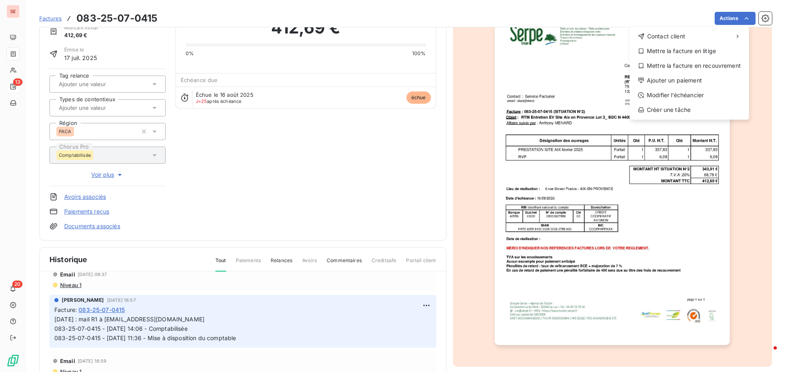
click at [72, 286] on html "SE 13 20 Factures [PHONE_NUMBER] Actions Contact client Mettre la facture en li…" at bounding box center [392, 186] width 785 height 372
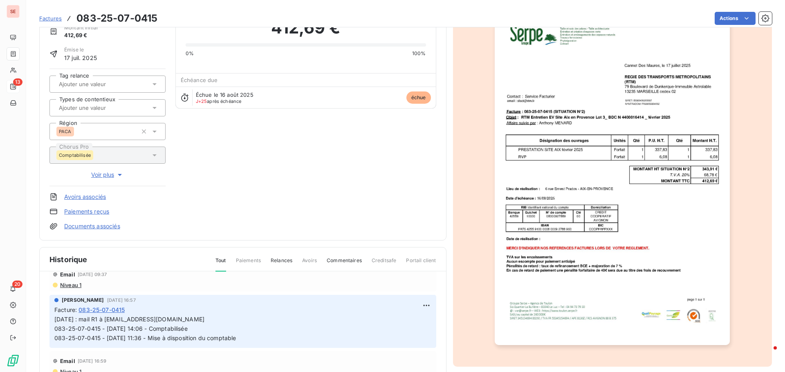
click at [63, 286] on span "Niveau 1" at bounding box center [70, 285] width 22 height 7
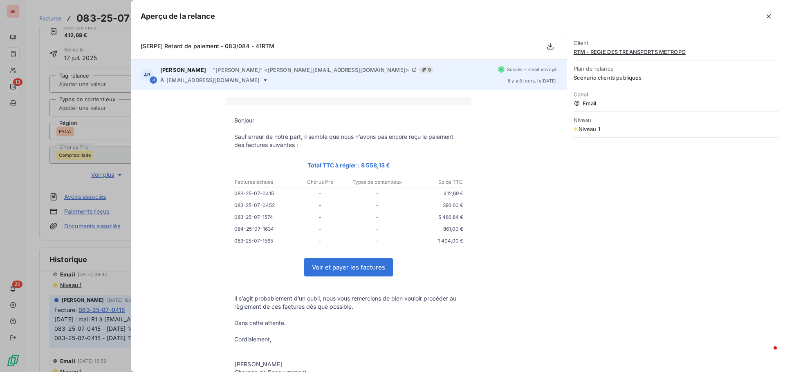
click at [264, 80] on icon at bounding box center [265, 80] width 3 height 2
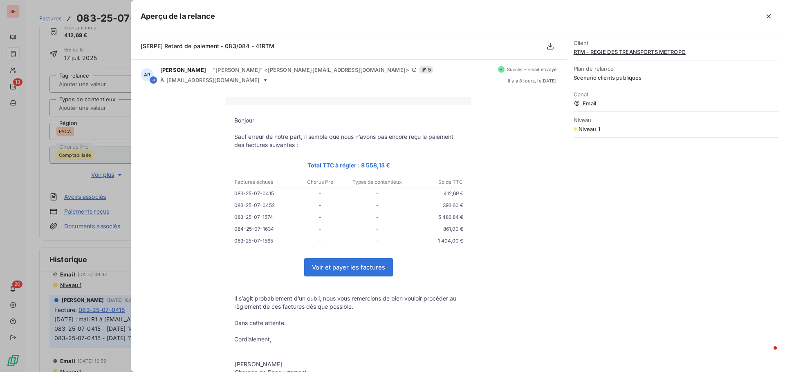
click at [647, 186] on div "Client RTM - REGIE DES TREANSPORTS METROPO Plan de relance Scénario clients pub…" at bounding box center [676, 202] width 218 height 339
click at [771, 15] on icon "button" at bounding box center [768, 16] width 8 height 8
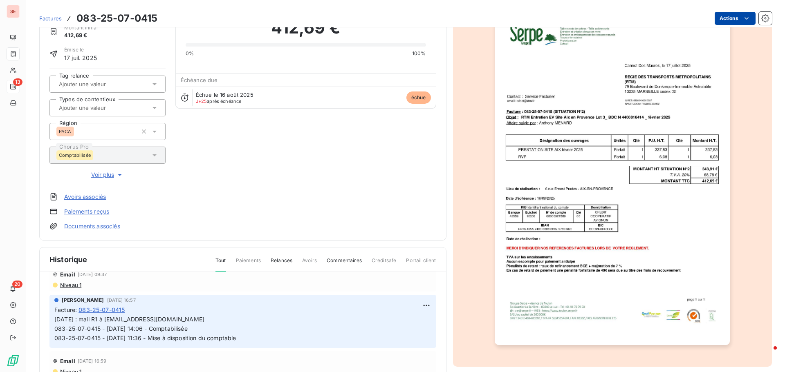
click at [727, 15] on html "SE 13 20 Factures 083-25-07-0415 Actions RTM - REGIE DES TREANSPORTS METROPO 41…" at bounding box center [392, 186] width 785 height 372
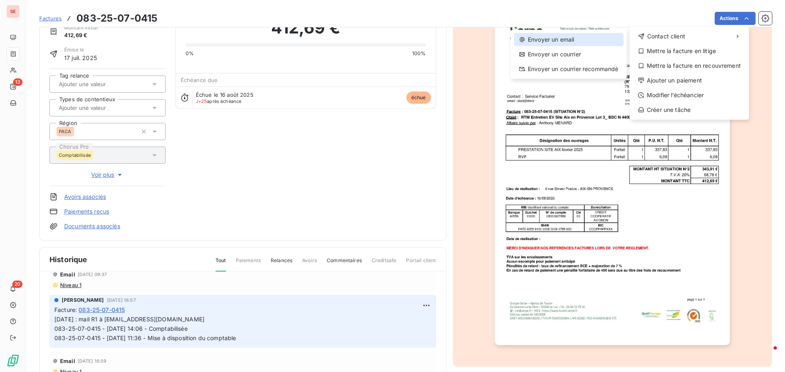
click at [587, 43] on div "Envoyer un email" at bounding box center [569, 39] width 110 height 13
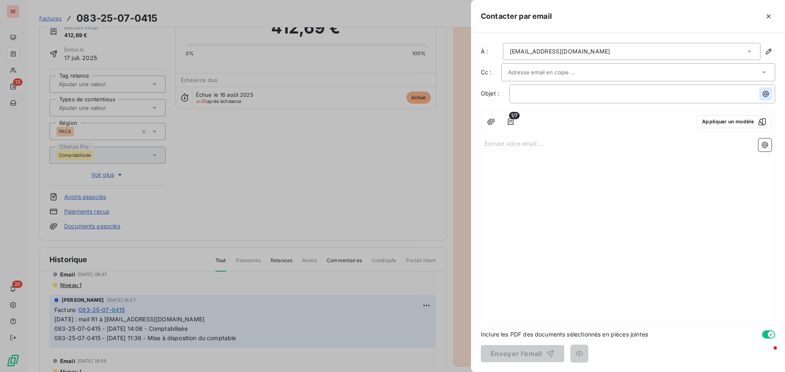
click at [762, 94] on icon "button" at bounding box center [765, 94] width 8 height 8
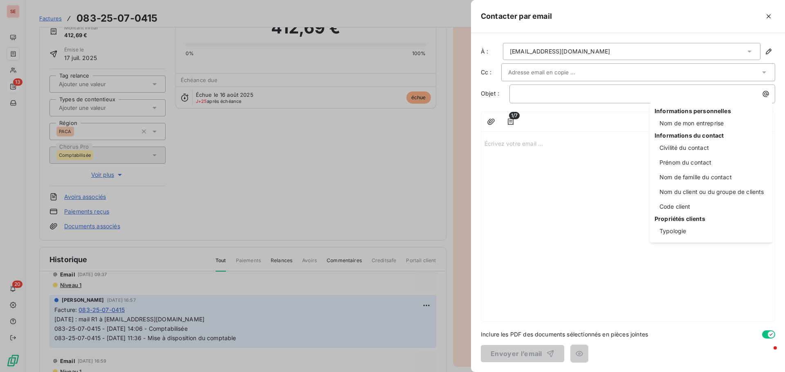
click at [584, 91] on html "SE 13 20 Factures 083-25-07-0415 Actions RTM - REGIE DES TREANSPORTS METROPO 41…" at bounding box center [392, 186] width 785 height 372
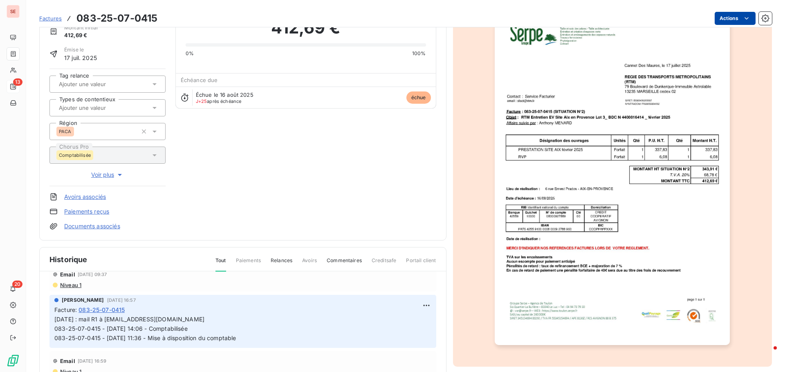
click at [726, 15] on html "SE 13 20 Factures 083-25-07-0415 Actions RTM - REGIE DES TREANSPORTS METROPO 41…" at bounding box center [392, 186] width 785 height 372
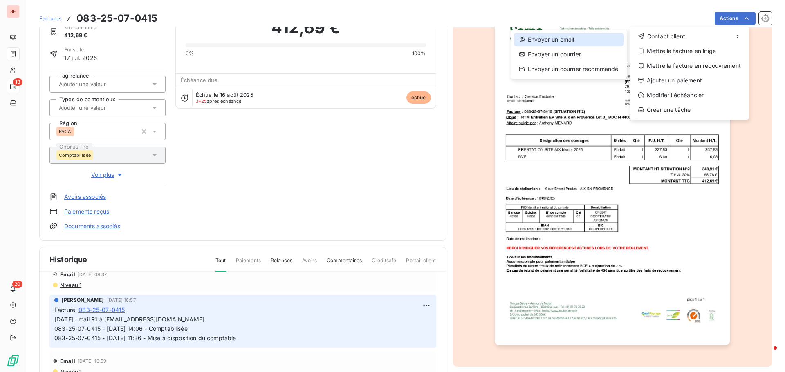
click at [591, 45] on div "Envoyer un email" at bounding box center [569, 39] width 110 height 13
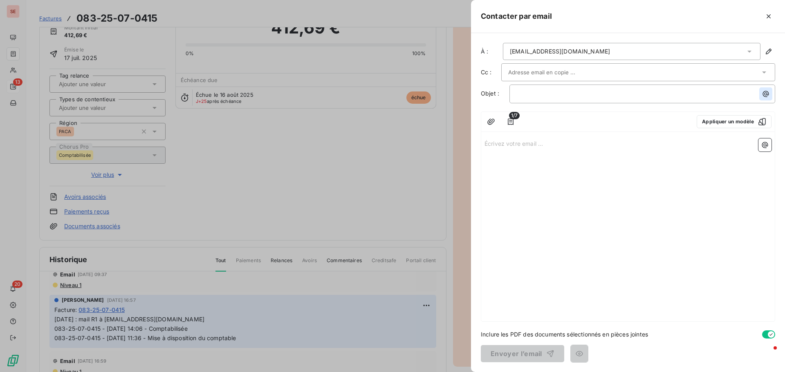
click at [766, 93] on icon "button" at bounding box center [766, 94] width 6 height 6
click at [573, 97] on html "SE 13 20 Factures 083-25-07-0415 Actions RTM - REGIE DES TREANSPORTS METROPO 41…" at bounding box center [392, 186] width 785 height 372
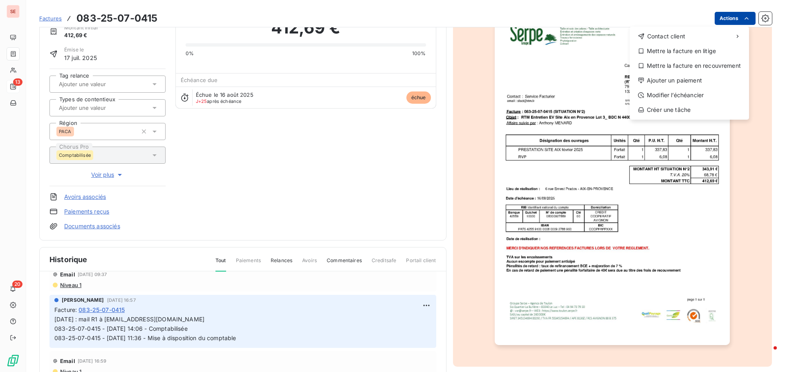
click at [725, 20] on html "SE 13 20 Factures [PHONE_NUMBER] Actions Contact client Mettre la facture en li…" at bounding box center [392, 186] width 785 height 372
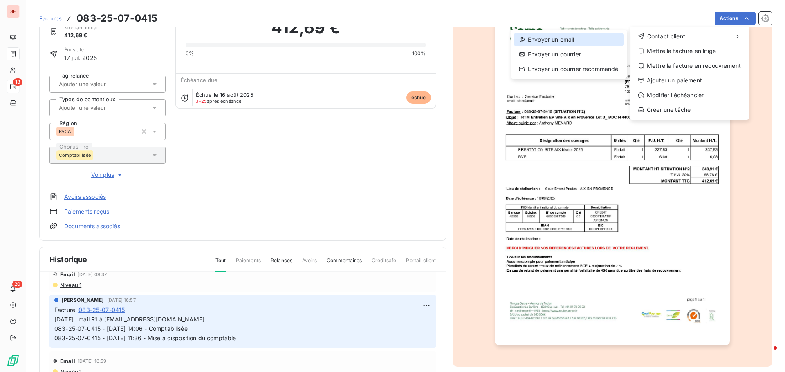
click at [575, 42] on div "Envoyer un email" at bounding box center [569, 39] width 110 height 13
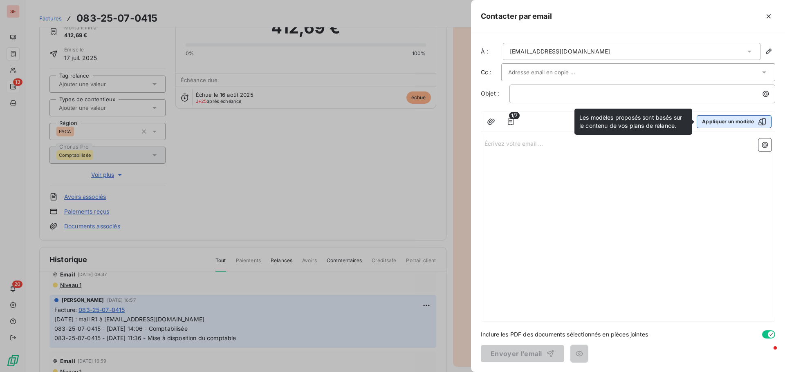
click at [732, 124] on button "Appliquer un modèle" at bounding box center [733, 121] width 75 height 13
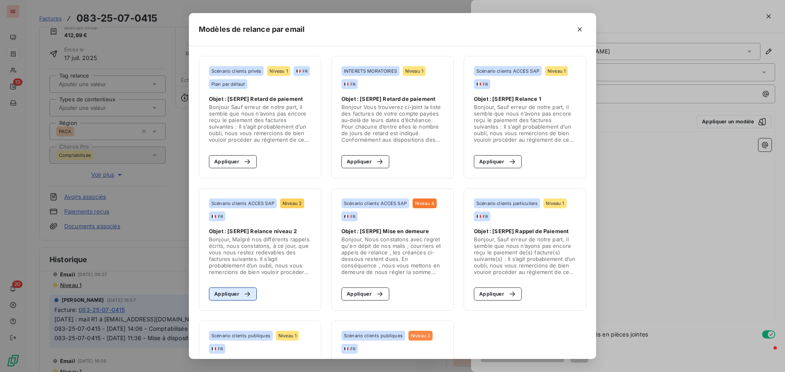
click at [227, 295] on button "Appliquer" at bounding box center [233, 294] width 48 height 13
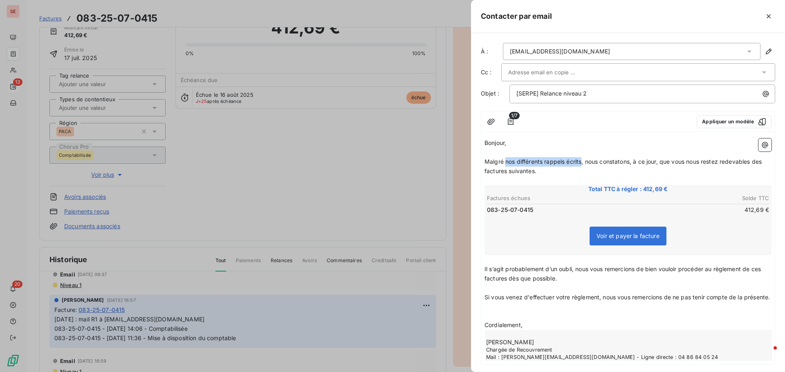
drag, startPoint x: 506, startPoint y: 162, endPoint x: 582, endPoint y: 159, distance: 76.5
click at [582, 159] on span "Malgré nos différents rappels écrits, nous constatons, à ce jour, que vous nous…" at bounding box center [623, 166] width 279 height 16
drag, startPoint x: 689, startPoint y: 163, endPoint x: 731, endPoint y: 167, distance: 42.7
click at [731, 167] on p "Malgré notre précédent rappel, nous constatons, à ce jour, que vous nous restez…" at bounding box center [627, 166] width 287 height 19
click at [705, 164] on span "Malgré notre précédent rappel, nous constatons, à ce jour, que vous nous restez…" at bounding box center [617, 166] width 266 height 16
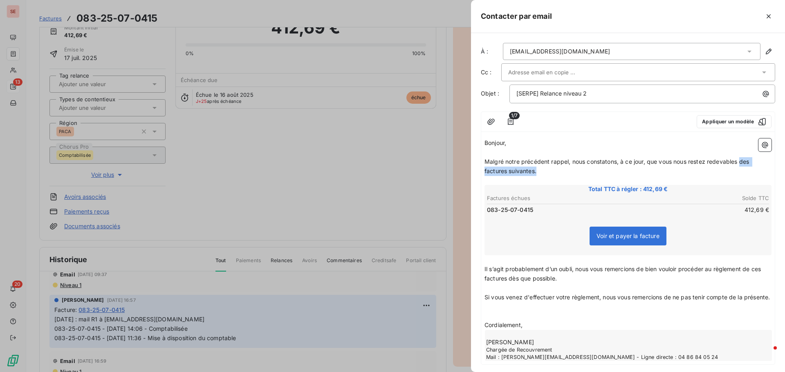
drag, startPoint x: 740, startPoint y: 161, endPoint x: 752, endPoint y: 170, distance: 14.8
click at [752, 170] on p "Malgré notre précédent rappel, nous constatons, à ce jour, que vous nous restez…" at bounding box center [627, 166] width 287 height 19
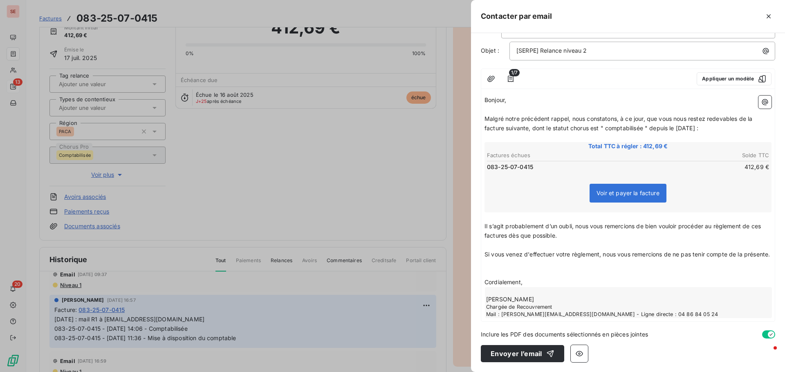
scroll to position [52, 0]
click at [512, 225] on span "Il s’agit probablement d’un oubli, nous vous remercions de bien vouloir procéde…" at bounding box center [623, 231] width 278 height 16
drag, startPoint x: 485, startPoint y: 215, endPoint x: 577, endPoint y: 217, distance: 92.8
click at [577, 223] on span "Il s’agit probablement d’un oubli, nous vous remercions de bien vouloir procéde…" at bounding box center [623, 231] width 278 height 16
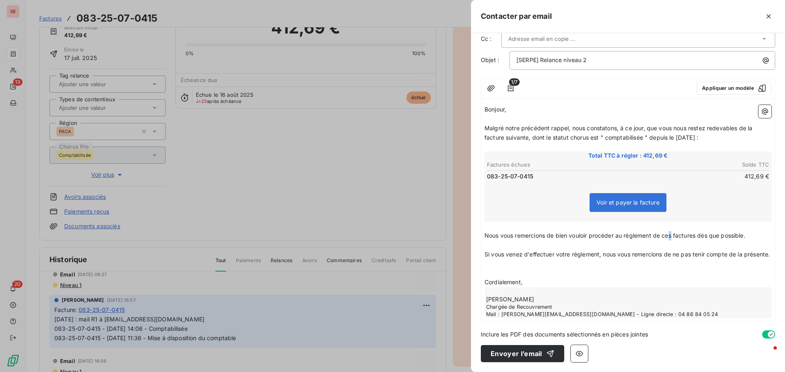
click at [673, 232] on span "Nous vous remercions de bien vouloir procéder au règlement de ces factures dès …" at bounding box center [614, 235] width 261 height 7
click at [701, 232] on span "Nous vous remercions de bien vouloir procéder au règlement de cette factures dè…" at bounding box center [616, 235] width 265 height 7
drag, startPoint x: 700, startPoint y: 226, endPoint x: 746, endPoint y: 229, distance: 45.8
click at [746, 232] on span "Nous vous remercions de bien vouloir procéder au règlement de cette facture dès…" at bounding box center [615, 235] width 262 height 7
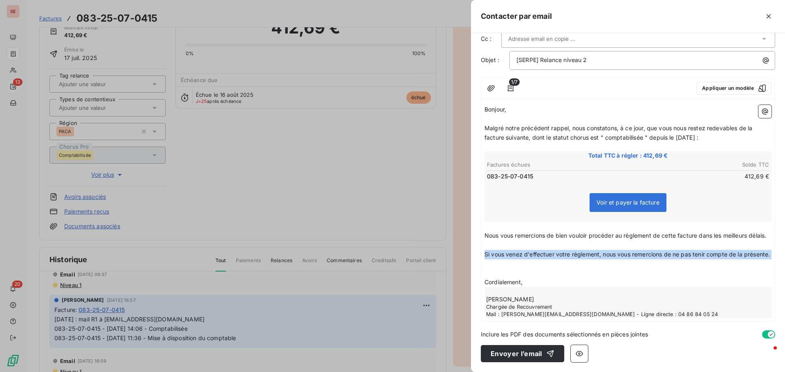
drag, startPoint x: 517, startPoint y: 262, endPoint x: 479, endPoint y: 242, distance: 41.9
click at [479, 242] on div "À : [EMAIL_ADDRESS][DOMAIN_NAME] Cc : Objet : [SERPE] Relance niveau 2 1/7 Appl…" at bounding box center [628, 202] width 314 height 339
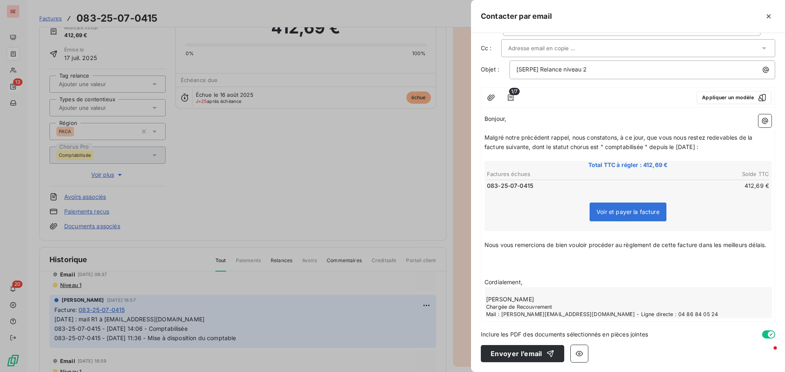
scroll to position [34, 0]
click at [633, 65] on p "[SERPE] Relance niveau 2" at bounding box center [644, 69] width 256 height 9
click at [680, 65] on p "[SERPE] Relance niveau 2 - 083 - 41RTM -" at bounding box center [644, 69] width 256 height 9
click at [526, 354] on button "Envoyer l’email" at bounding box center [522, 353] width 83 height 17
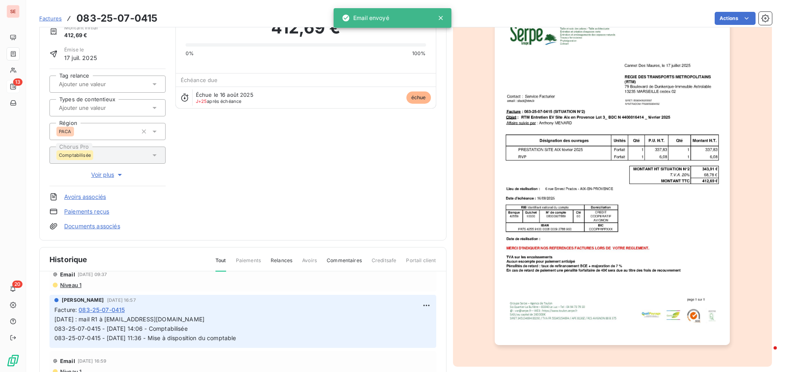
scroll to position [0, 0]
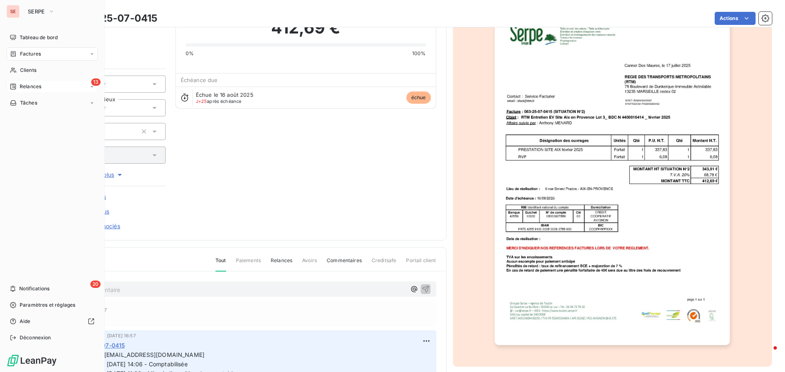
click at [42, 90] on div "13 Relances" at bounding box center [52, 86] width 91 height 13
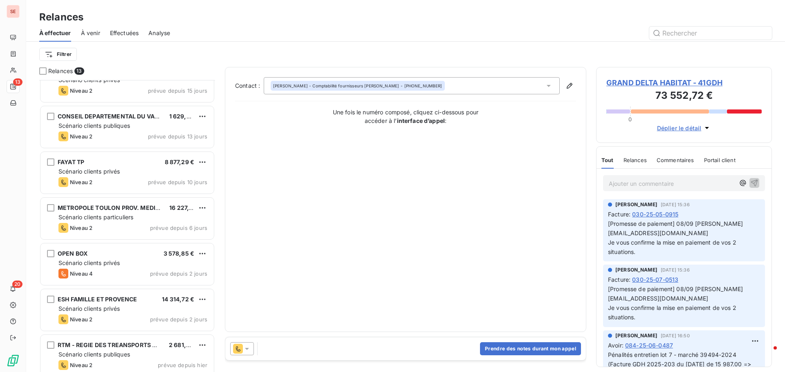
scroll to position [303, 0]
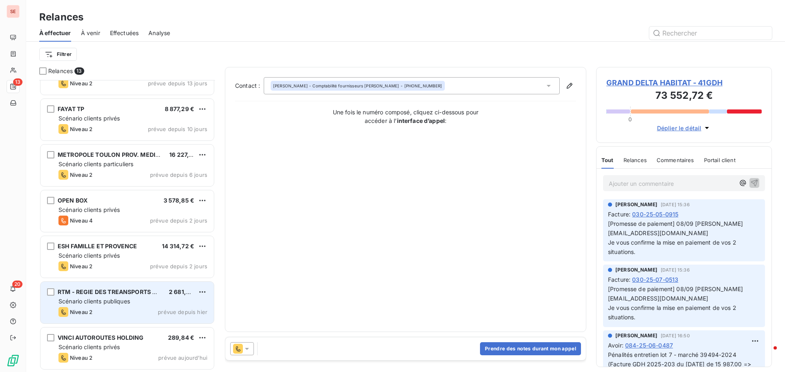
click at [113, 294] on span "RTM - REGIE DES TREANSPORTS METROPO" at bounding box center [120, 292] width 124 height 7
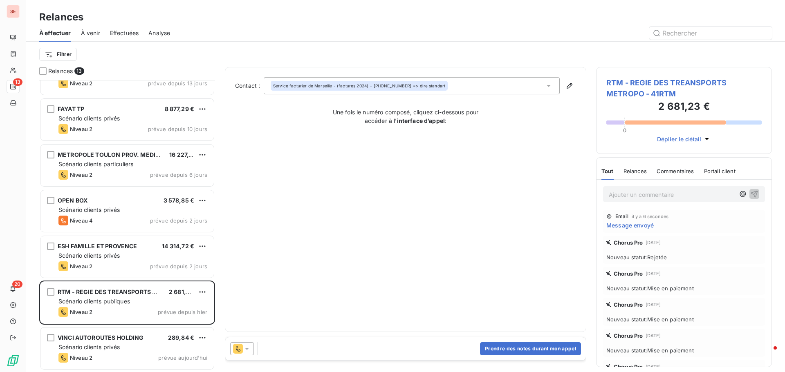
click at [649, 79] on span "RTM - REGIE DES TREANSPORTS METROPO - 41RTM" at bounding box center [683, 88] width 155 height 22
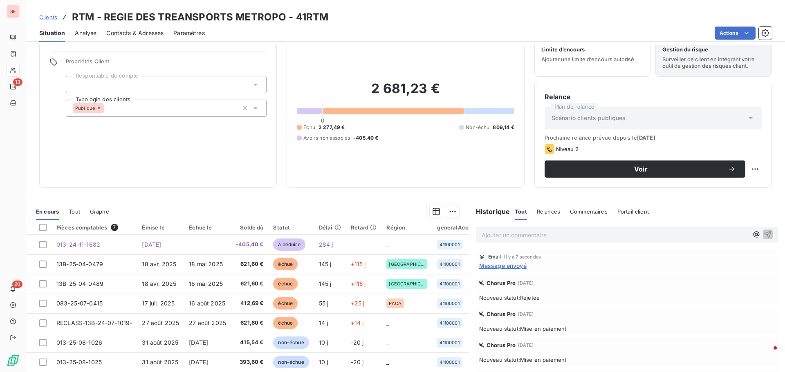
scroll to position [55, 0]
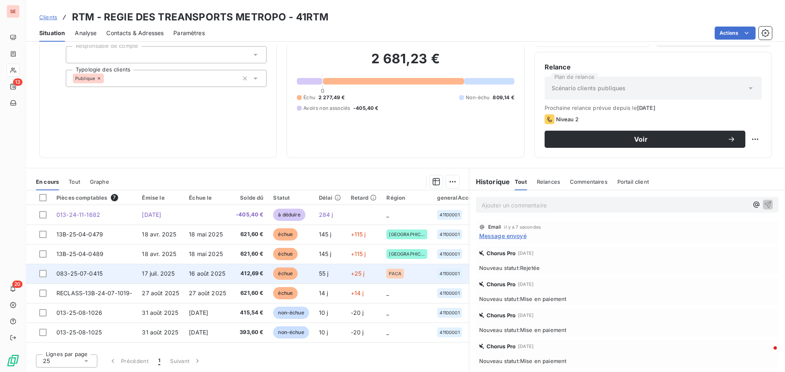
click at [132, 273] on td "083-25-07-0415" at bounding box center [93, 274] width 85 height 20
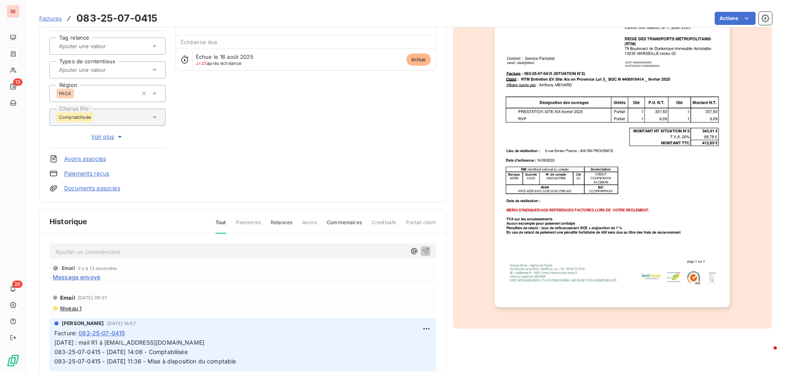
scroll to position [83, 0]
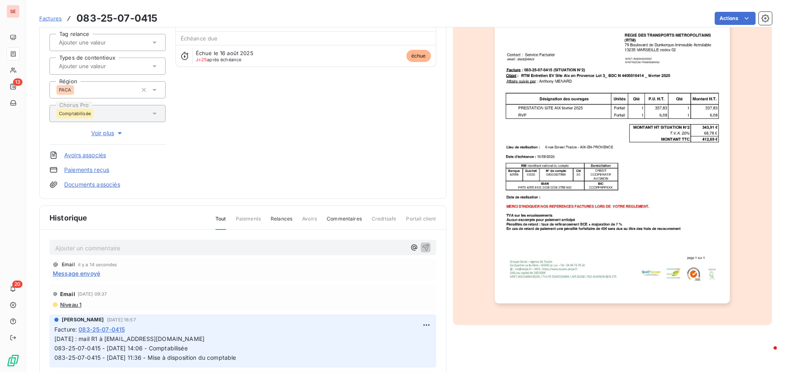
click at [84, 275] on span "Message envoyé" at bounding box center [76, 273] width 47 height 9
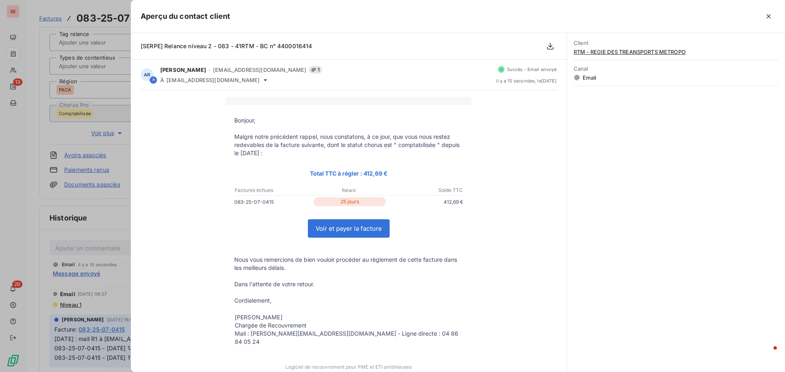
click at [27, 241] on div at bounding box center [392, 186] width 785 height 372
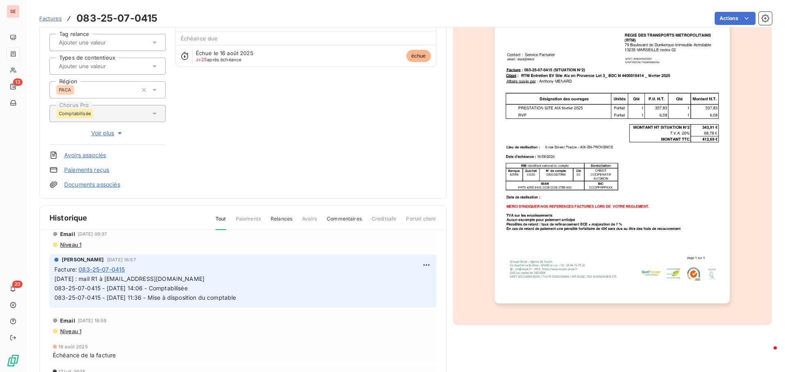
scroll to position [61, 0]
click at [412, 264] on html "SE 13 20 Factures 083-25-07-0415 Actions RTM - REGIE DES TREANSPORTS METROPO 41…" at bounding box center [392, 186] width 785 height 372
click at [405, 282] on div "Editer" at bounding box center [397, 281] width 46 height 13
click at [56, 276] on span "[DATE] : mail R1 à [EMAIL_ADDRESS][DOMAIN_NAME] 083-25-07-0415 - [DATE] 14:06 -…" at bounding box center [144, 287] width 181 height 26
click at [56, 276] on p "[DATE] : mail R1 à [EMAIL_ADDRESS][DOMAIN_NAME] 083-25-07-0415 - [DATE] 14:06 -…" at bounding box center [236, 287] width 365 height 28
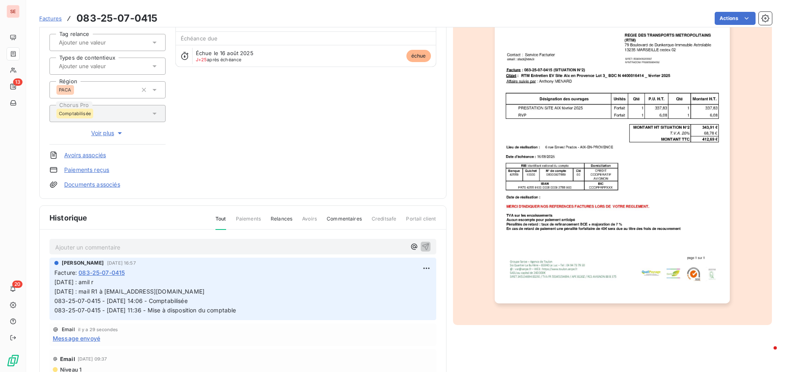
scroll to position [0, 0]
click at [124, 282] on p "[DATE] : amil r [DATE] : mail R1 à [EMAIL_ADDRESS][DOMAIN_NAME] 083-25-07-0415 …" at bounding box center [242, 298] width 377 height 38
drag, startPoint x: 85, startPoint y: 281, endPoint x: 121, endPoint y: 279, distance: 35.6
click at [121, 279] on p "[DATE] : amil r [DATE] : mail R1 à [EMAIL_ADDRESS][DOMAIN_NAME] 083-25-07-0415 …" at bounding box center [242, 298] width 377 height 38
click at [416, 276] on div "Facture : 083-25-07-0415" at bounding box center [242, 273] width 377 height 9
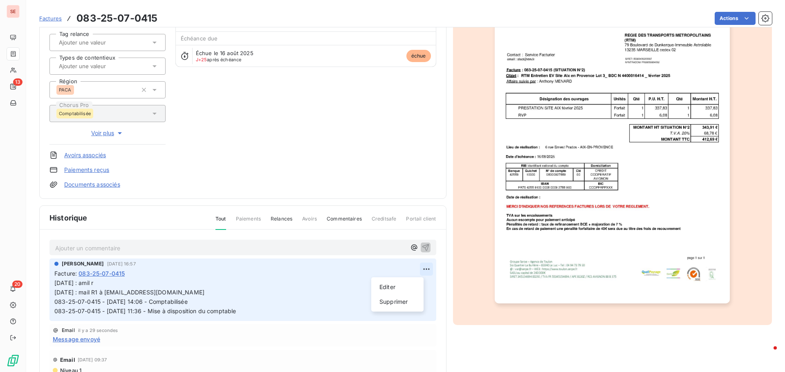
click at [416, 269] on html "SE 13 20 Factures 083-25-07-0415 Actions RTM - REGIE DES TREANSPORTS METROPO 41…" at bounding box center [392, 186] width 785 height 372
drag, startPoint x: 403, startPoint y: 284, endPoint x: 286, endPoint y: 287, distance: 116.9
click at [403, 282] on div "Editer" at bounding box center [397, 287] width 46 height 13
drag, startPoint x: 87, startPoint y: 291, endPoint x: 163, endPoint y: 293, distance: 76.1
click at [163, 293] on p "[DATE] : amil r [DATE] : mail R1 à [EMAIL_ADDRESS][DOMAIN_NAME] 083-25-07-0415 …" at bounding box center [236, 298] width 365 height 38
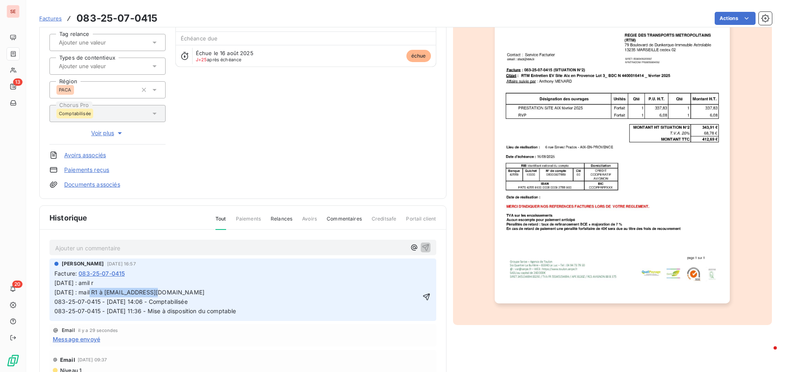
copy span "mail R1 à [EMAIL_ADDRESS][DOMAIN_NAME]"
drag, startPoint x: 84, startPoint y: 284, endPoint x: 137, endPoint y: 284, distance: 53.1
click at [137, 284] on p "[DATE] : amil r [DATE] : mail R1 à [EMAIL_ADDRESS][DOMAIN_NAME] 083-25-07-0415 …" at bounding box center [236, 298] width 365 height 38
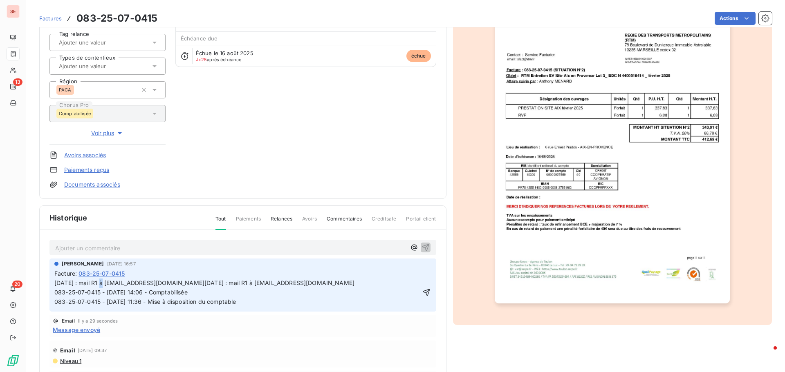
click at [101, 282] on span "[DATE] : mail R1 à [EMAIL_ADDRESS][DOMAIN_NAME][DATE] : mail R1 à [EMAIL_ADDRES…" at bounding box center [204, 293] width 300 height 26
click at [422, 297] on icon "button" at bounding box center [426, 293] width 8 height 8
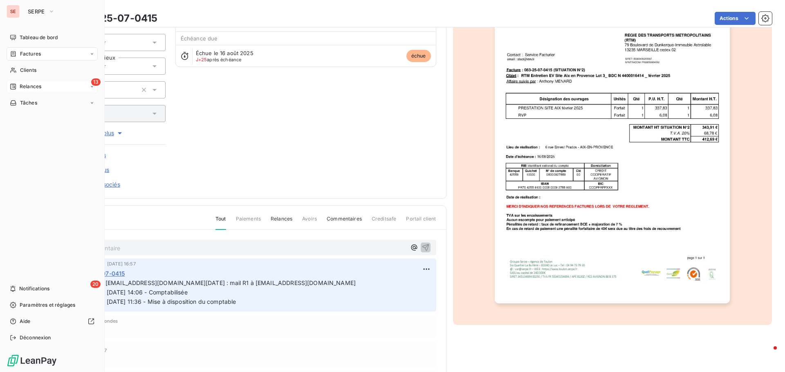
click at [46, 86] on div "13 Relances" at bounding box center [52, 86] width 91 height 13
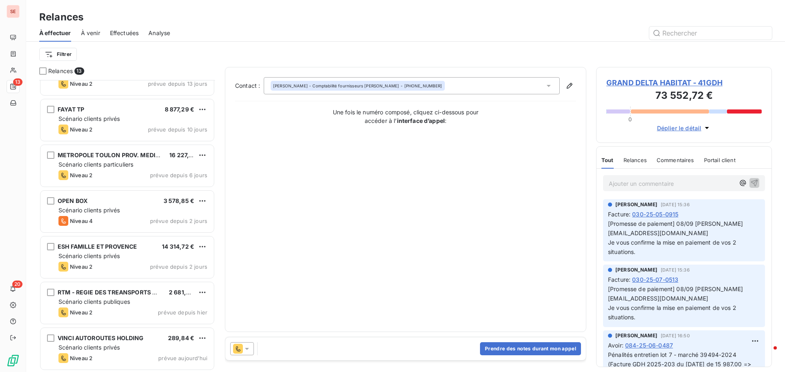
scroll to position [303, 0]
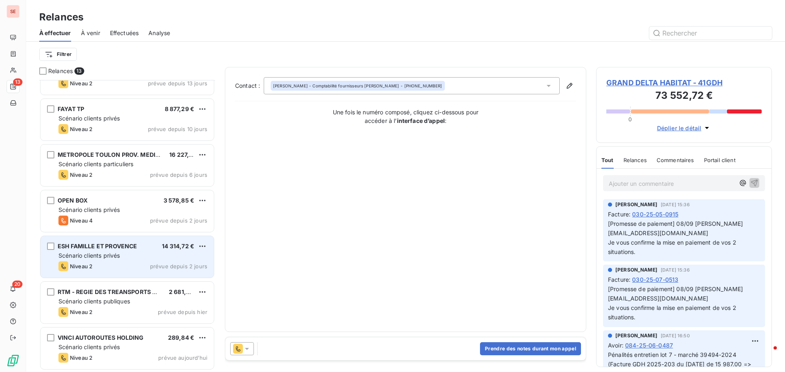
click at [131, 251] on div "ESH FAMILLE ET PROVENCE 14 314,72 € Scénario clients privés Niveau 2 prévue dep…" at bounding box center [126, 257] width 173 height 42
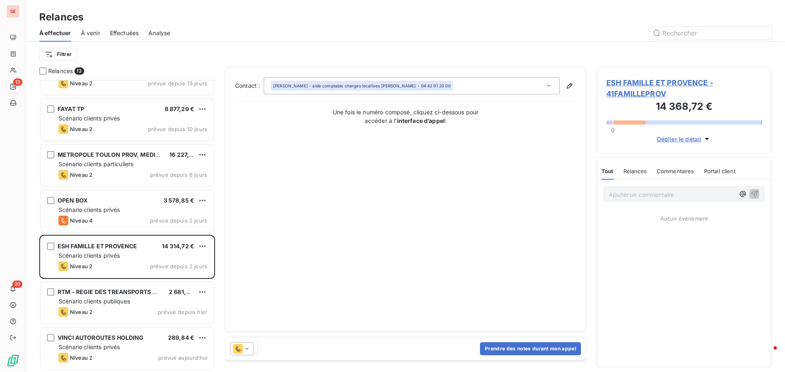
click at [690, 79] on span "ESH FAMILLE ET PROVENCE - 41FAMILLEPROV" at bounding box center [683, 88] width 155 height 22
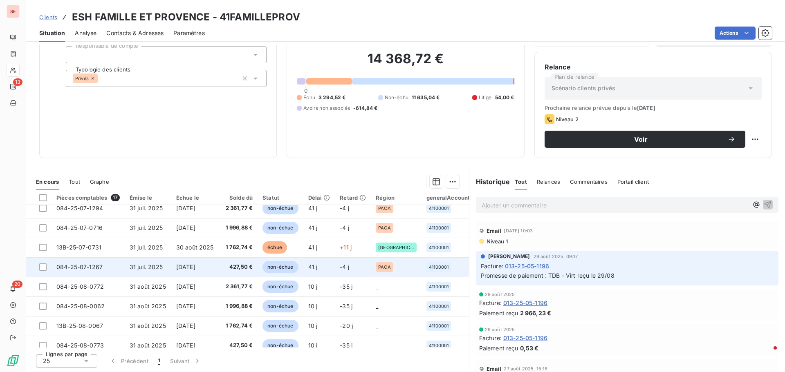
scroll to position [195, 0]
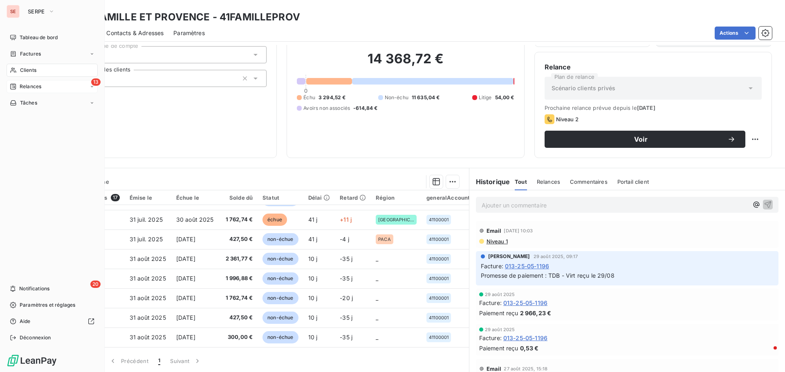
click at [39, 82] on div "13 Relances" at bounding box center [52, 86] width 91 height 13
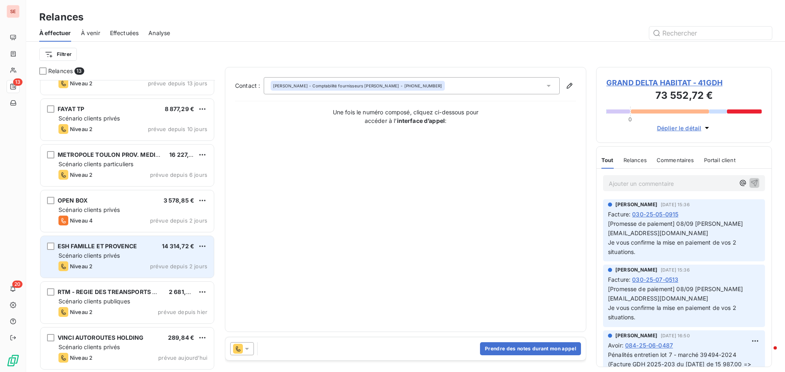
scroll to position [262, 0]
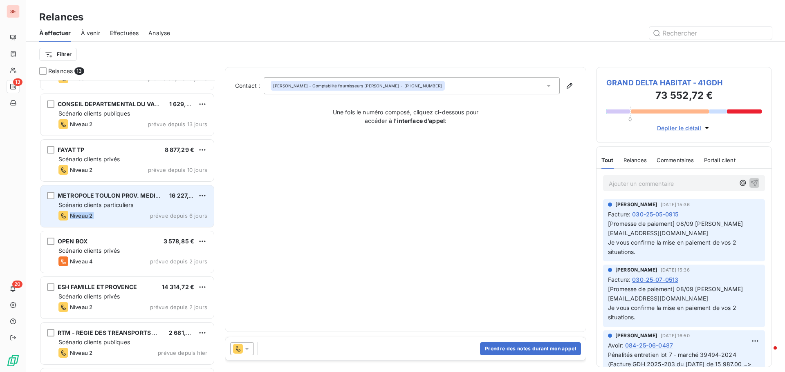
click at [143, 210] on div "METROPOLE TOULON PROV. MEDITERRANEE 16 227,17 € Scénario clients particuliers N…" at bounding box center [126, 207] width 173 height 42
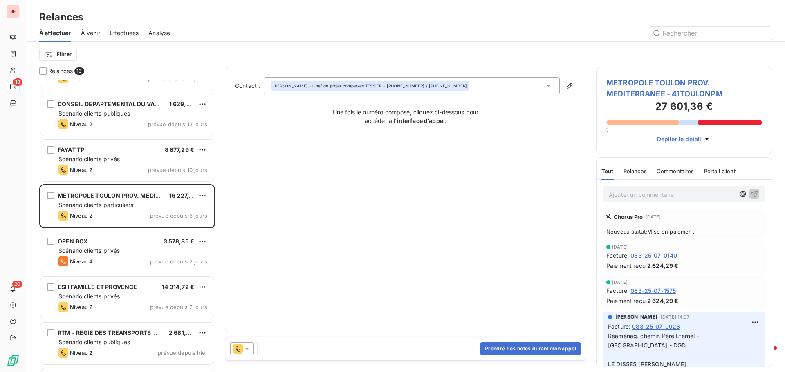
click at [628, 85] on span "METROPOLE TOULON PROV. MEDITERRANEE - 41TOULONPM" at bounding box center [683, 88] width 155 height 22
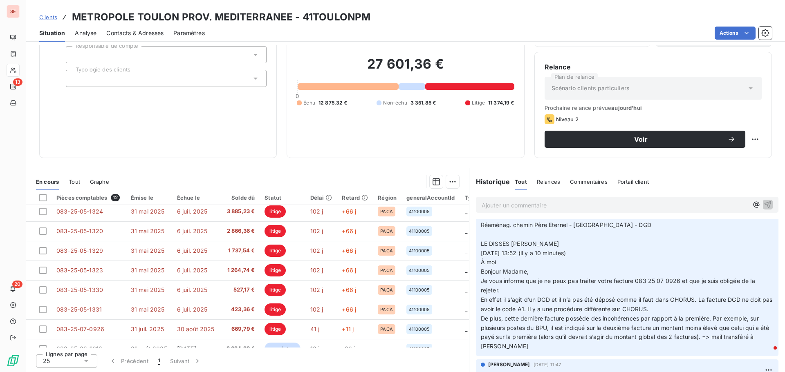
scroll to position [123, 0]
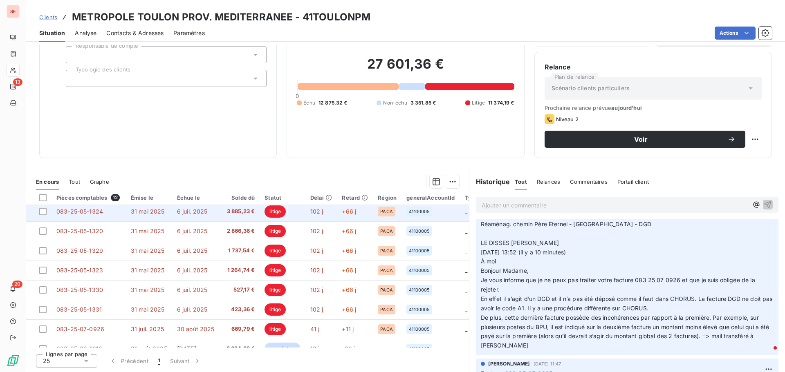
click at [223, 217] on td "3 885,23 €" at bounding box center [239, 212] width 40 height 20
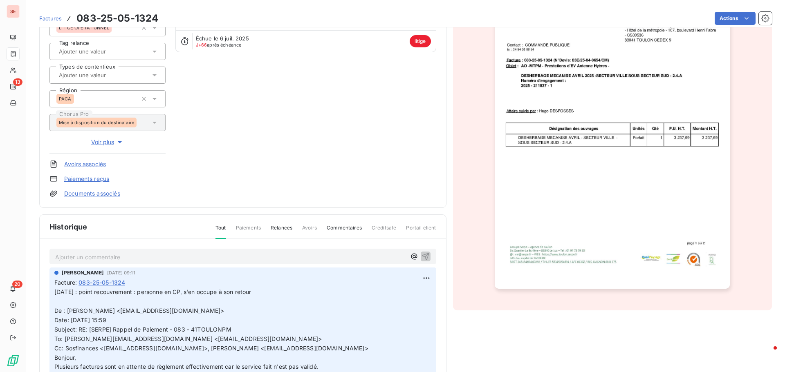
scroll to position [20, 0]
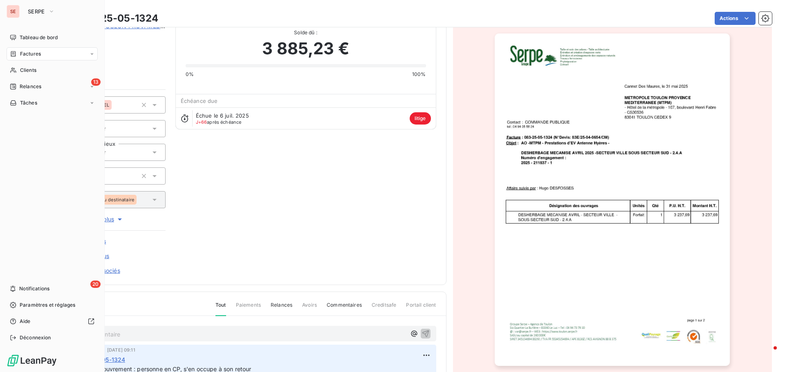
click at [22, 88] on span "Relances" at bounding box center [31, 86] width 22 height 7
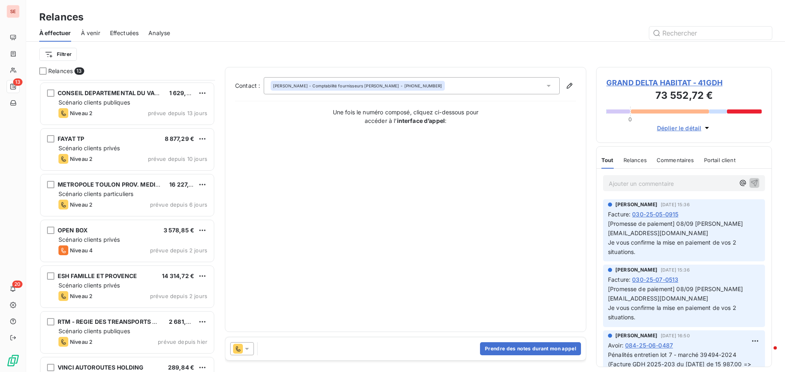
scroll to position [286, 0]
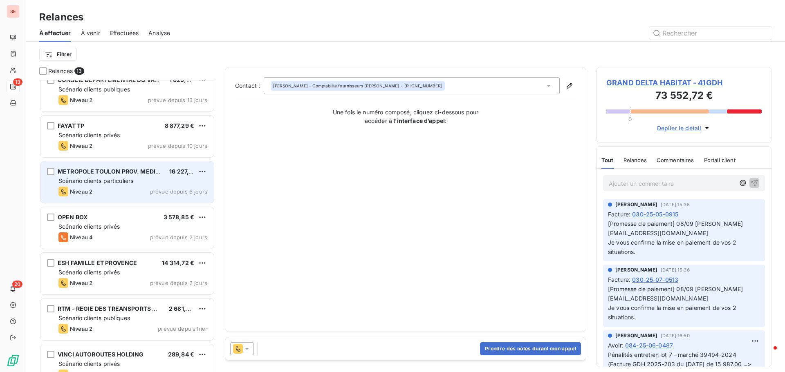
click at [113, 180] on span "Scénario clients particuliers" at bounding box center [95, 180] width 75 height 7
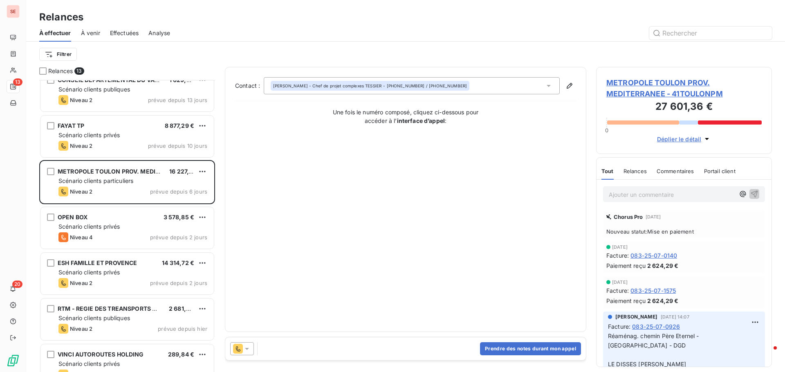
click at [643, 82] on span "METROPOLE TOULON PROV. MEDITERRANEE - 41TOULONPM" at bounding box center [683, 88] width 155 height 22
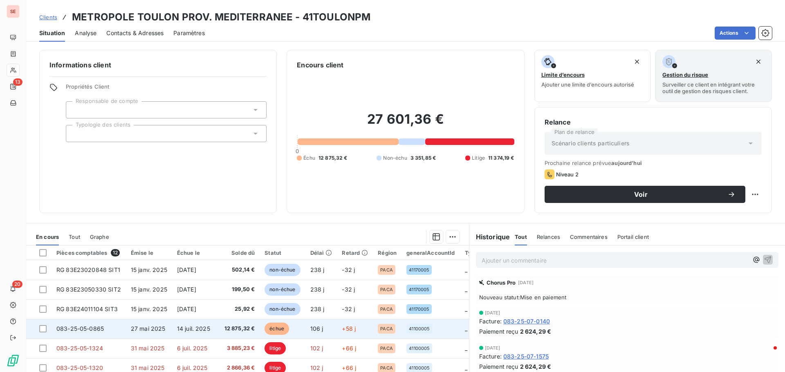
click at [178, 331] on span "14 juil. 2025" at bounding box center [193, 328] width 33 height 7
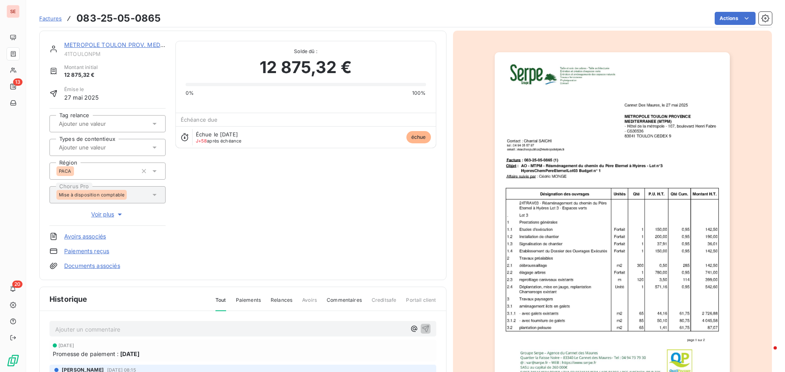
scroll to position [1, 0]
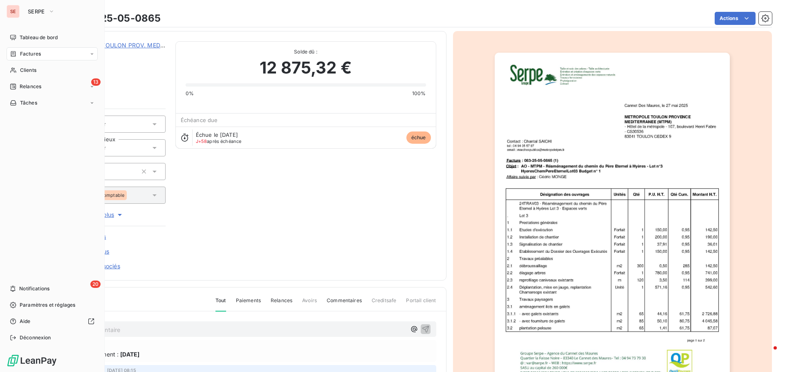
click at [29, 86] on span "Relances" at bounding box center [31, 86] width 22 height 7
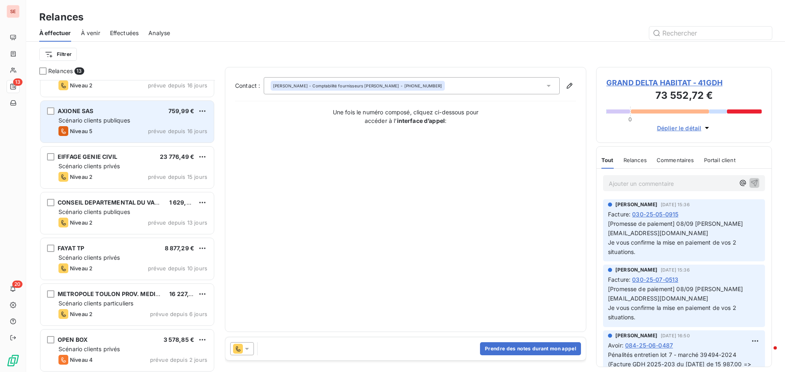
scroll to position [303, 0]
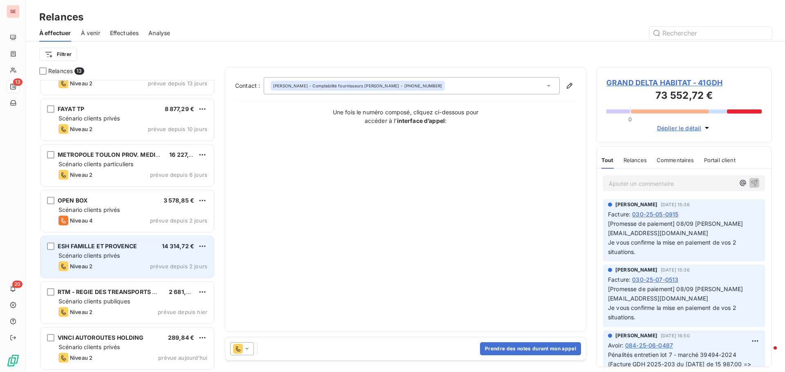
click at [98, 263] on div "Niveau 2 prévue depuis 2 jours" at bounding box center [132, 267] width 149 height 10
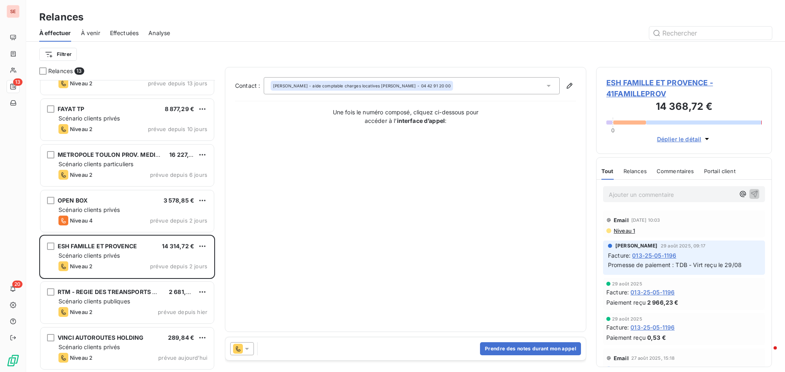
click at [626, 85] on span "ESH FAMILLE ET PROVENCE - 41FAMILLEPROV" at bounding box center [683, 88] width 155 height 22
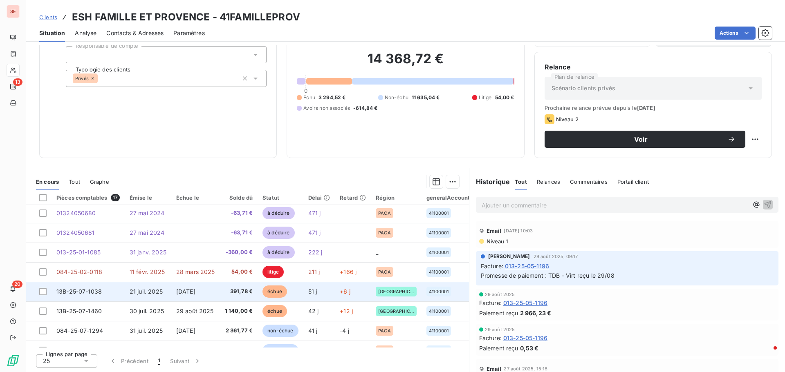
scroll to position [82, 0]
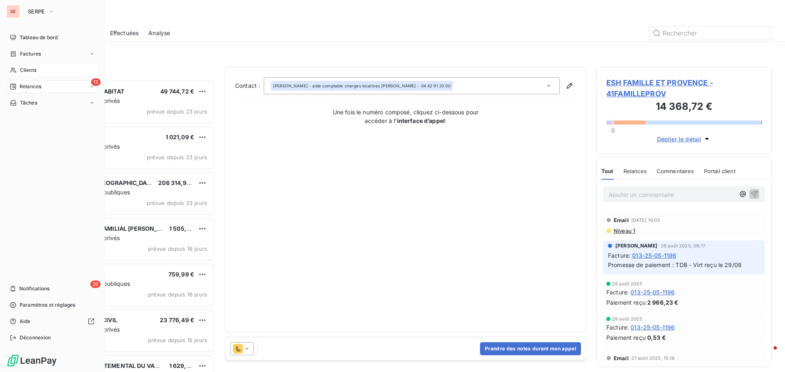
click at [38, 70] on div "Clients" at bounding box center [52, 70] width 91 height 13
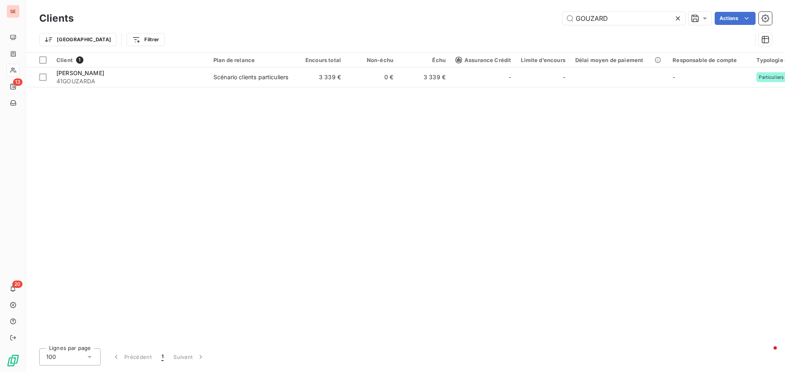
drag, startPoint x: 621, startPoint y: 18, endPoint x: 515, endPoint y: 24, distance: 106.4
click at [515, 24] on div "GOUZARD Actions" at bounding box center [427, 18] width 688 height 13
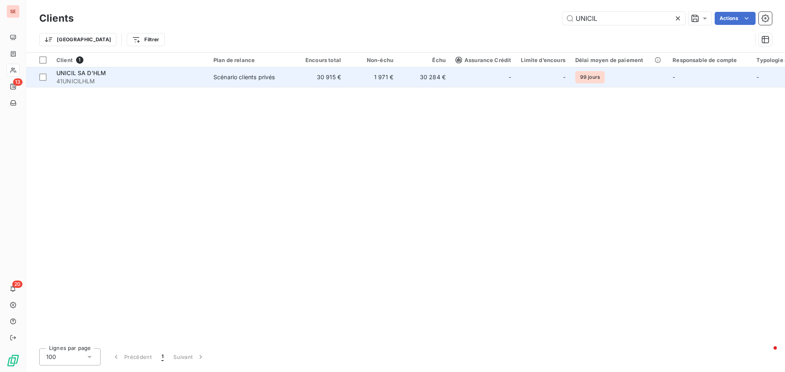
type input "UNICIL"
click at [162, 86] on td "UNICIL SA D'HLM 41UNICILHLM" at bounding box center [129, 77] width 157 height 20
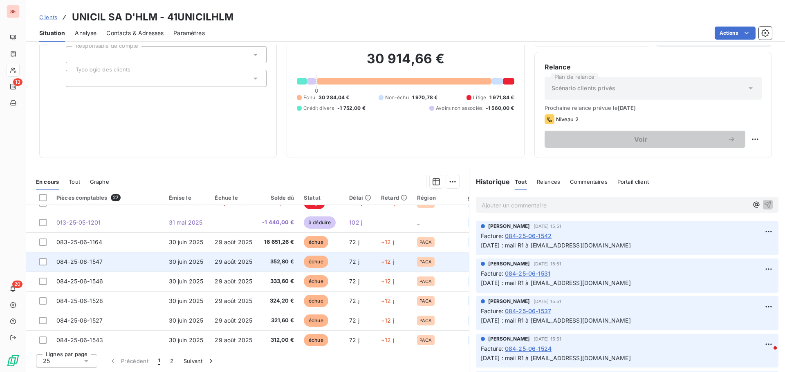
scroll to position [163, 0]
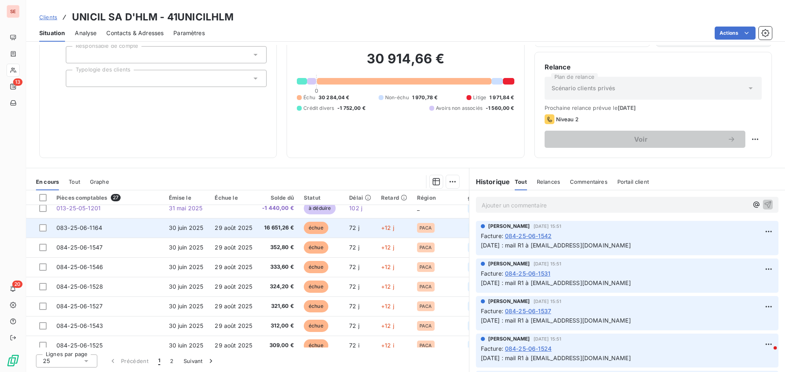
click at [164, 224] on td "30 juin 2025" at bounding box center [187, 228] width 46 height 20
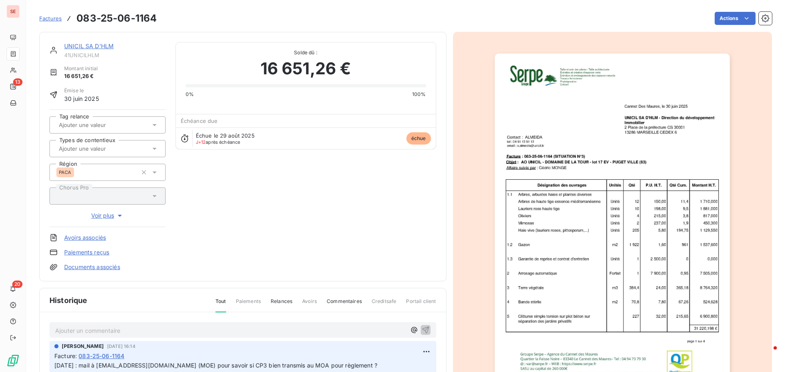
click at [96, 45] on link "UNICIL SA D'HLM" at bounding box center [88, 46] width 49 height 7
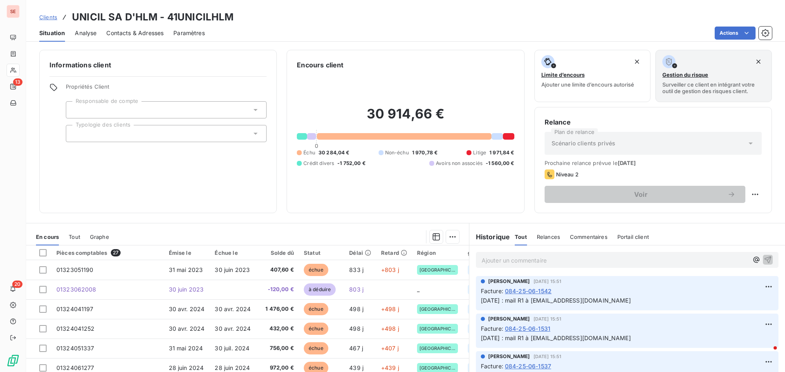
click at [139, 32] on span "Contacts & Adresses" at bounding box center [134, 33] width 57 height 8
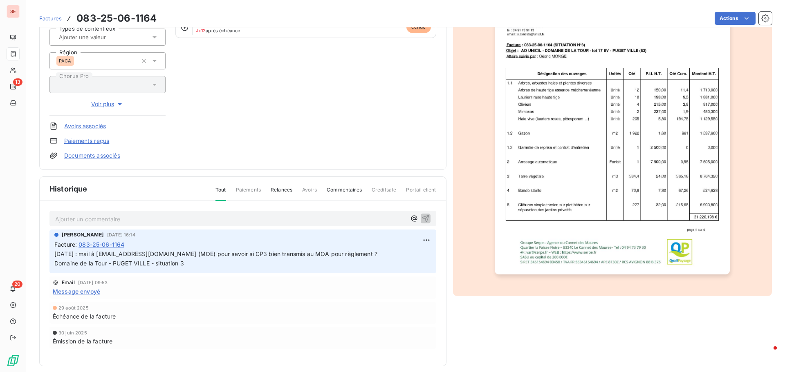
scroll to position [119, 0]
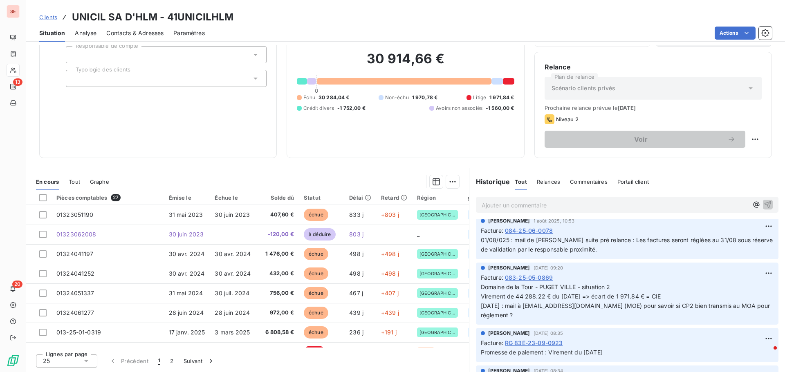
scroll to position [1022, 0]
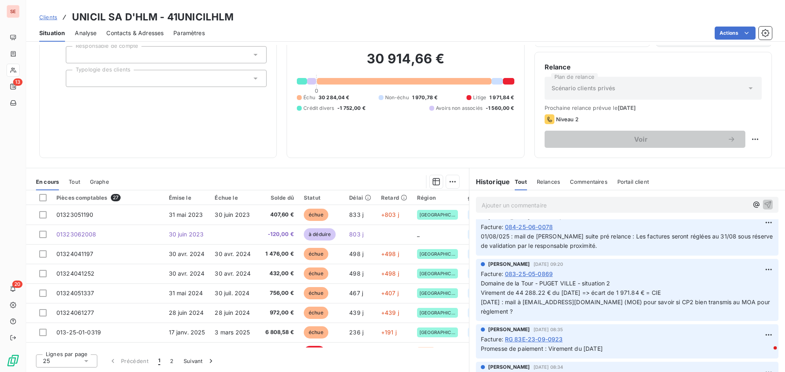
click at [134, 31] on span "Contacts & Adresses" at bounding box center [134, 33] width 57 height 8
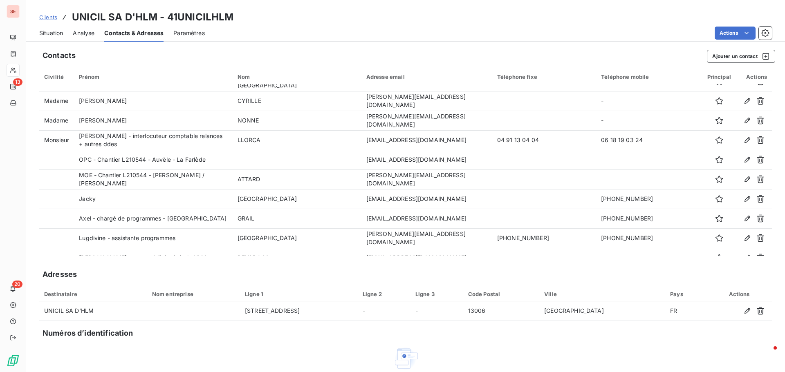
scroll to position [97, 0]
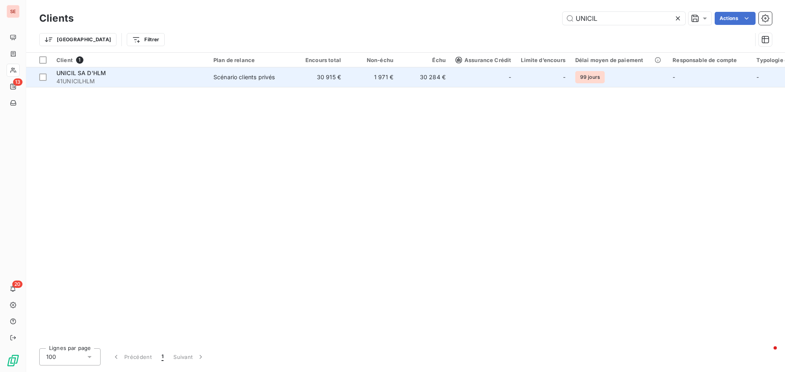
click at [96, 70] on span "UNICIL SA D'HLM" at bounding box center [80, 72] width 49 height 7
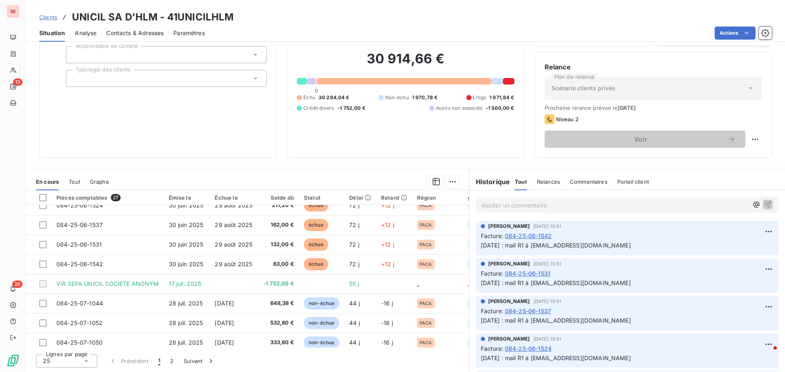
scroll to position [351, 0]
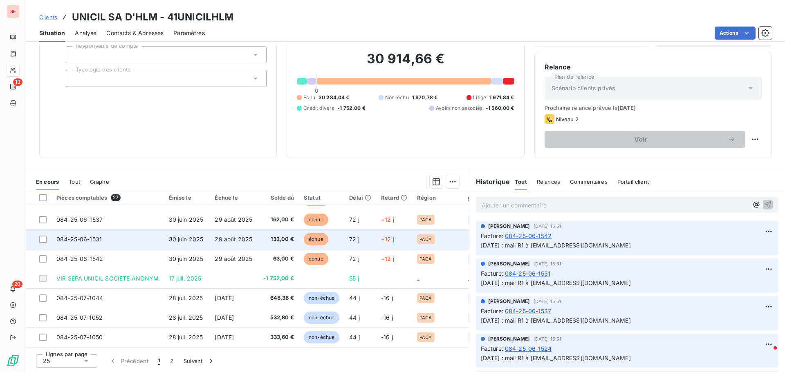
drag, startPoint x: 444, startPoint y: 202, endPoint x: 394, endPoint y: 233, distance: 58.4
click at [444, 202] on th "Région" at bounding box center [437, 197] width 51 height 15
click at [382, 242] on td "+12 j" at bounding box center [394, 240] width 36 height 20
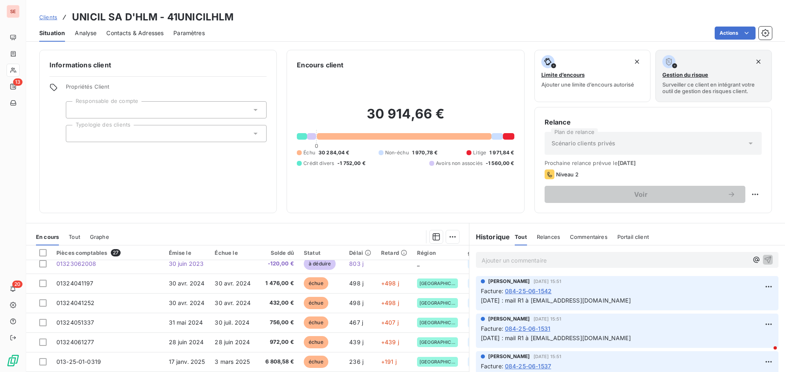
scroll to position [123, 0]
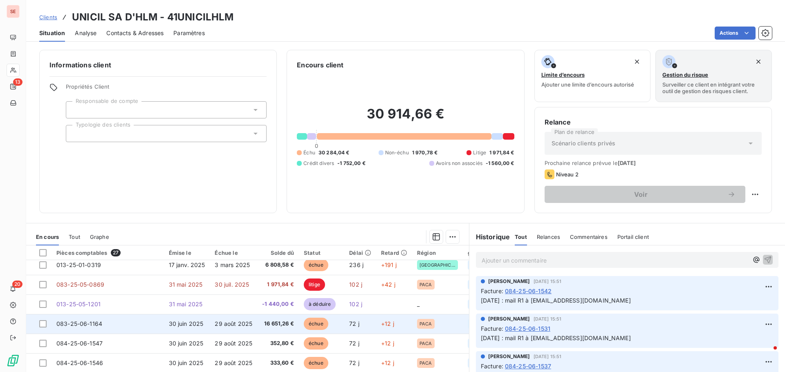
click at [94, 324] on span "083-25-06-1164" at bounding box center [79, 323] width 46 height 7
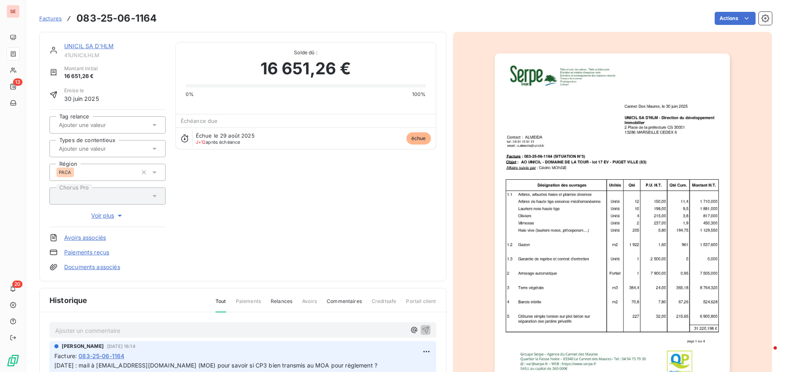
click at [110, 267] on link "Documents associés" at bounding box center [92, 267] width 56 height 8
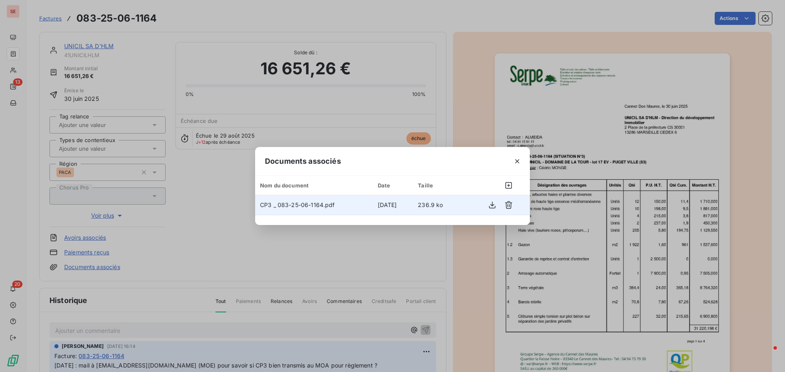
click at [443, 207] on span "236.9 ko" at bounding box center [430, 204] width 25 height 7
click at [489, 200] on button "button" at bounding box center [491, 205] width 13 height 13
click at [752, 85] on div "Documents associés Nom du document Date Taille CP3 _ 083-25-06-1164.pdf [DATE] …" at bounding box center [392, 186] width 785 height 372
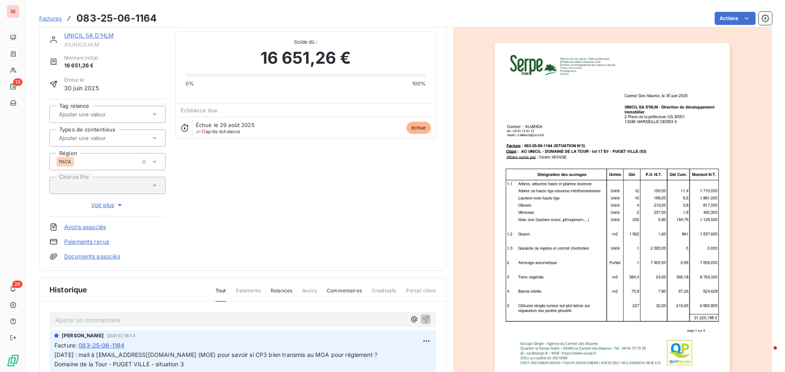
scroll to position [42, 0]
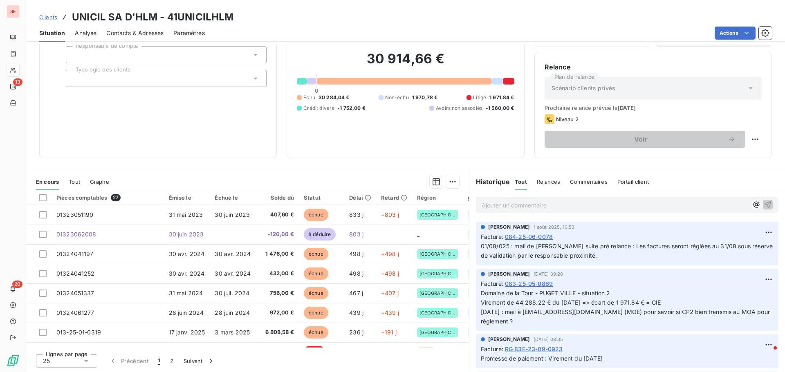
scroll to position [1022, 0]
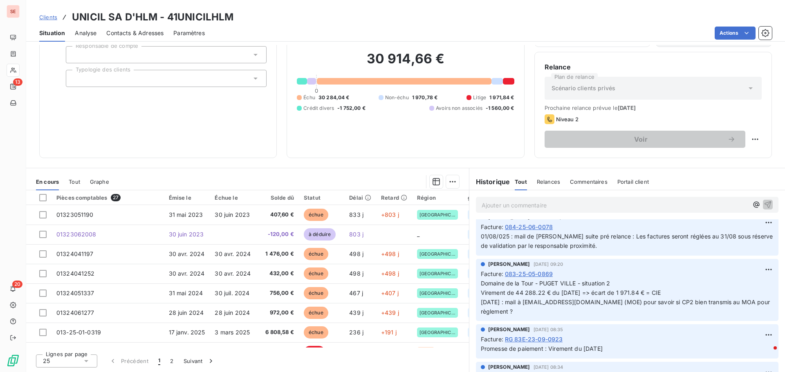
click at [132, 34] on span "Contacts & Adresses" at bounding box center [134, 33] width 57 height 8
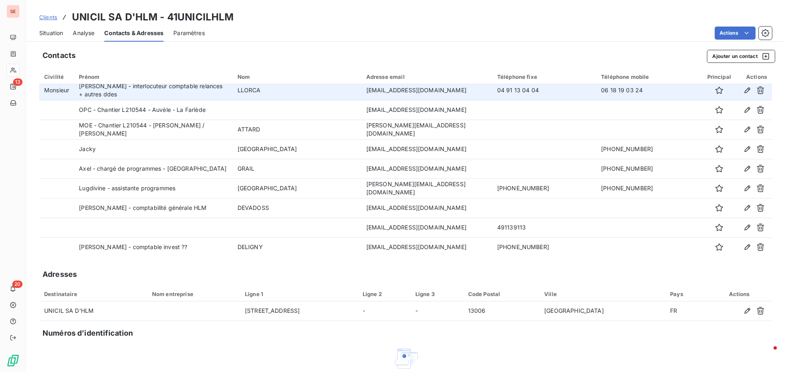
scroll to position [163, 0]
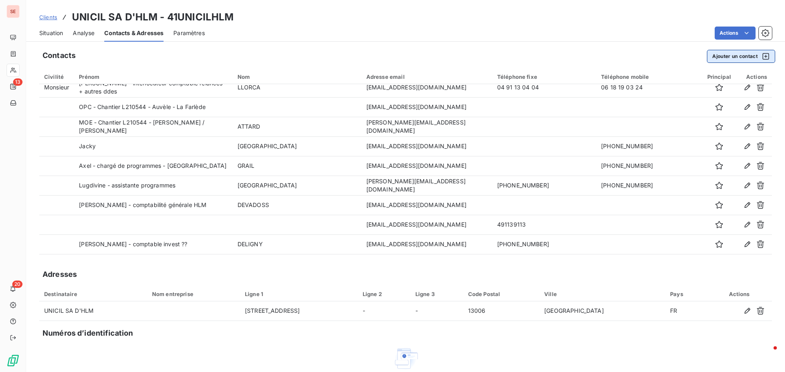
click at [727, 55] on button "Ajouter un contact" at bounding box center [741, 56] width 68 height 13
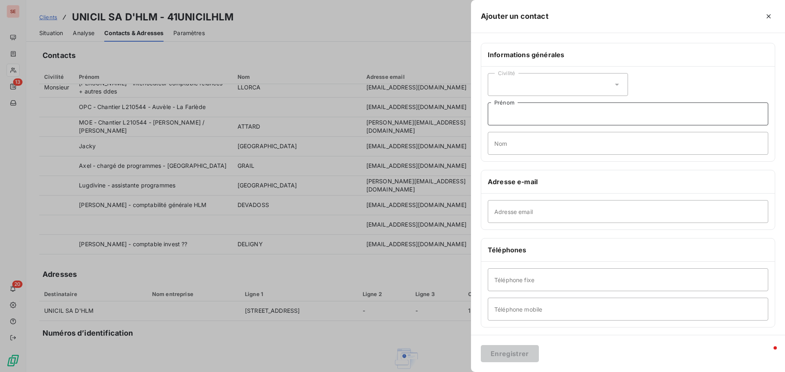
click at [543, 116] on input "Prénom" at bounding box center [628, 114] width 280 height 23
type input "[PERSON_NAME]"
type input "CARPENTIE"
type input "M"
click at [541, 143] on input "CARPENTIE" at bounding box center [628, 143] width 280 height 23
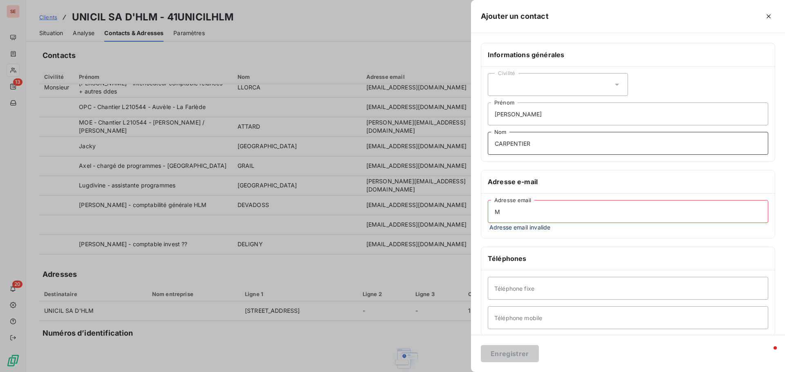
type input "CARPENTIER"
drag, startPoint x: 505, startPoint y: 209, endPoint x: 488, endPoint y: 213, distance: 17.2
click at [488, 213] on input "M" at bounding box center [628, 211] width 280 height 23
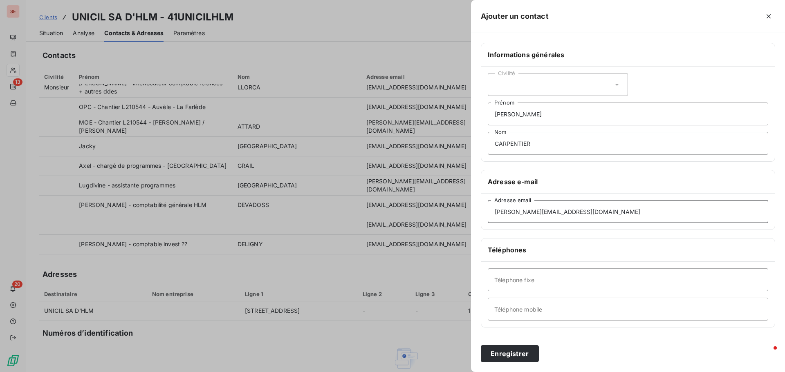
type input "[PERSON_NAME][EMAIL_ADDRESS][DOMAIN_NAME]"
type input "[PHONE_NUMBER]"
click at [508, 359] on button "Enregistrer" at bounding box center [510, 353] width 58 height 17
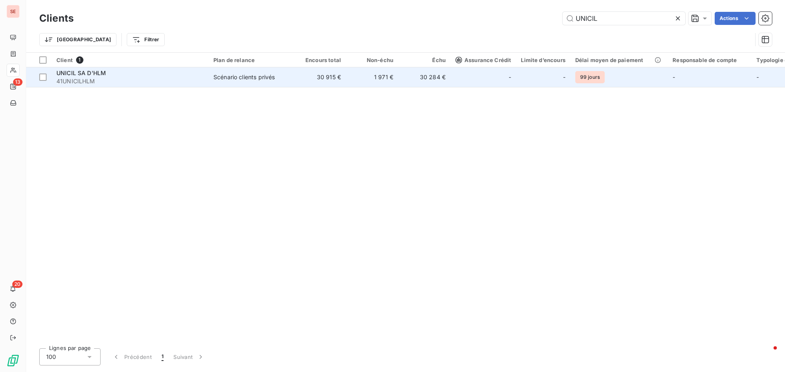
click at [97, 78] on span "41UNICILHLM" at bounding box center [129, 81] width 147 height 8
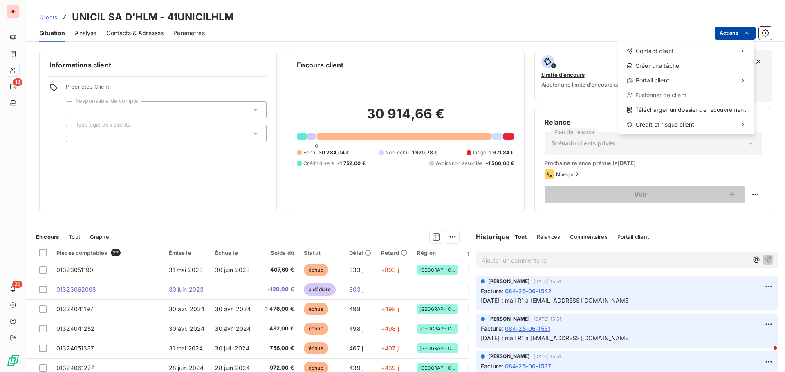
click at [734, 36] on html "SE 13 20 Clients UNICIL SA D'HLM - 41UNICILHLM Situation Analyse Contacts & Adr…" at bounding box center [392, 186] width 785 height 372
click at [573, 55] on div "Envoyer un email" at bounding box center [557, 54] width 110 height 13
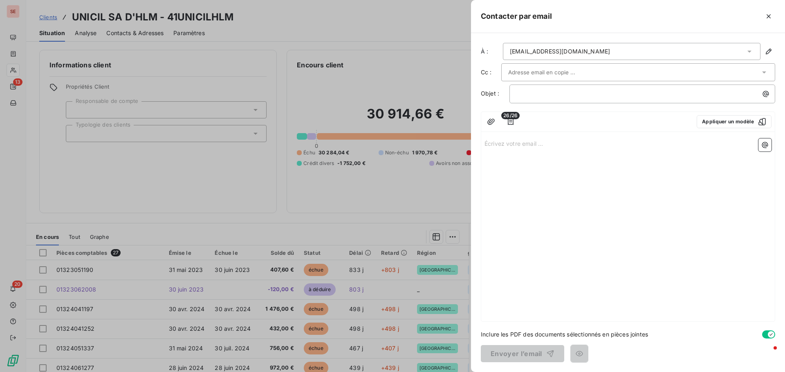
click at [612, 52] on div "[EMAIL_ADDRESS][DOMAIN_NAME]" at bounding box center [631, 51] width 257 height 17
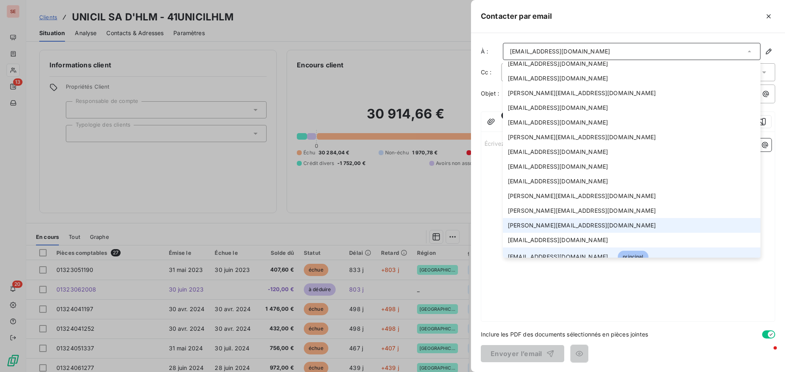
scroll to position [132, 0]
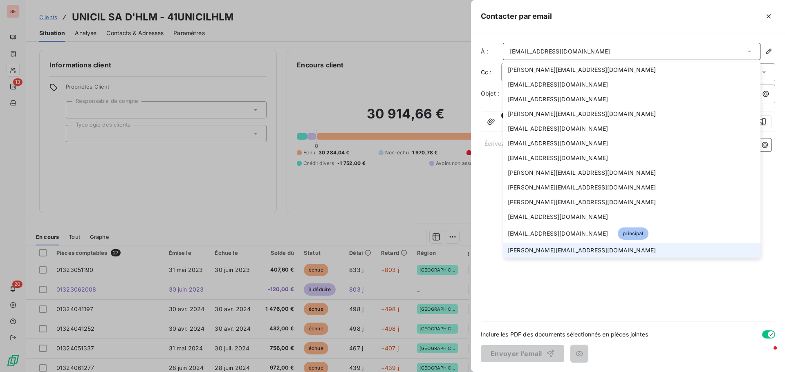
click at [528, 252] on span "[PERSON_NAME][EMAIL_ADDRESS][DOMAIN_NAME]" at bounding box center [582, 250] width 148 height 8
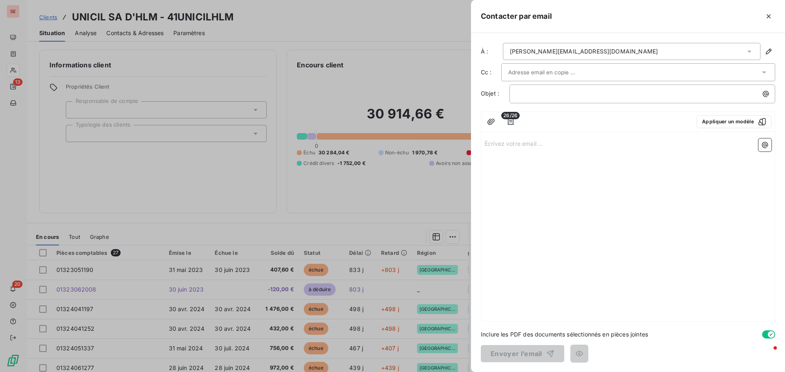
click at [581, 71] on div at bounding box center [634, 72] width 252 height 12
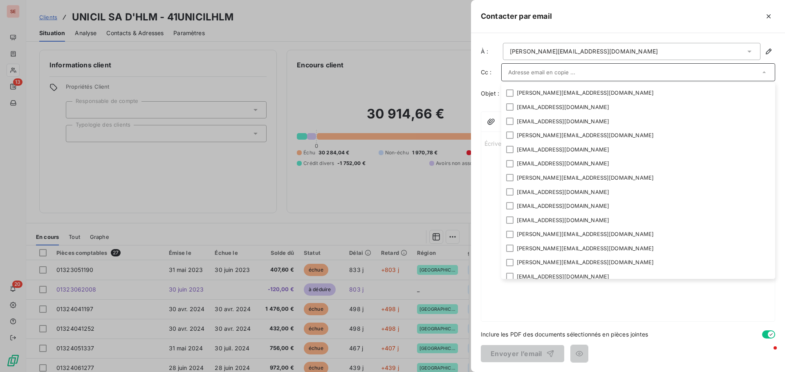
scroll to position [101, 0]
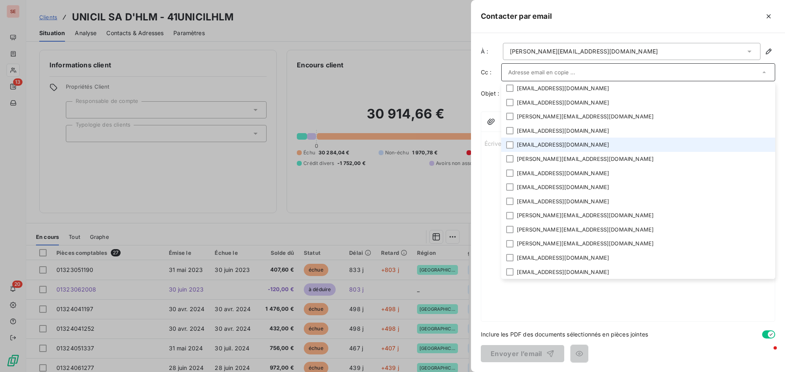
click at [561, 147] on li "[EMAIL_ADDRESS][DOMAIN_NAME]" at bounding box center [638, 145] width 274 height 14
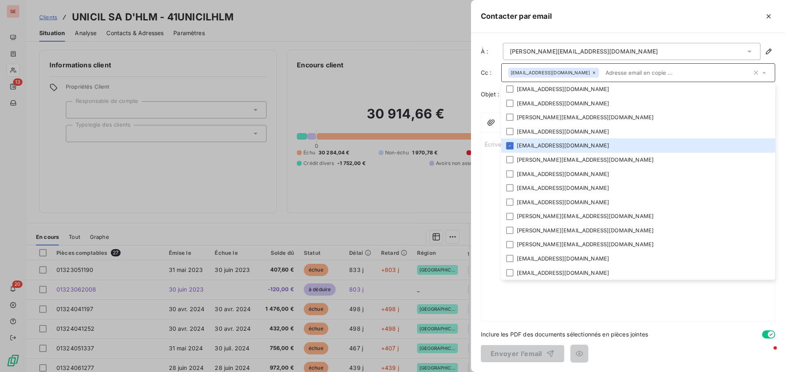
click at [633, 17] on div at bounding box center [663, 16] width 223 height 13
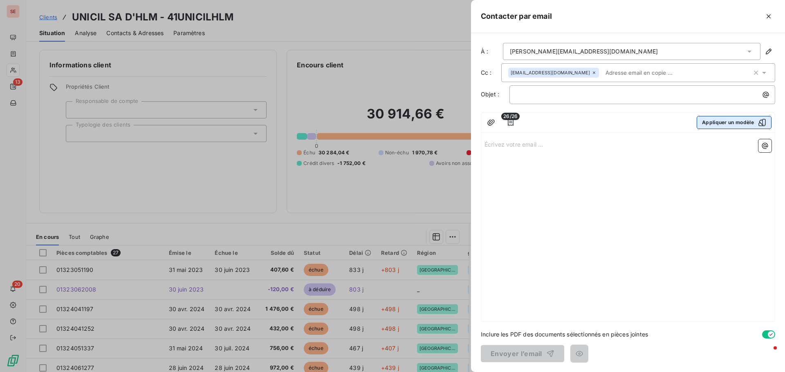
click at [725, 126] on button "Appliquer un modèle" at bounding box center [733, 122] width 75 height 13
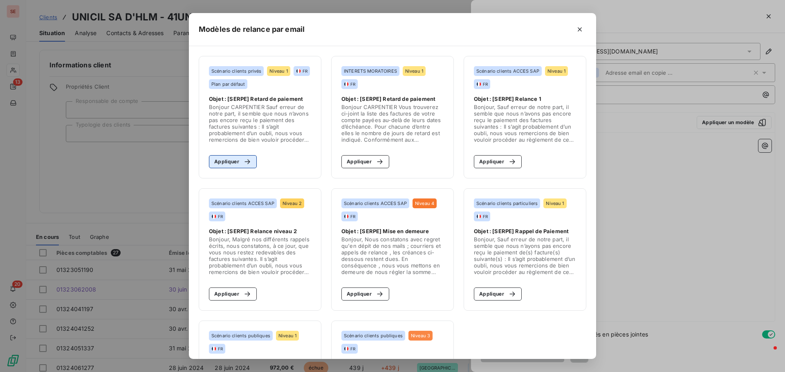
click at [225, 162] on button "Appliquer" at bounding box center [233, 161] width 48 height 13
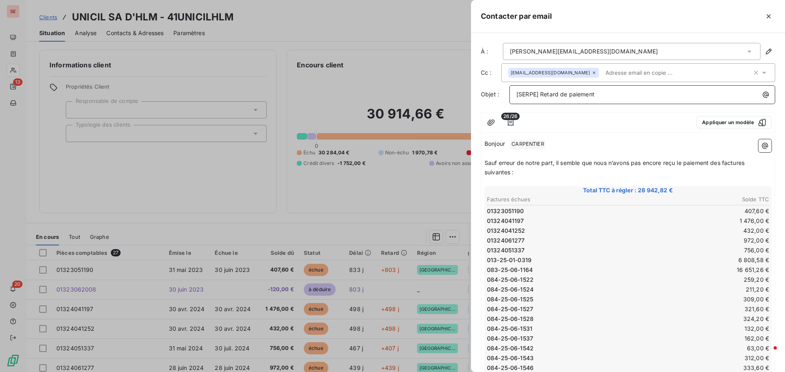
click at [613, 98] on p "[SERPE] Retard de paiement" at bounding box center [644, 94] width 256 height 9
click at [641, 96] on p "[SERPE] Retard de paiement - 083 -" at bounding box center [644, 94] width 256 height 9
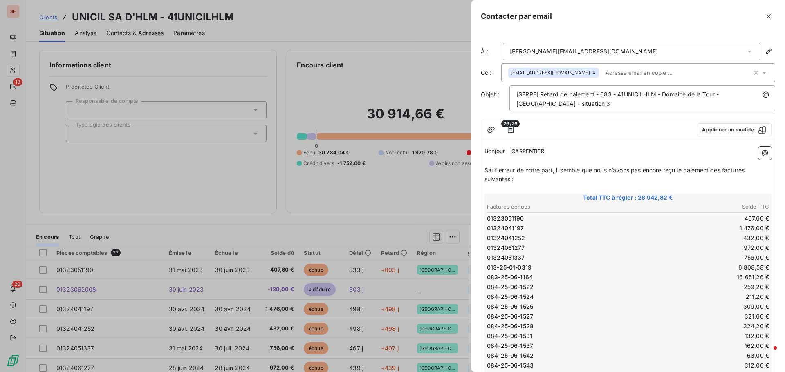
click at [553, 154] on p "Bonjour ﻿ [PERSON_NAME] ﻿ ﻿" at bounding box center [627, 152] width 287 height 10
drag, startPoint x: 714, startPoint y: 170, endPoint x: 748, endPoint y: 178, distance: 35.7
click at [748, 178] on p "Sauf erreur de notre part, il semble que nous n’avons pas encore reçu le paieme…" at bounding box center [627, 175] width 287 height 19
click at [513, 130] on icon "button" at bounding box center [511, 130] width 6 height 7
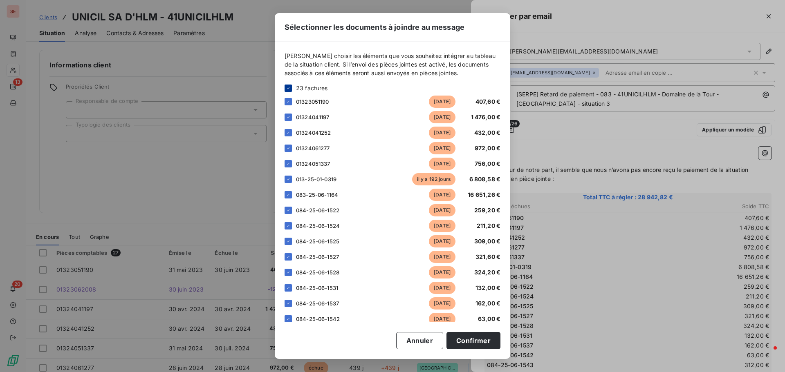
click at [289, 85] on div at bounding box center [287, 88] width 7 height 7
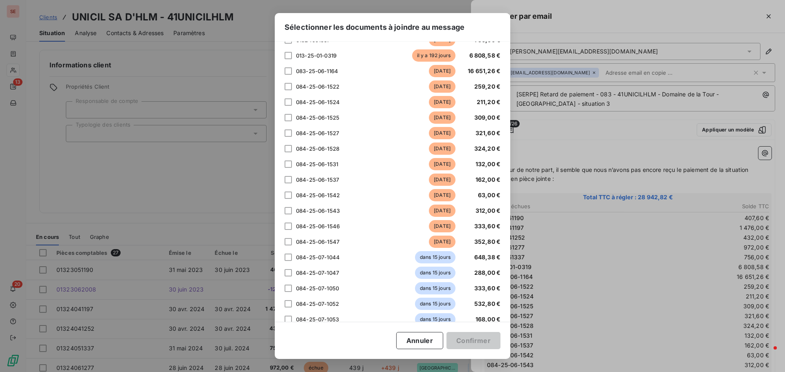
scroll to position [228, 0]
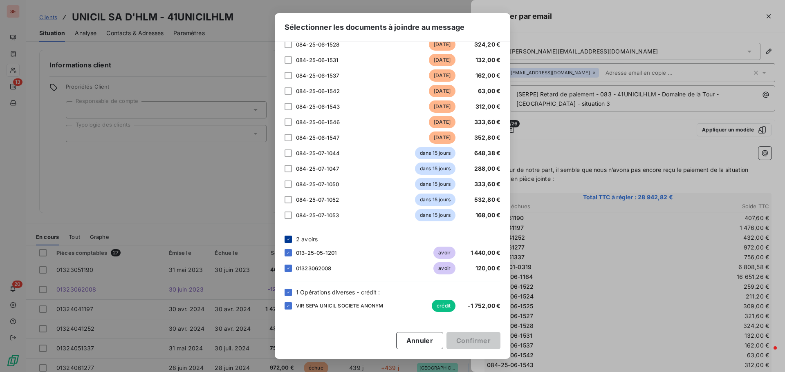
click at [289, 238] on icon at bounding box center [288, 239] width 5 height 5
drag, startPoint x: 290, startPoint y: 294, endPoint x: 291, endPoint y: 286, distance: 8.2
click at [290, 294] on icon at bounding box center [288, 292] width 5 height 5
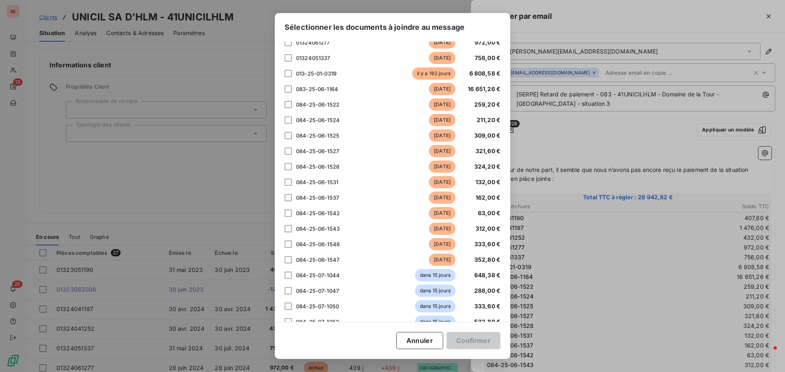
scroll to position [105, 0]
click at [289, 90] on div at bounding box center [287, 89] width 7 height 7
click at [486, 338] on button "Confirmer" at bounding box center [473, 340] width 54 height 17
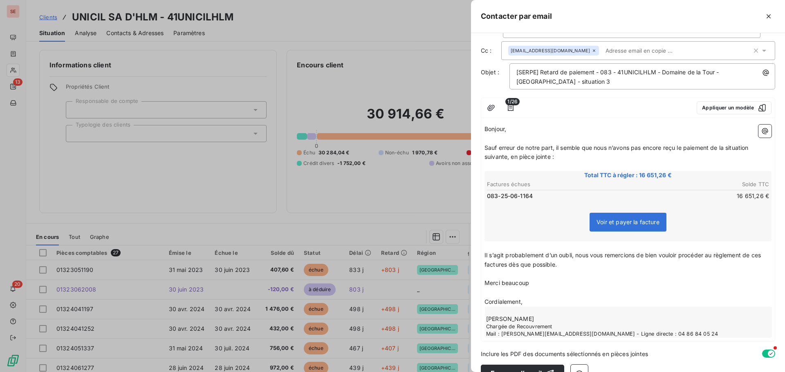
scroll to position [42, 0]
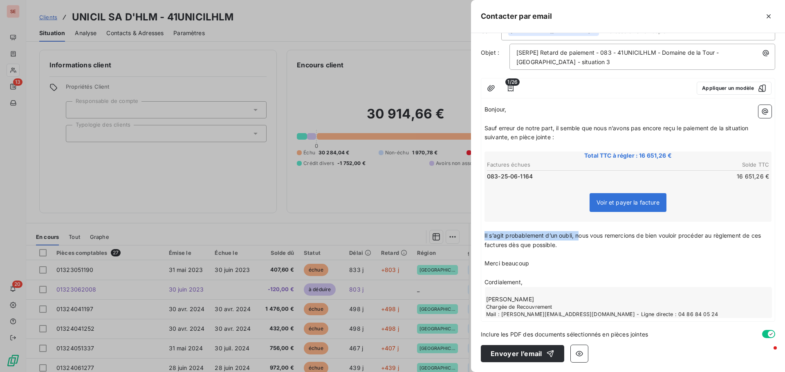
drag, startPoint x: 485, startPoint y: 233, endPoint x: 578, endPoint y: 235, distance: 93.6
click at [578, 235] on span "Il s’agit probablement d’un oubli, nous vous remercions de bien vouloir procéde…" at bounding box center [623, 240] width 278 height 16
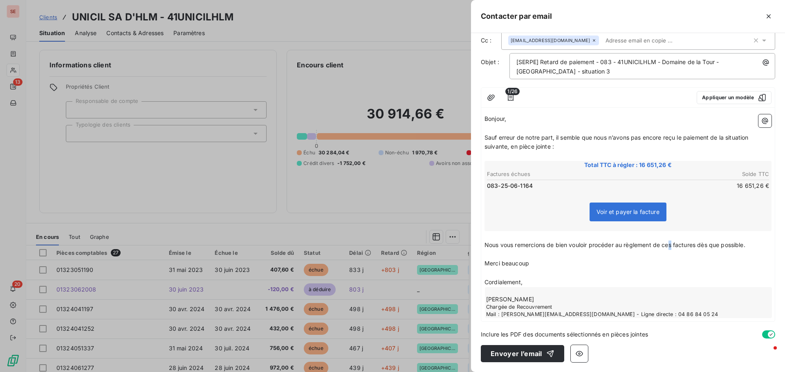
click at [673, 248] on p "Nous vous remercions de bien vouloir procéder au règlement de ces factures dès …" at bounding box center [627, 245] width 287 height 9
drag, startPoint x: 678, startPoint y: 245, endPoint x: 701, endPoint y: 246, distance: 22.9
click at [701, 246] on span "Nous vous remercions de bien vouloir procéder au règlement de cette factures dè…" at bounding box center [616, 245] width 265 height 7
drag, startPoint x: 485, startPoint y: 262, endPoint x: 528, endPoint y: 266, distance: 43.5
click at [528, 266] on span "Merci beaucoup" at bounding box center [506, 263] width 45 height 7
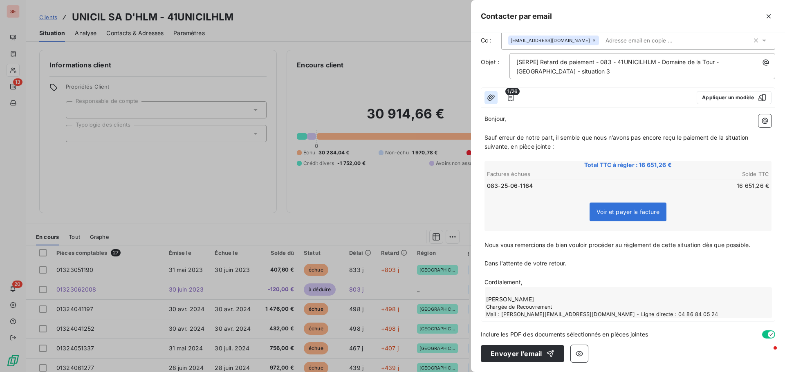
click at [492, 95] on icon "button" at bounding box center [491, 98] width 8 height 8
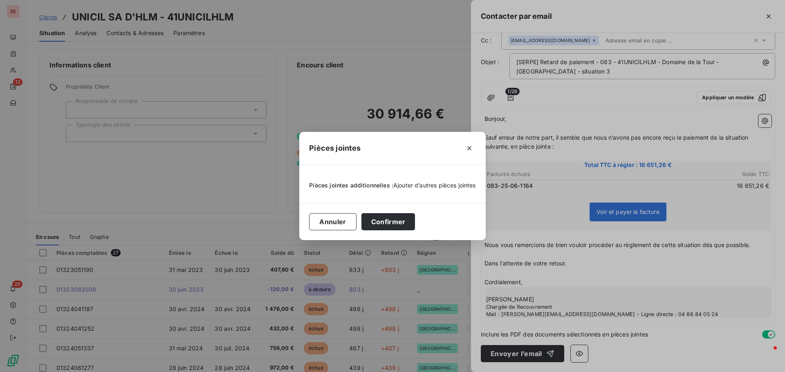
click at [423, 186] on span "Ajouter d’autres pièces jointes" at bounding box center [434, 185] width 83 height 7
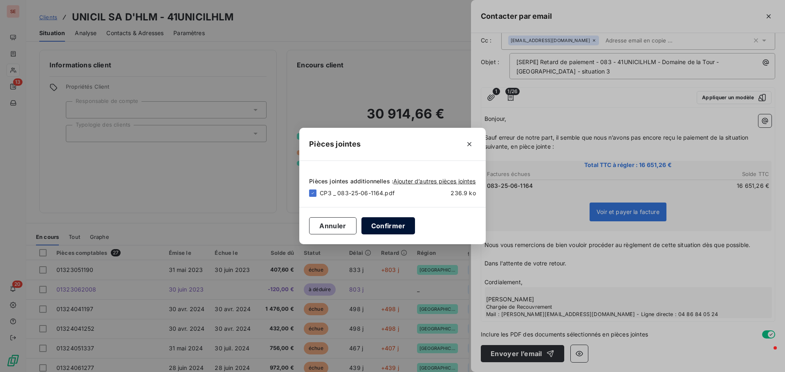
click at [395, 226] on button "Confirmer" at bounding box center [388, 225] width 54 height 17
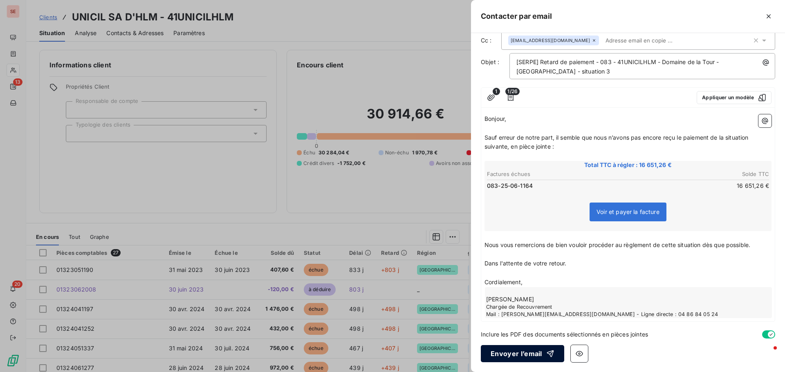
click at [521, 355] on button "Envoyer l’email" at bounding box center [522, 353] width 83 height 17
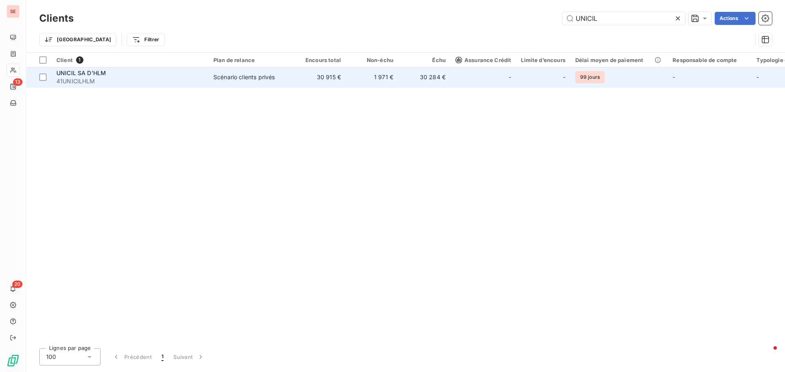
click at [109, 75] on div "UNICIL SA D'HLM" at bounding box center [129, 73] width 147 height 8
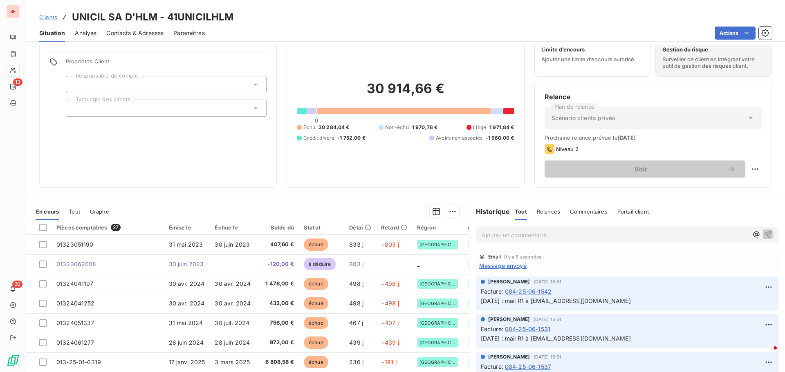
scroll to position [55, 0]
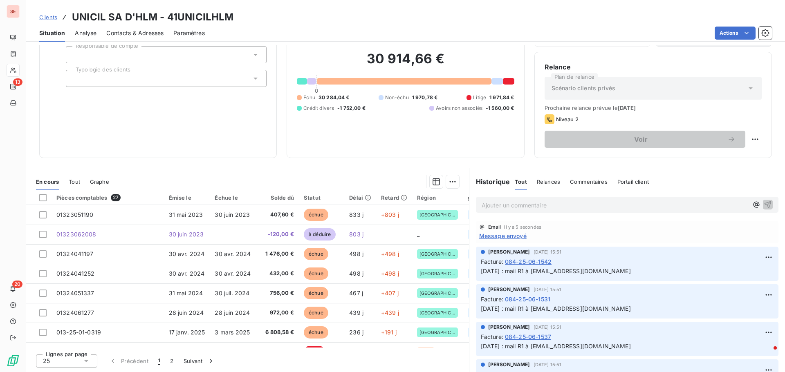
click at [504, 235] on span "Message envoyé" at bounding box center [502, 236] width 47 height 9
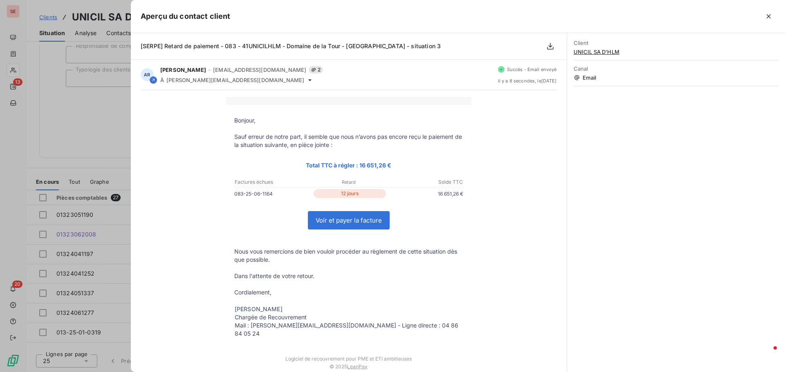
click at [87, 137] on div at bounding box center [392, 186] width 785 height 372
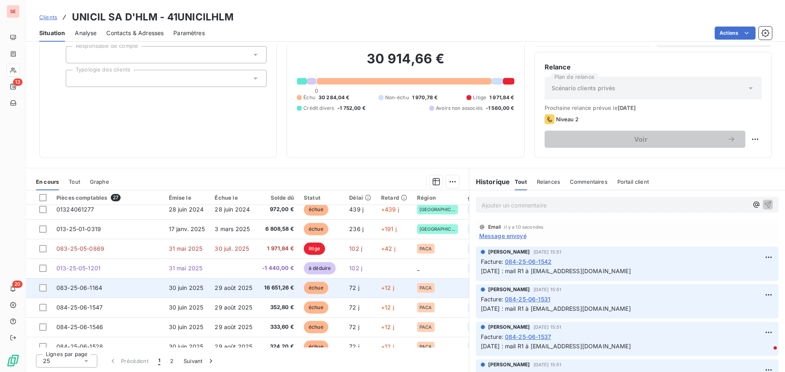
scroll to position [123, 0]
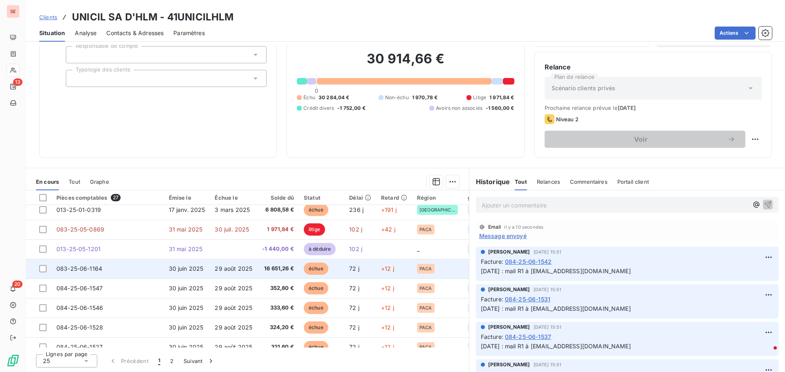
click at [93, 267] on span "083-25-06-1164" at bounding box center [79, 268] width 46 height 7
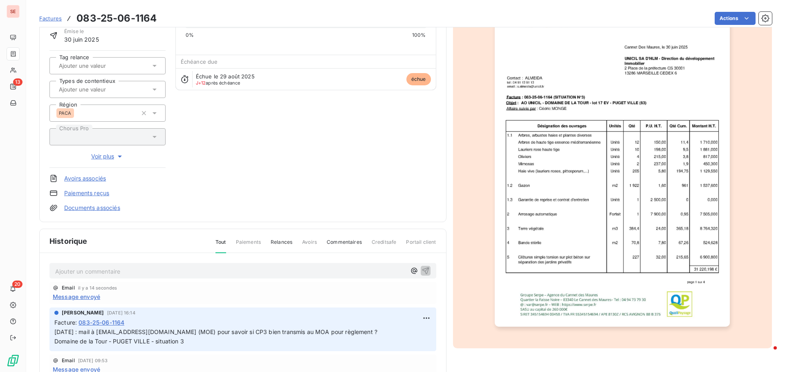
scroll to position [83, 0]
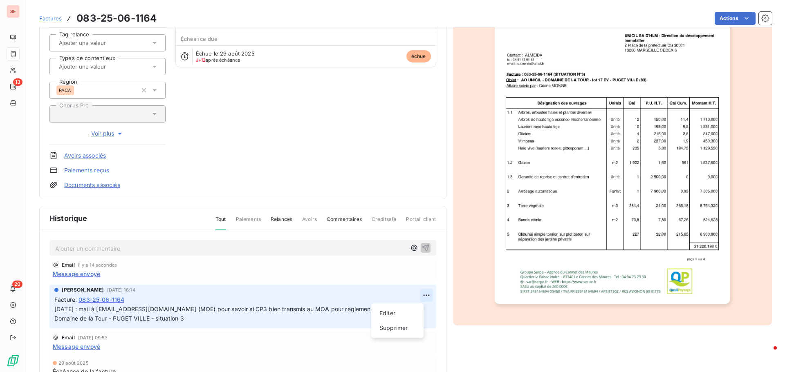
click at [422, 298] on html "SE 13 20 Factures 083-25-06-1164 Actions UNICIL SA D'HLM 41UNICILHLM Montant in…" at bounding box center [392, 186] width 785 height 372
click at [408, 312] on div "Editer" at bounding box center [397, 313] width 46 height 13
click at [55, 308] on span "[DATE] : mail à [EMAIL_ADDRESS][DOMAIN_NAME] (MOE) pour savoir si CP3 bien tran…" at bounding box center [215, 314] width 323 height 16
click at [55, 308] on p "[DATE] : mail à [EMAIL_ADDRESS][DOMAIN_NAME] (MOE) pour savoir si CP3 bien tran…" at bounding box center [236, 314] width 365 height 19
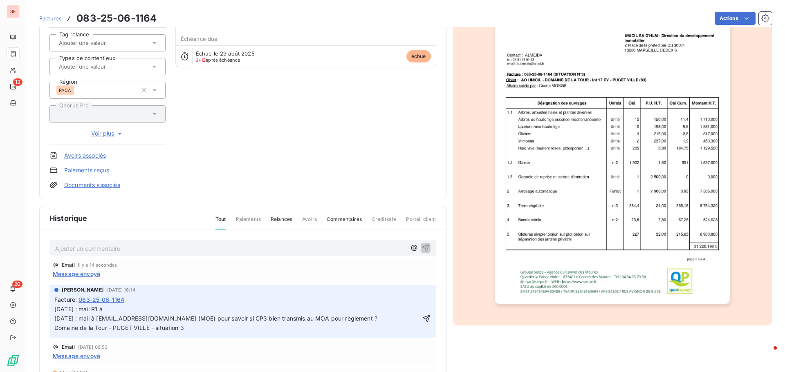
click at [99, 326] on span "[DATE] : mail R1 à [DATE] : mail à [EMAIL_ADDRESS][DOMAIN_NAME] (MOE) pour savo…" at bounding box center [215, 319] width 323 height 26
copy span "Domaine de la Tour - PUGET VILLE - situation 3"
click at [54, 312] on div "[PERSON_NAME] [DATE] 16:14 Facture : 083-25-06-1164 [DATE] : mail R1 à [DATE] :…" at bounding box center [242, 311] width 387 height 53
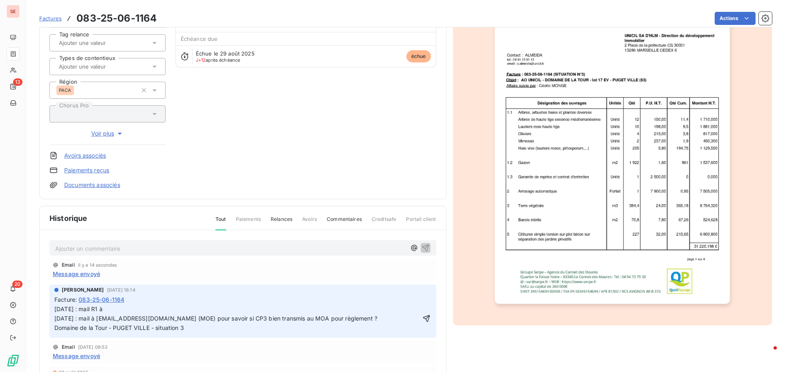
click at [55, 310] on span "[DATE] : mail R1 à [DATE] : mail à [EMAIL_ADDRESS][DOMAIN_NAME] (MOE) pour savo…" at bounding box center [215, 319] width 323 height 26
click at [55, 310] on p "[DATE] : mail R1 à [DATE] : mail à [EMAIL_ADDRESS][DOMAIN_NAME] (MOE) pour savo…" at bounding box center [236, 319] width 365 height 28
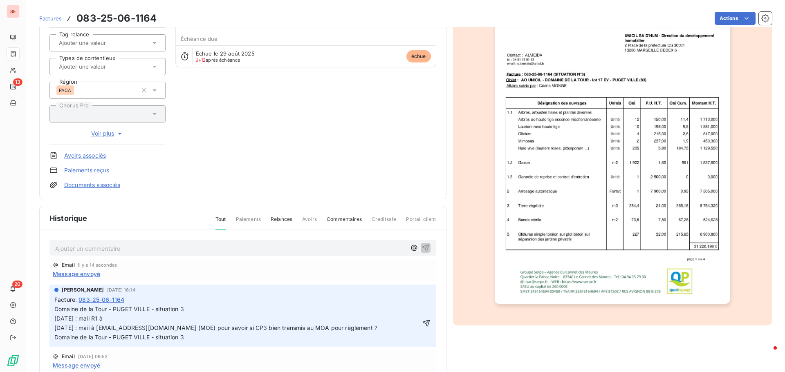
click at [121, 322] on p "Domaine de la Tour - PUGET VILLE - situation 3 [DATE] : mail R1 à [DATE] : mail…" at bounding box center [236, 324] width 365 height 38
click at [90, 275] on span "Message envoyé" at bounding box center [76, 274] width 47 height 9
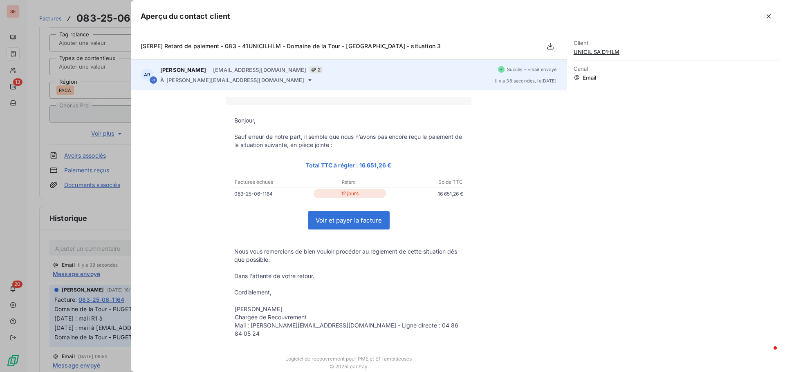
click at [187, 83] on span "[PERSON_NAME][EMAIL_ADDRESS][DOMAIN_NAME]" at bounding box center [235, 80] width 138 height 7
copy div "[PERSON_NAME][EMAIL_ADDRESS][DOMAIN_NAME]"
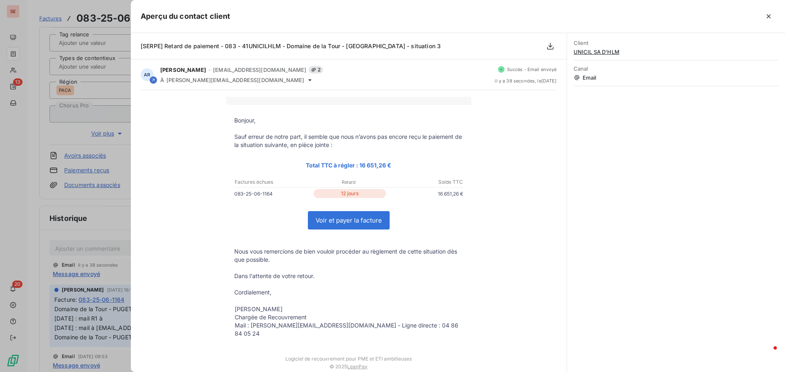
click at [102, 277] on div at bounding box center [392, 186] width 785 height 372
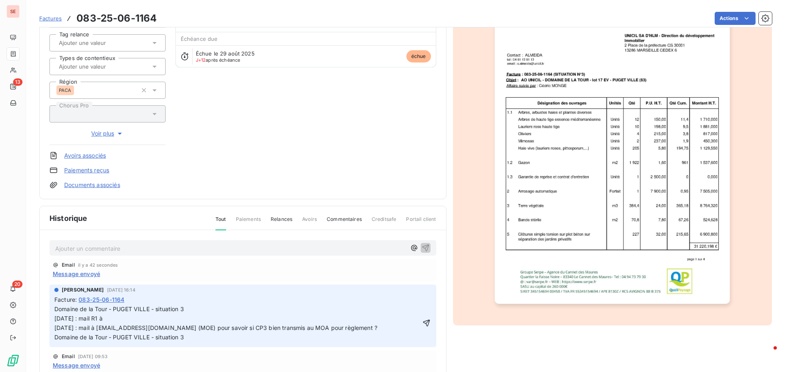
click at [116, 319] on p "Domaine de la Tour - PUGET VILLE - situation 3 [DATE] : mail R1 à [DATE] : mail…" at bounding box center [236, 324] width 365 height 38
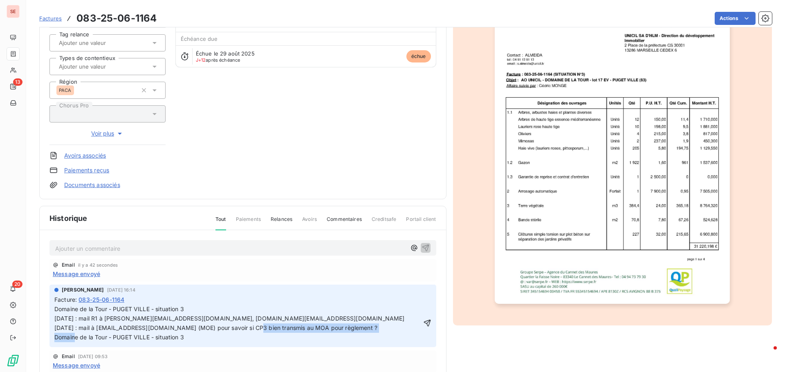
drag, startPoint x: 200, startPoint y: 339, endPoint x: 51, endPoint y: 339, distance: 149.6
click at [51, 339] on div "[PERSON_NAME] [DATE] 16:14 Facture : 083-25-06-1164 Domaine de la Tour - PUGET …" at bounding box center [242, 316] width 387 height 63
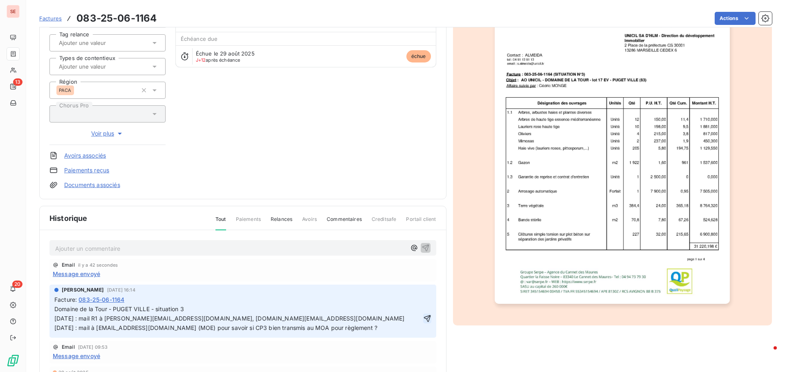
click at [423, 318] on icon "button" at bounding box center [427, 319] width 8 height 8
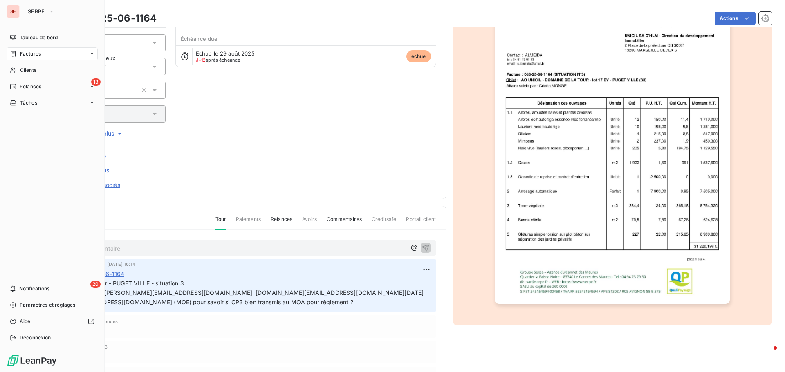
click at [36, 86] on span "Relances" at bounding box center [31, 86] width 22 height 7
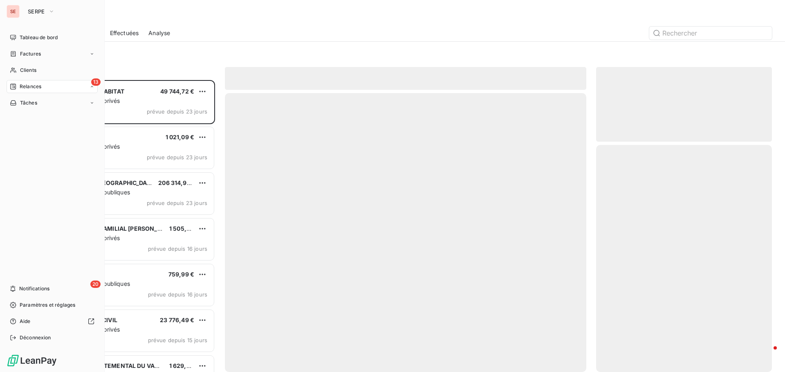
scroll to position [286, 170]
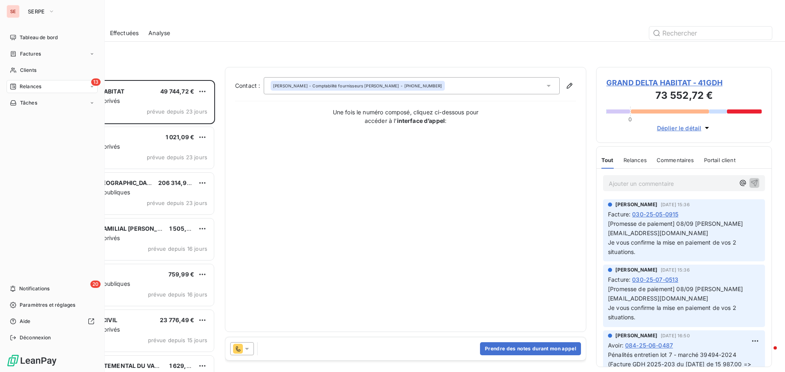
click at [38, 85] on span "Relances" at bounding box center [31, 86] width 22 height 7
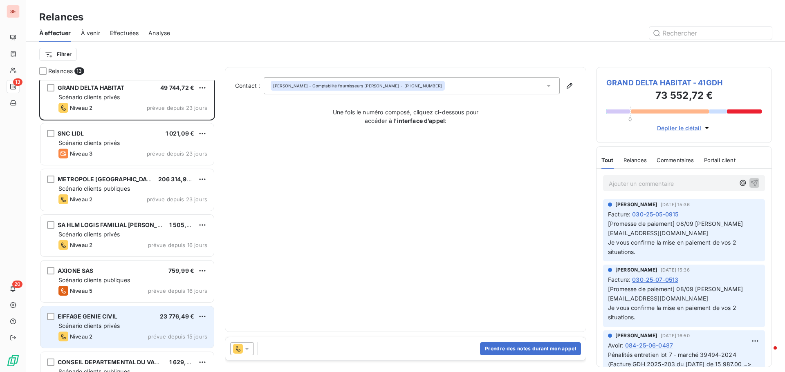
scroll to position [0, 0]
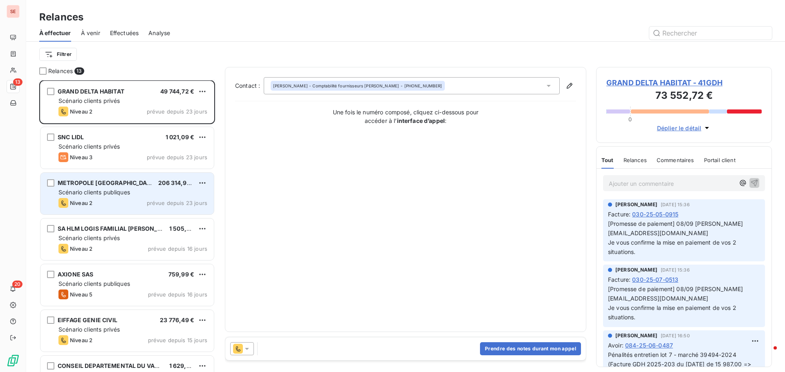
click at [140, 189] on div "Scénario clients publiques" at bounding box center [132, 192] width 149 height 8
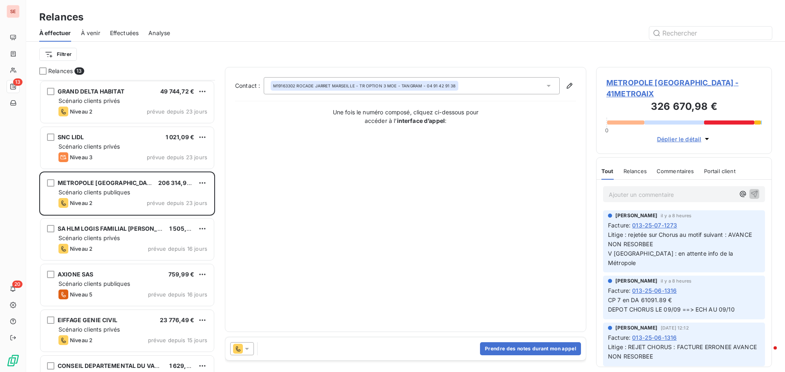
click at [669, 83] on span "METROPOLE [GEOGRAPHIC_DATA] - 41METROAIX" at bounding box center [683, 88] width 155 height 22
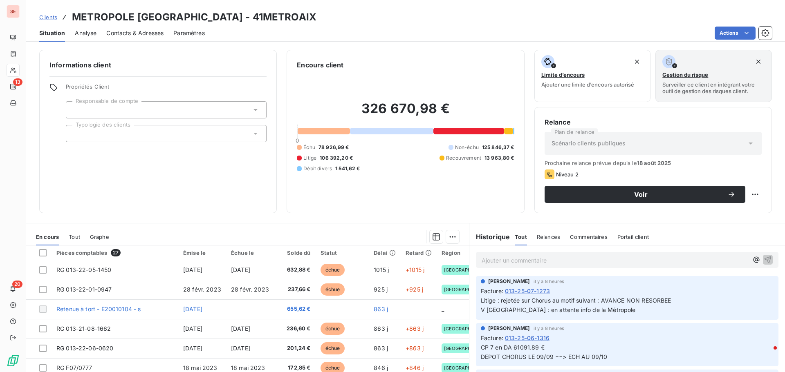
scroll to position [41, 0]
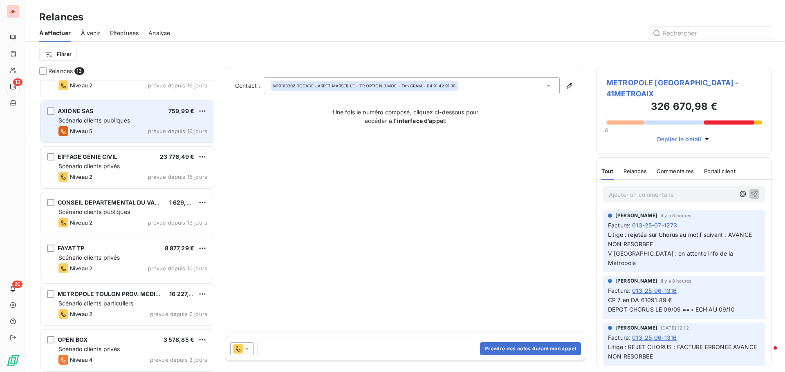
scroll to position [205, 0]
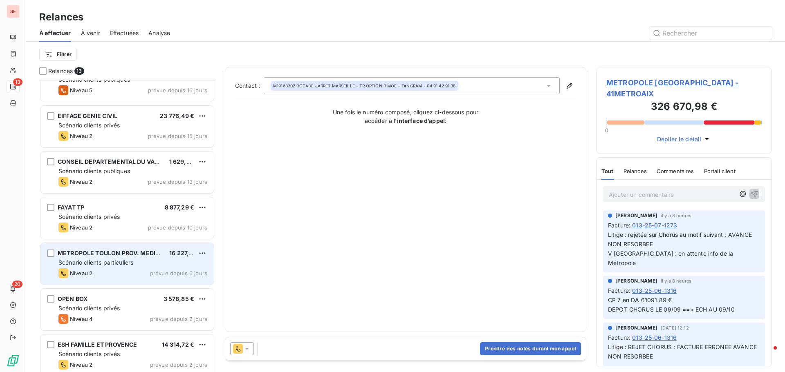
click at [83, 257] on div "METROPOLE TOULON PROV. MEDITERRANEE" at bounding box center [110, 253] width 105 height 8
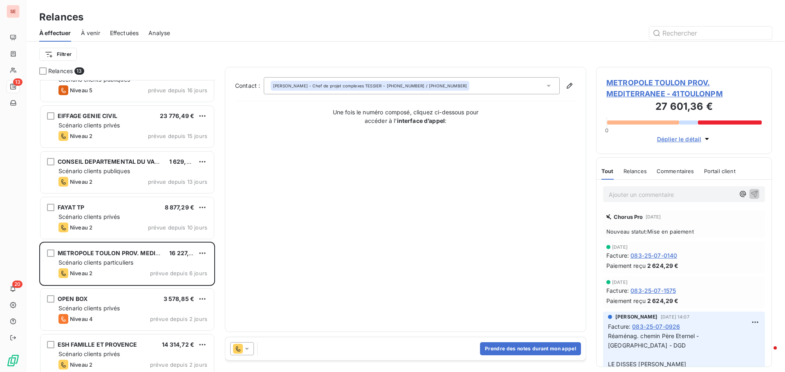
click at [667, 79] on span "METROPOLE TOULON PROV. MEDITERRANEE - 41TOULONPM" at bounding box center [683, 88] width 155 height 22
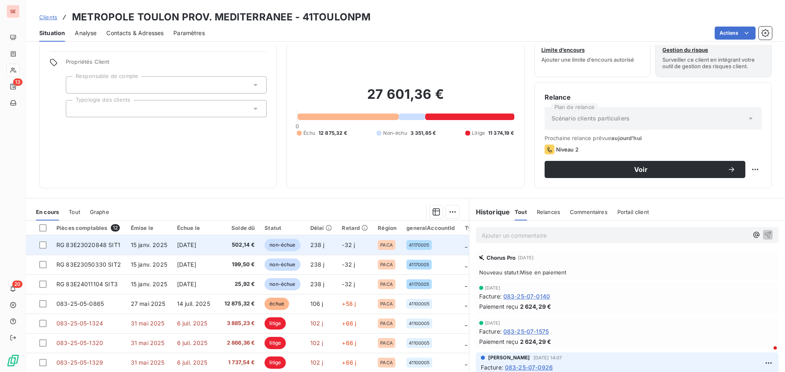
scroll to position [55, 0]
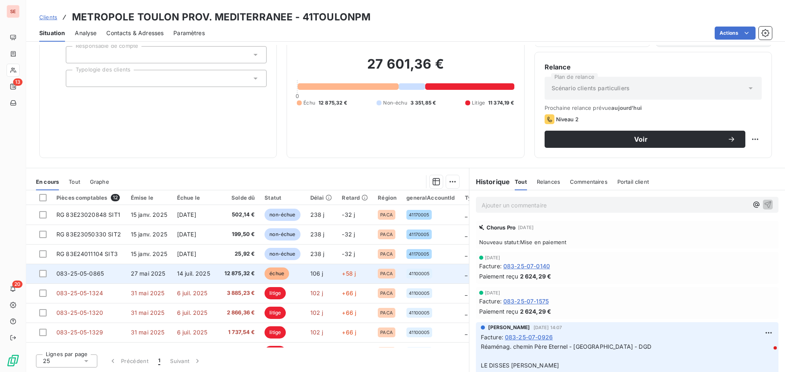
click at [235, 275] on span "12 875,32 €" at bounding box center [239, 274] width 31 height 8
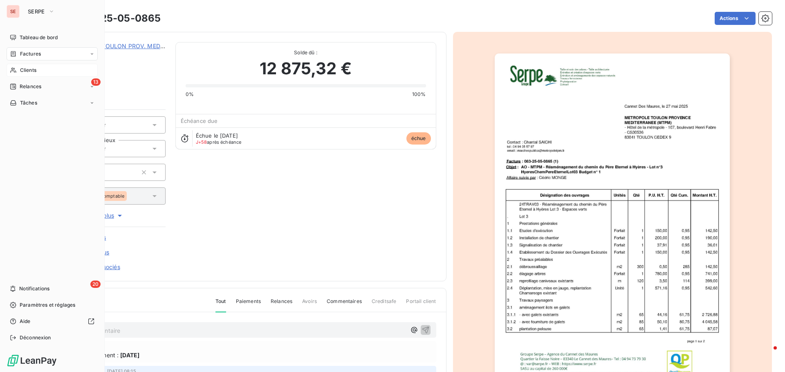
drag, startPoint x: 27, startPoint y: 68, endPoint x: 32, endPoint y: 68, distance: 4.9
click at [27, 68] on span "Clients" at bounding box center [28, 70] width 16 height 7
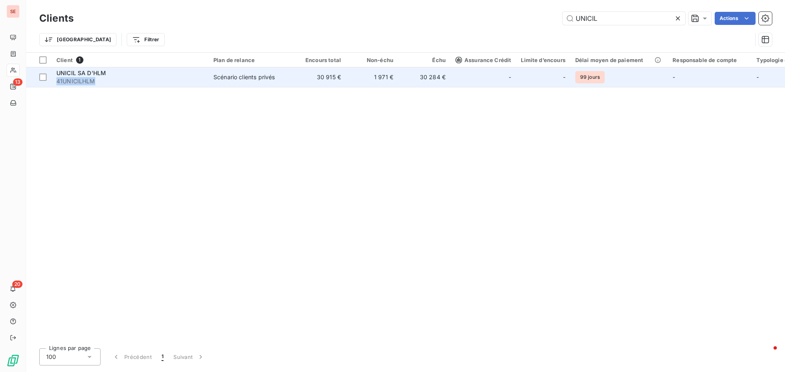
click at [105, 76] on div "UNICIL SA D'HLM 41UNICILHLM" at bounding box center [129, 77] width 147 height 16
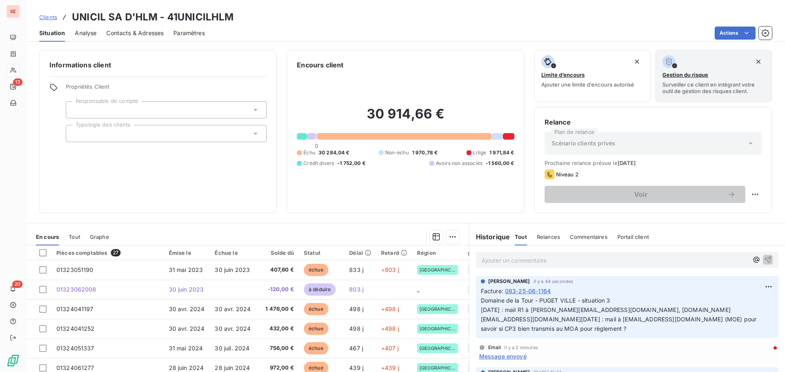
click at [158, 33] on span "Contacts & Adresses" at bounding box center [134, 33] width 57 height 8
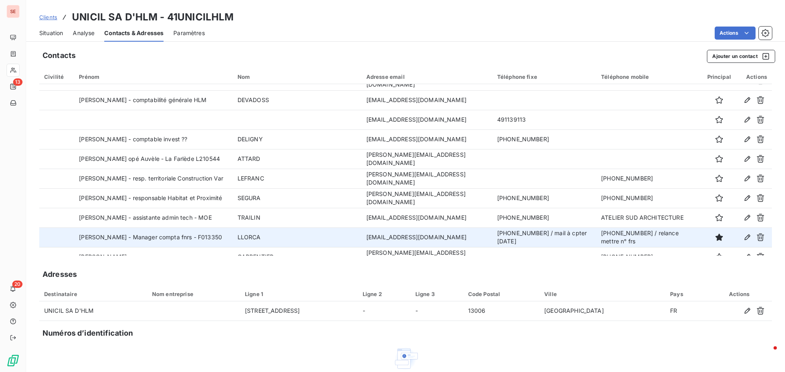
scroll to position [280, 0]
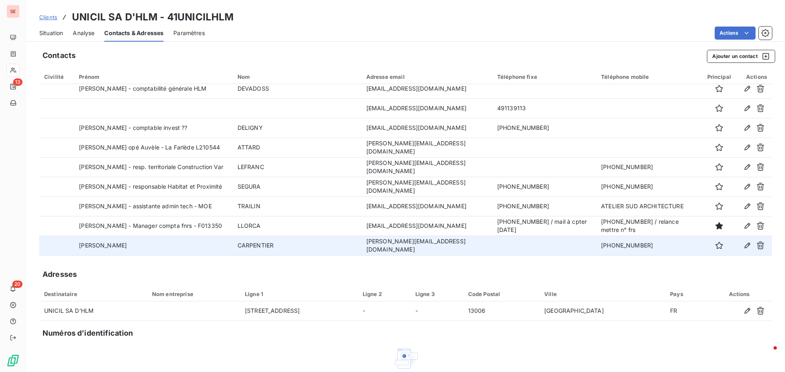
click at [272, 245] on td "CARPENTIER" at bounding box center [297, 246] width 129 height 20
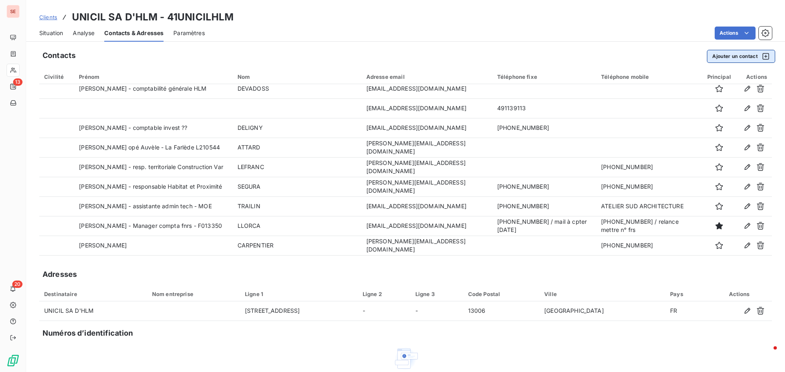
click at [707, 54] on button "Ajouter un contact" at bounding box center [741, 56] width 68 height 13
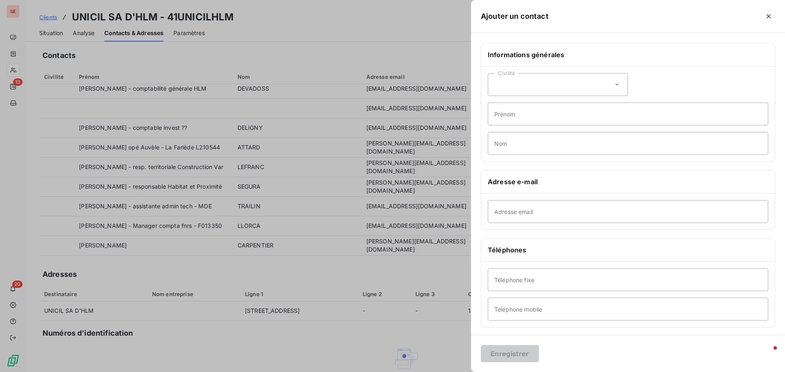
click at [325, 273] on div at bounding box center [392, 186] width 785 height 372
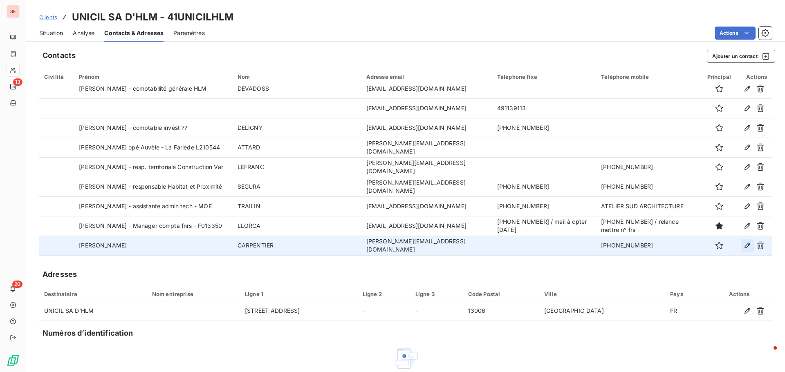
click at [743, 245] on icon "button" at bounding box center [747, 246] width 8 height 8
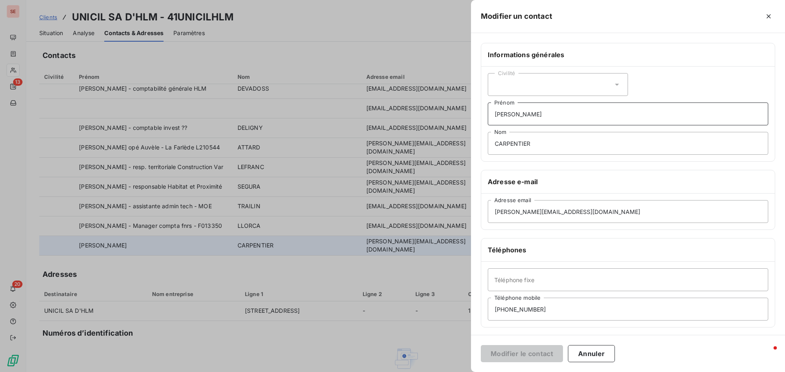
click at [569, 120] on input "[PERSON_NAME]" at bounding box center [628, 114] width 280 height 23
type input "[PERSON_NAME] - responsable de programmes"
click at [518, 354] on button "Modifier le contact" at bounding box center [522, 353] width 82 height 17
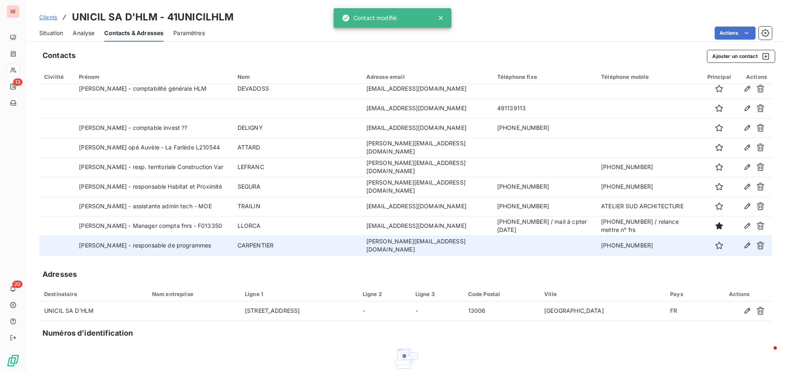
scroll to position [41, 0]
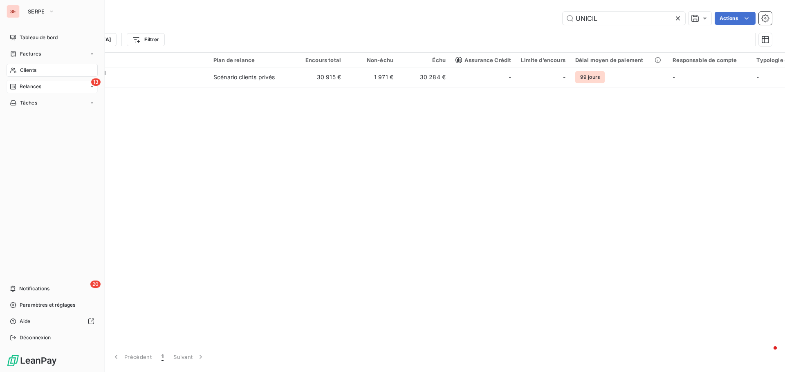
click at [45, 87] on div "13 Relances" at bounding box center [52, 86] width 91 height 13
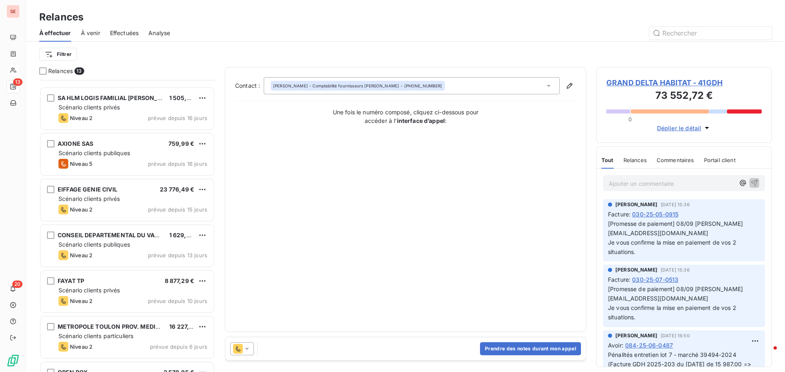
scroll to position [205, 0]
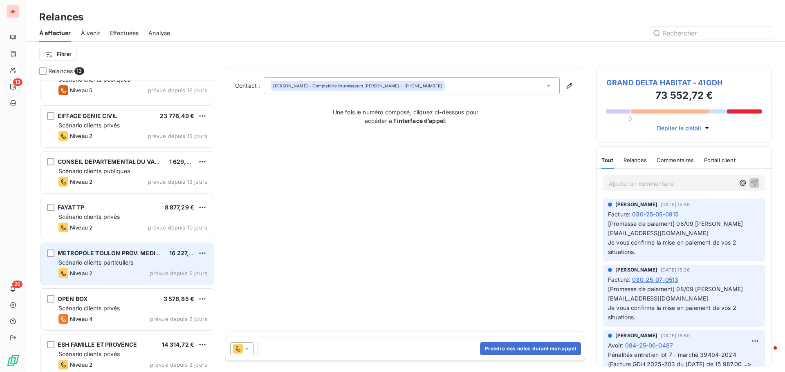
click at [119, 256] on span "METROPOLE TOULON PROV. MEDITERRANEE" at bounding box center [122, 253] width 129 height 7
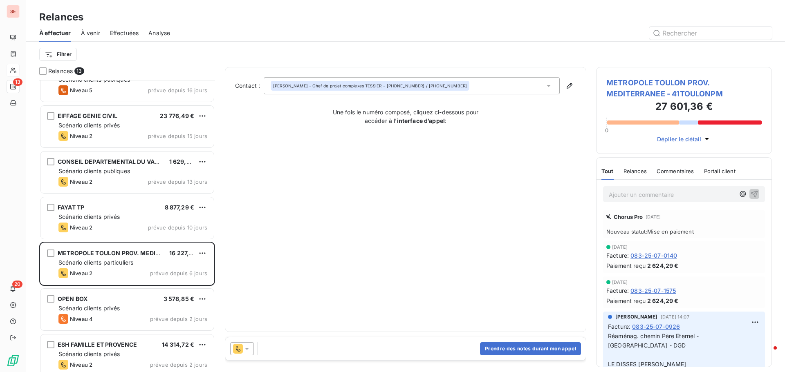
click at [657, 81] on span "METROPOLE TOULON PROV. MEDITERRANEE - 41TOULONPM" at bounding box center [683, 88] width 155 height 22
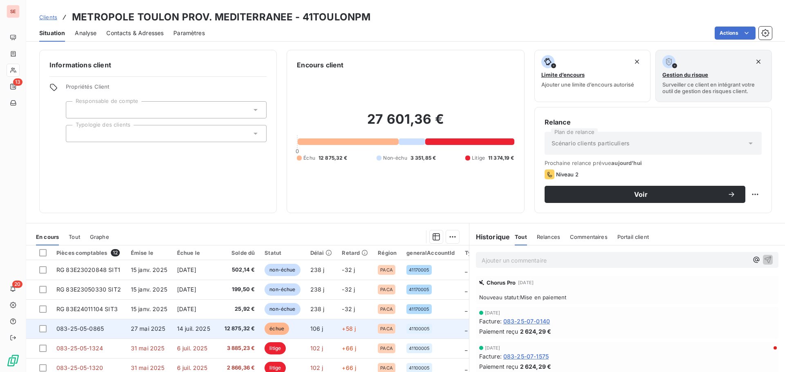
click at [197, 325] on td "14 juil. 2025" at bounding box center [195, 329] width 47 height 20
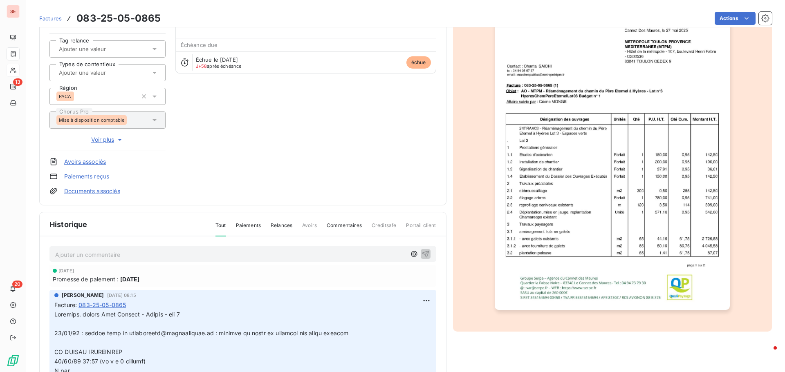
scroll to position [83, 0]
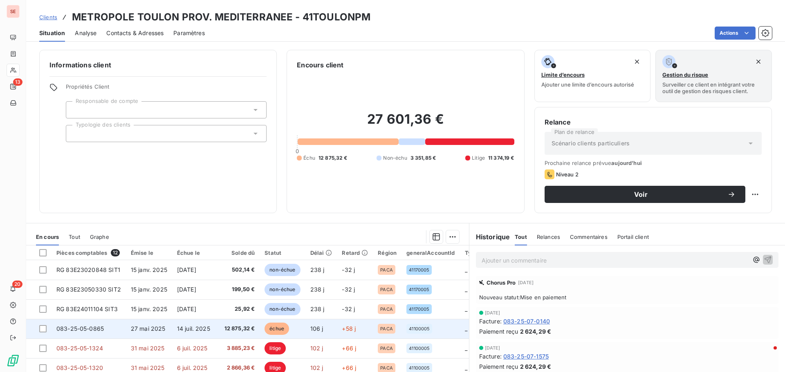
click at [128, 328] on td "27 mai 2025" at bounding box center [149, 329] width 46 height 20
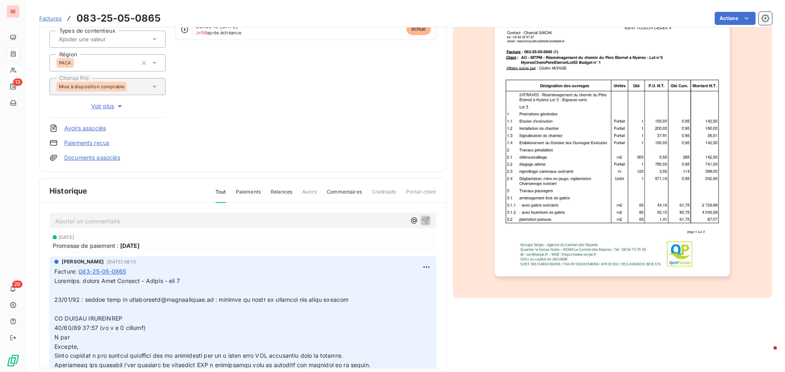
scroll to position [119, 0]
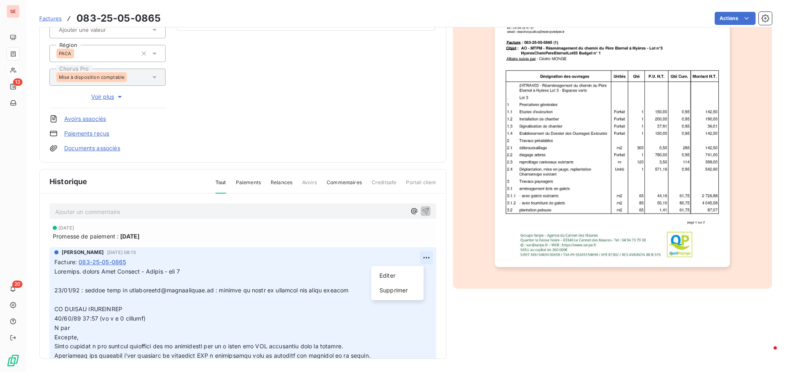
click at [419, 258] on html "SE 13 20 Factures 083-25-05-0865 Actions METROPOLE [GEOGRAPHIC_DATA] PROV. MEDI…" at bounding box center [392, 186] width 785 height 372
click at [408, 269] on div "Editer Supprimer" at bounding box center [397, 283] width 52 height 34
click at [85, 282] on html "SE 13 20 Factures 083-25-05-0865 Actions METROPOLE [GEOGRAPHIC_DATA] PROV. MEDI…" at bounding box center [392, 186] width 785 height 372
click at [414, 260] on html "SE 13 20 Factures 083-25-05-0865 Actions METROPOLE [GEOGRAPHIC_DATA] PROV. MEDI…" at bounding box center [392, 186] width 785 height 372
click at [400, 277] on div "Editer" at bounding box center [397, 275] width 46 height 13
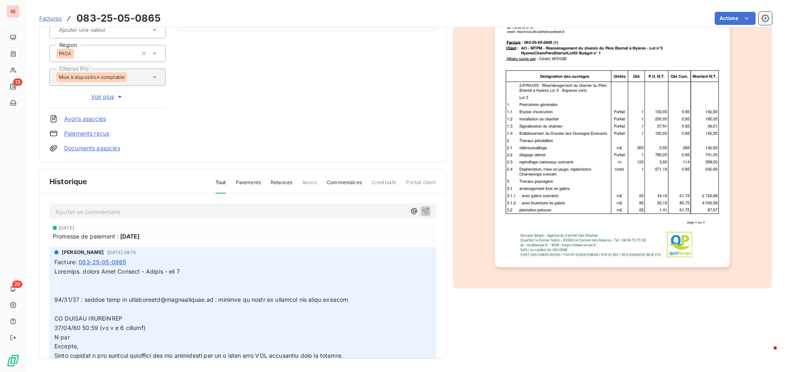
drag, startPoint x: 125, startPoint y: 299, endPoint x: 208, endPoint y: 302, distance: 82.6
copy span "[EMAIL_ADDRESS][DOMAIN_NAME]"
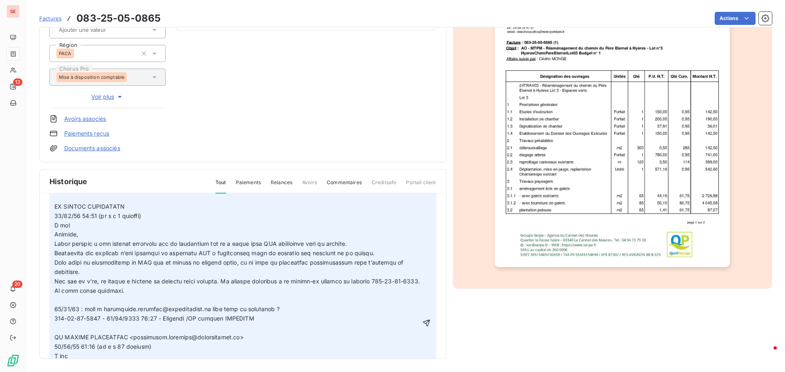
scroll to position [123, 0]
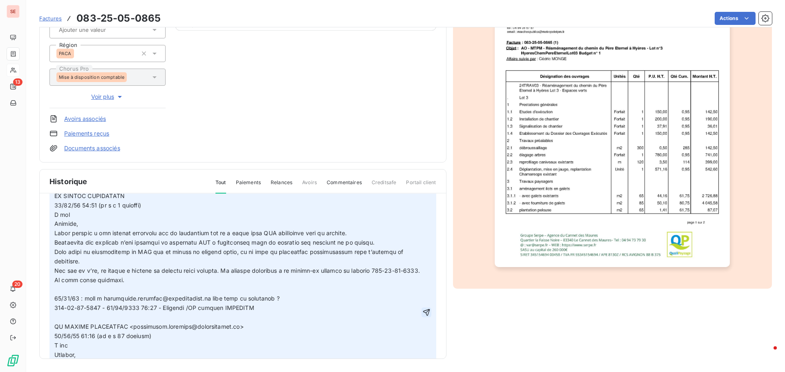
click at [422, 312] on icon "button" at bounding box center [426, 313] width 8 height 8
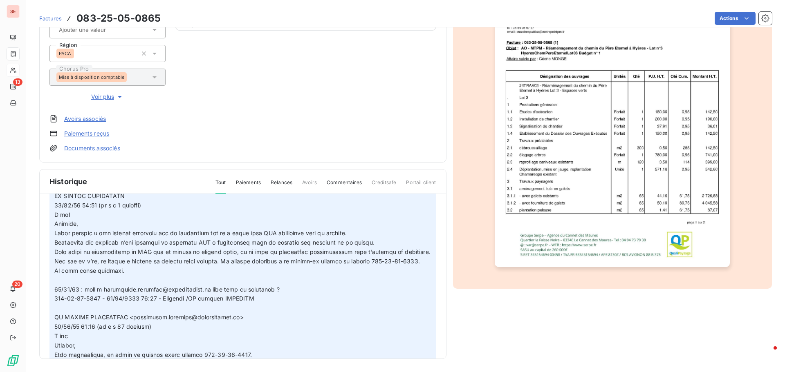
scroll to position [98, 0]
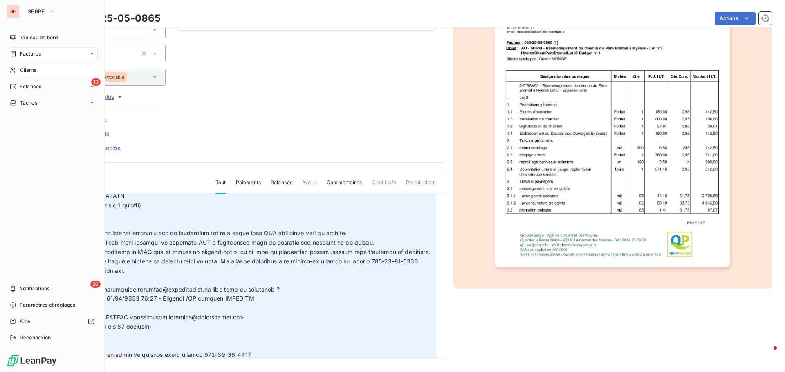
click at [33, 85] on span "Relances" at bounding box center [31, 86] width 22 height 7
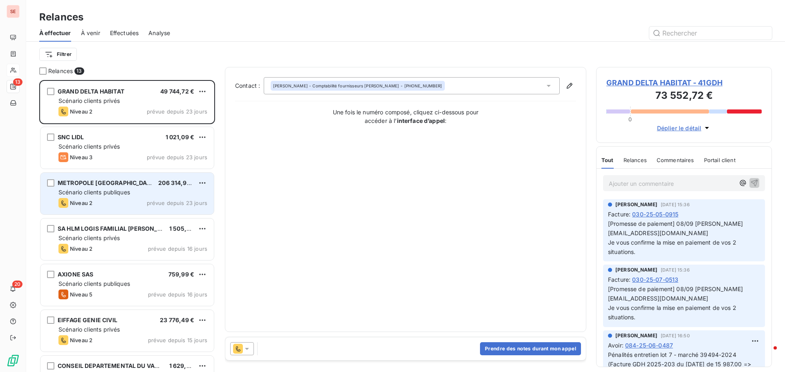
click at [135, 193] on div "Scénario clients publiques" at bounding box center [132, 192] width 149 height 8
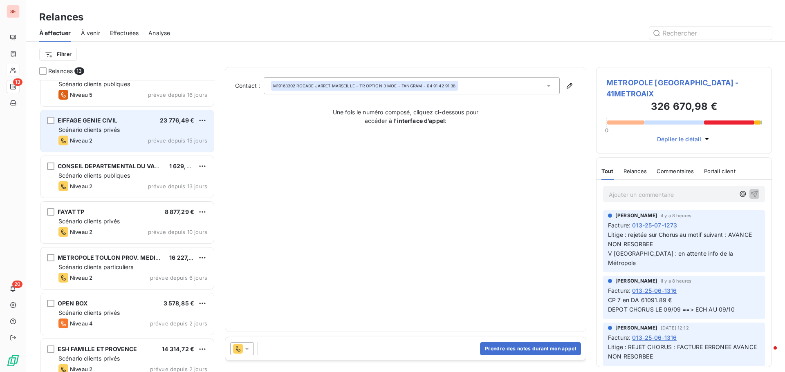
scroll to position [205, 0]
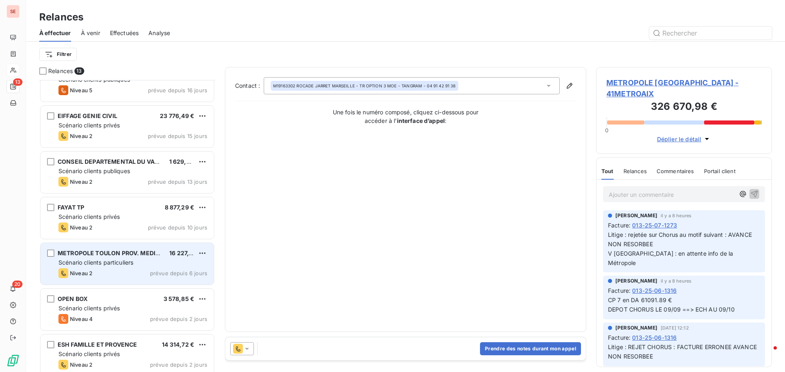
click at [125, 260] on span "Scénario clients particuliers" at bounding box center [95, 262] width 75 height 7
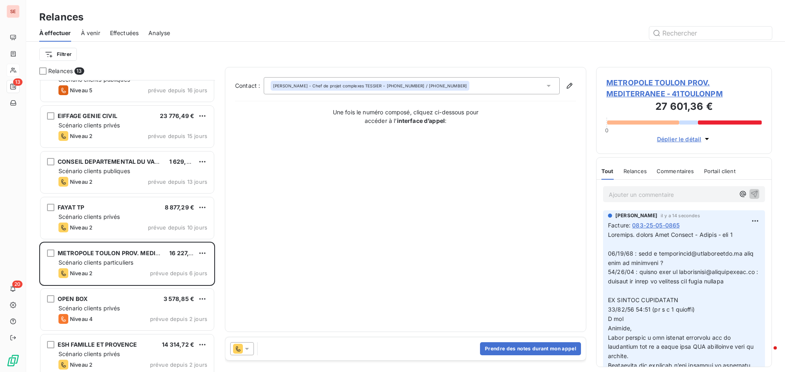
click at [676, 81] on span "METROPOLE TOULON PROV. MEDITERRANEE - 41TOULONPM" at bounding box center [683, 88] width 155 height 22
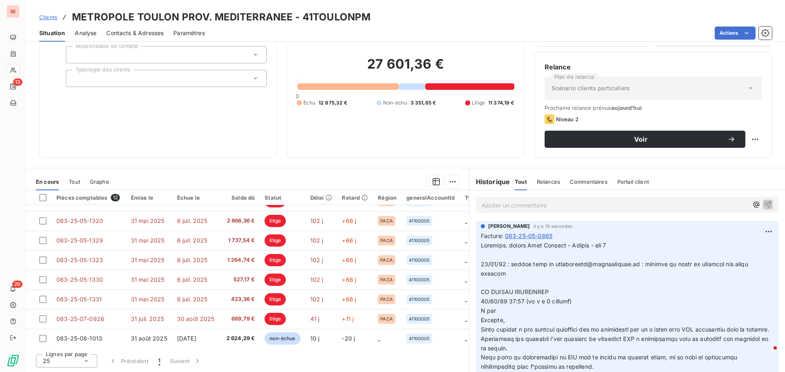
scroll to position [96, 0]
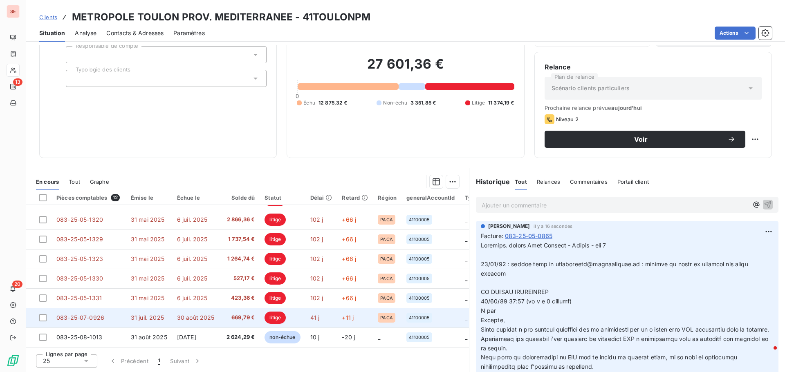
click at [136, 320] on td "31 juil. 2025" at bounding box center [149, 318] width 46 height 20
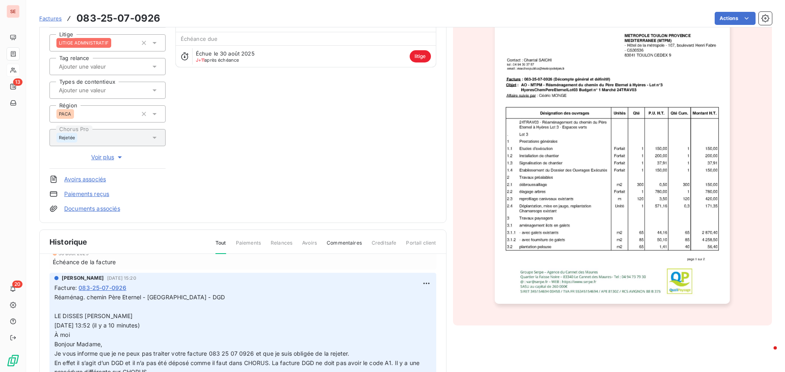
scroll to position [82, 0]
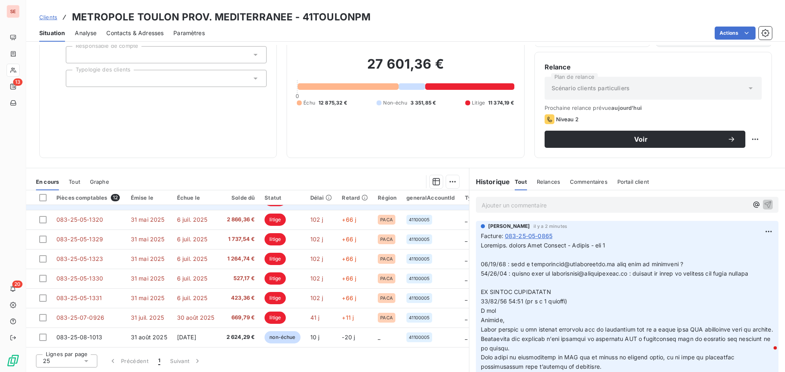
scroll to position [96, 0]
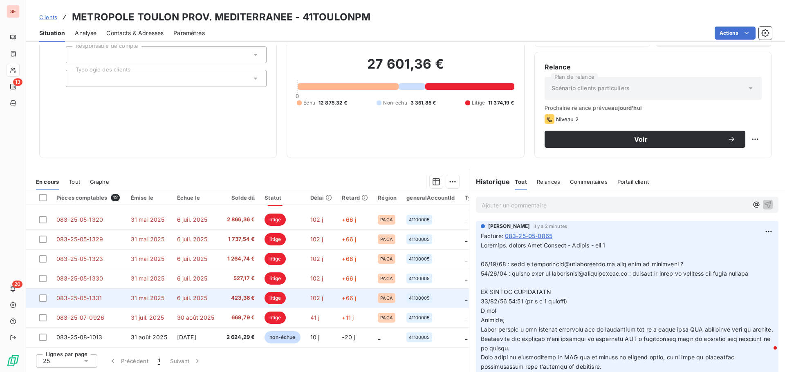
click at [70, 295] on span "083-25-05-1331" at bounding box center [78, 298] width 45 height 7
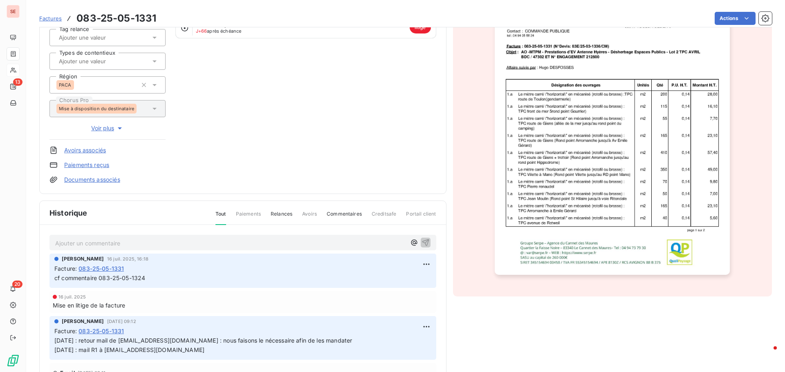
scroll to position [123, 0]
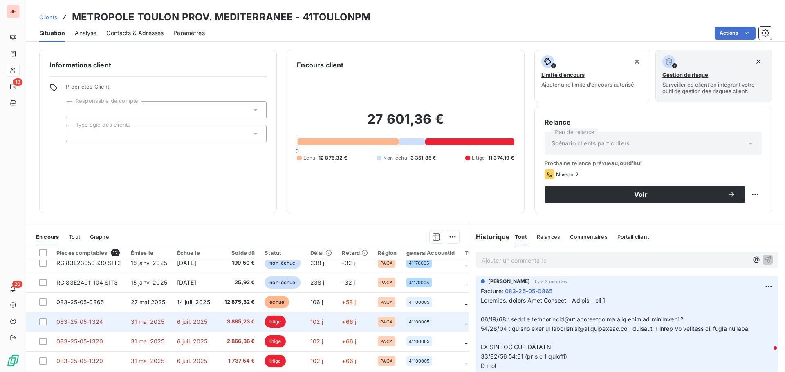
scroll to position [41, 0]
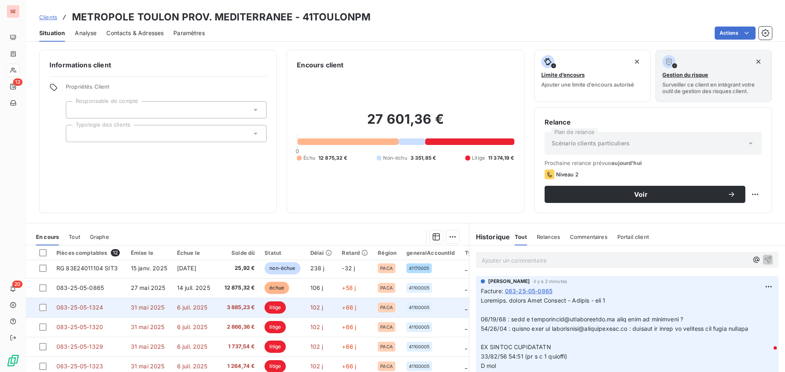
click at [199, 308] on span "6 juil. 2025" at bounding box center [192, 307] width 31 height 7
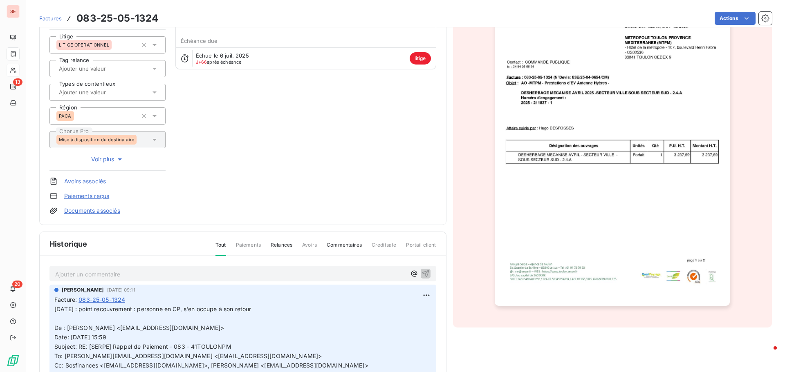
scroll to position [83, 0]
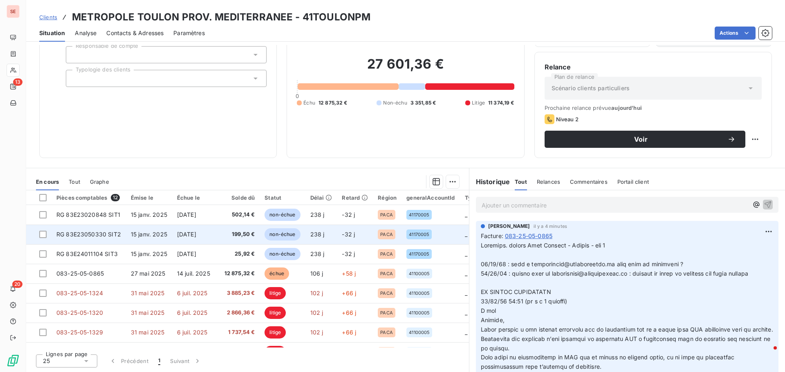
scroll to position [41, 0]
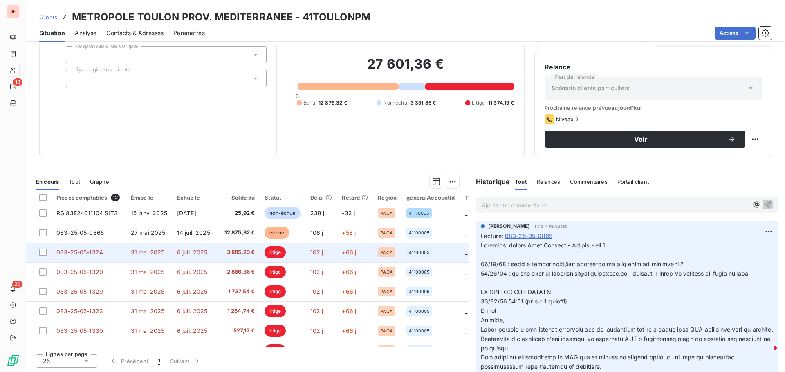
click at [194, 255] on span "6 juil. 2025" at bounding box center [192, 252] width 31 height 7
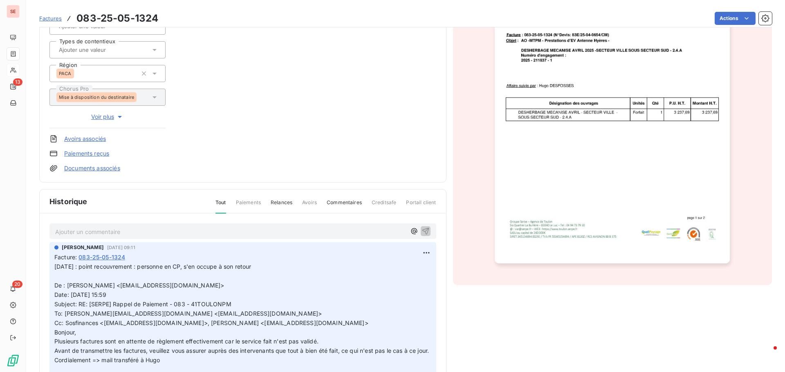
click at [418, 252] on html "SE 13 20 Factures 083-25-05-1324 Actions METROPOLE TOULON PROV. MEDITERRANEE 41…" at bounding box center [392, 186] width 785 height 372
click at [399, 271] on div "Editer" at bounding box center [397, 270] width 46 height 13
click at [56, 268] on span "[DATE] : point recouvrement : personne en CP, s'en occupe à son retour De : [PE…" at bounding box center [235, 332] width 363 height 138
click at [61, 268] on p "[DATE] : point recouvrement : personne en CP, s'en occupe à son retour De : [PE…" at bounding box center [236, 332] width 365 height 140
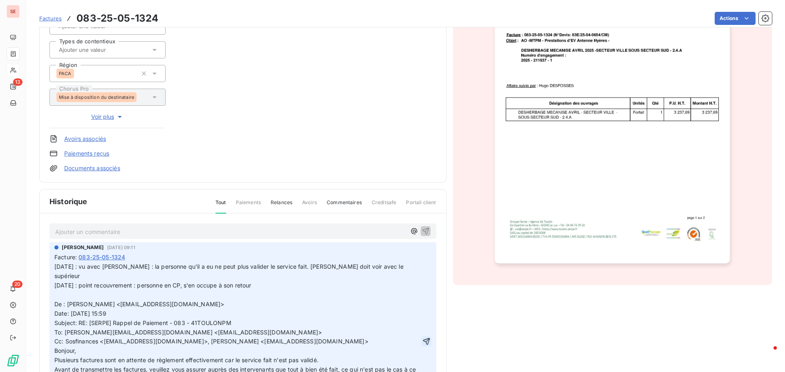
click at [422, 338] on icon "button" at bounding box center [426, 342] width 8 height 8
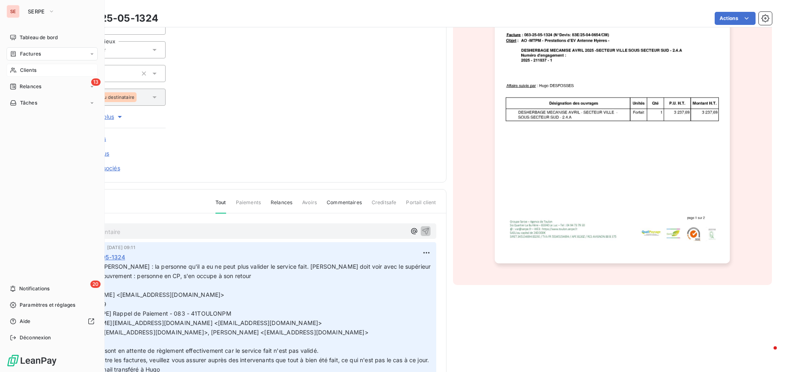
click at [33, 71] on span "Clients" at bounding box center [28, 70] width 16 height 7
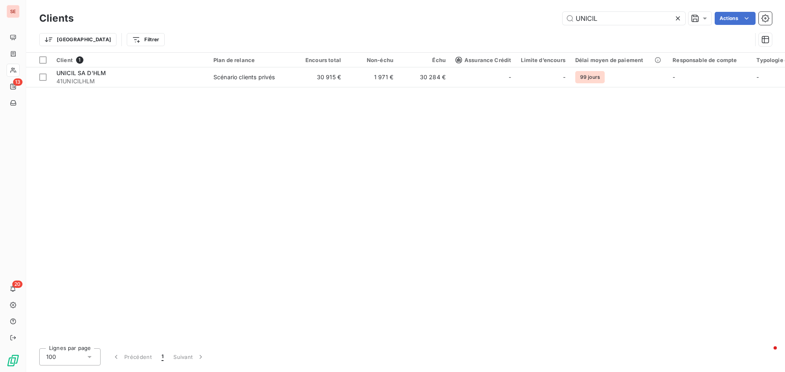
drag, startPoint x: 619, startPoint y: 19, endPoint x: 492, endPoint y: 10, distance: 126.6
click at [496, 15] on div "UNICIL Actions" at bounding box center [427, 18] width 688 height 13
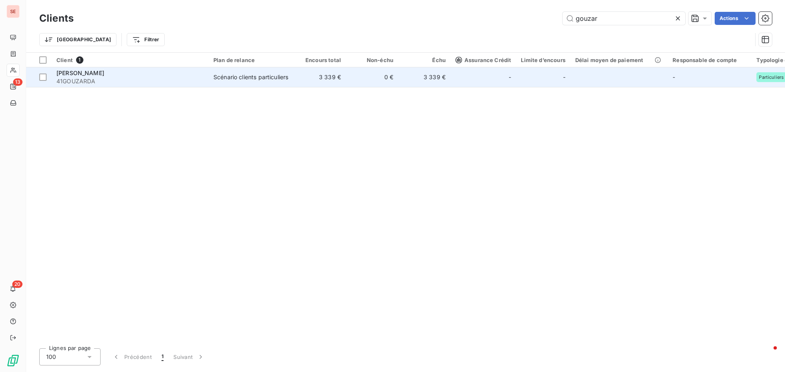
type input "gouzar"
click at [170, 75] on div "[PERSON_NAME]" at bounding box center [129, 73] width 147 height 8
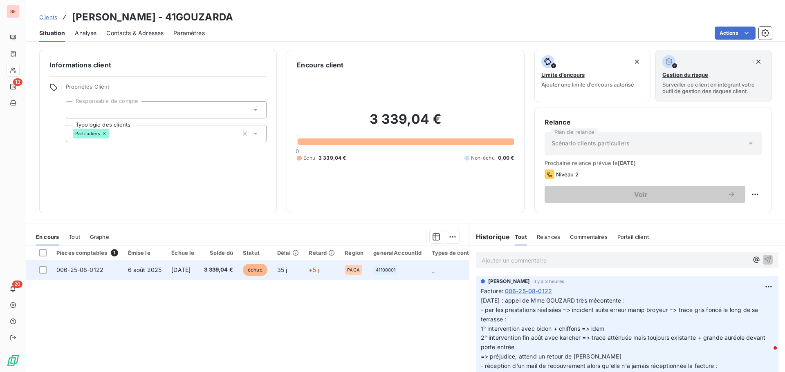
click at [136, 275] on td "6 août 2025" at bounding box center [145, 270] width 44 height 20
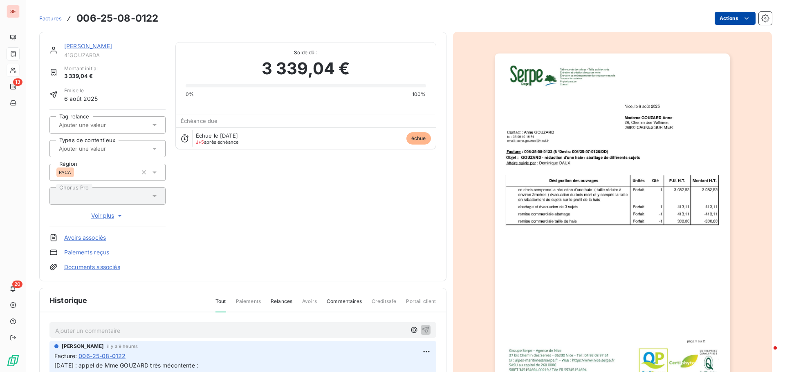
click at [726, 22] on html "SE 13 20 Factures 006-25-08-0122 Actions [PERSON_NAME] 41GOUZARDA Montant initi…" at bounding box center [392, 186] width 785 height 372
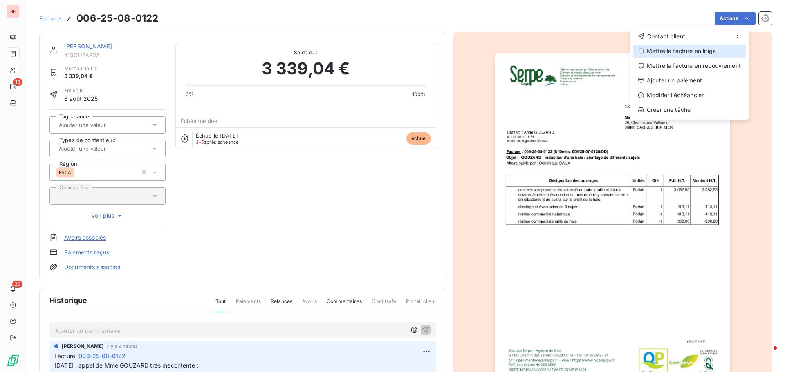
click at [686, 52] on div "Mettre la facture en litige" at bounding box center [689, 51] width 113 height 13
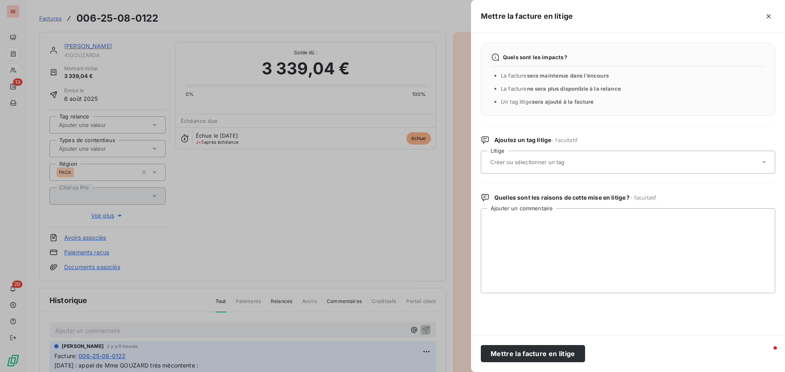
click at [530, 161] on input "text" at bounding box center [548, 162] width 119 height 7
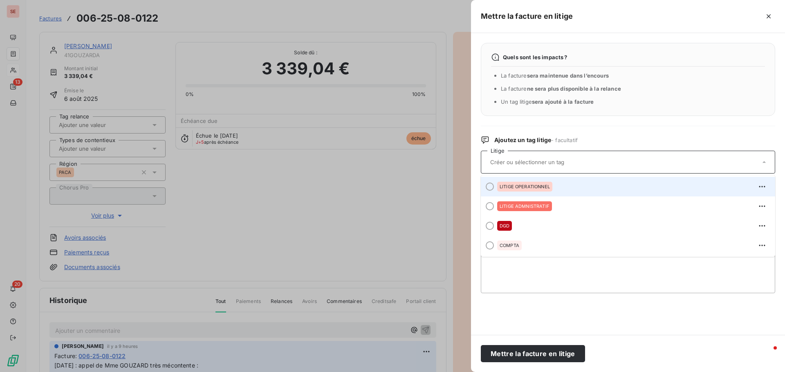
click at [530, 184] on div "LITIGE OPERATIONNEL" at bounding box center [524, 187] width 55 height 10
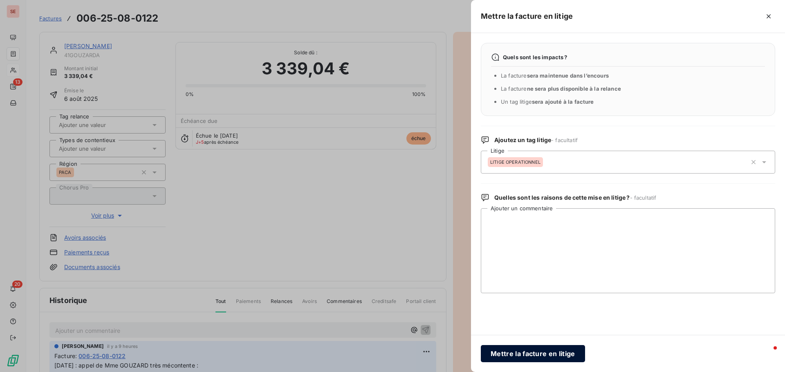
click at [535, 354] on button "Mettre la facture en litige" at bounding box center [533, 353] width 104 height 17
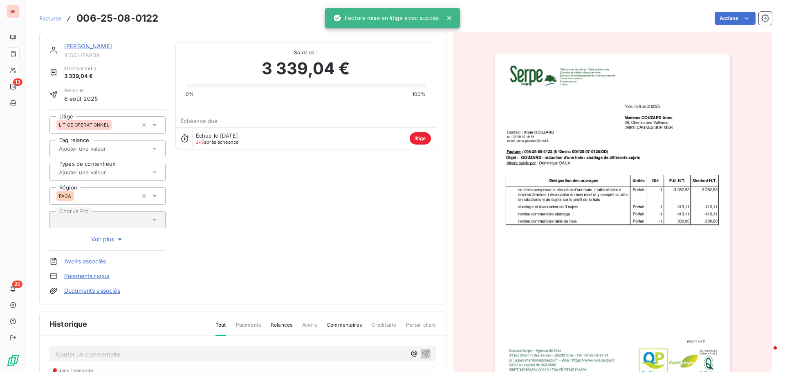
drag, startPoint x: 734, startPoint y: 302, endPoint x: 737, endPoint y: 286, distance: 16.8
click at [737, 287] on div at bounding box center [612, 220] width 319 height 376
